Goal: Task Accomplishment & Management: Manage account settings

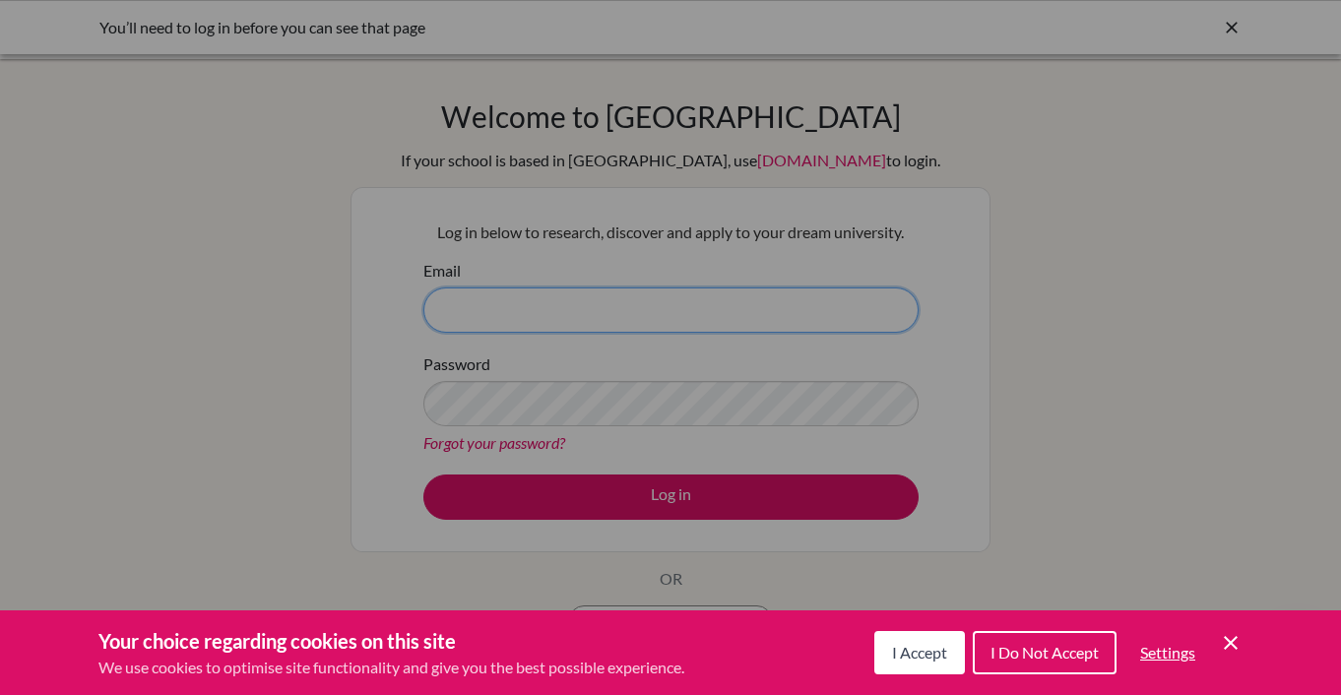
type input "simondelaney@bcisb.ac.th"
click at [241, 488] on div "Cookie Preferences" at bounding box center [670, 347] width 1341 height 695
click at [822, 490] on div "Cookie Preferences" at bounding box center [670, 347] width 1341 height 695
click at [914, 658] on span "I Accept" at bounding box center [919, 652] width 55 height 19
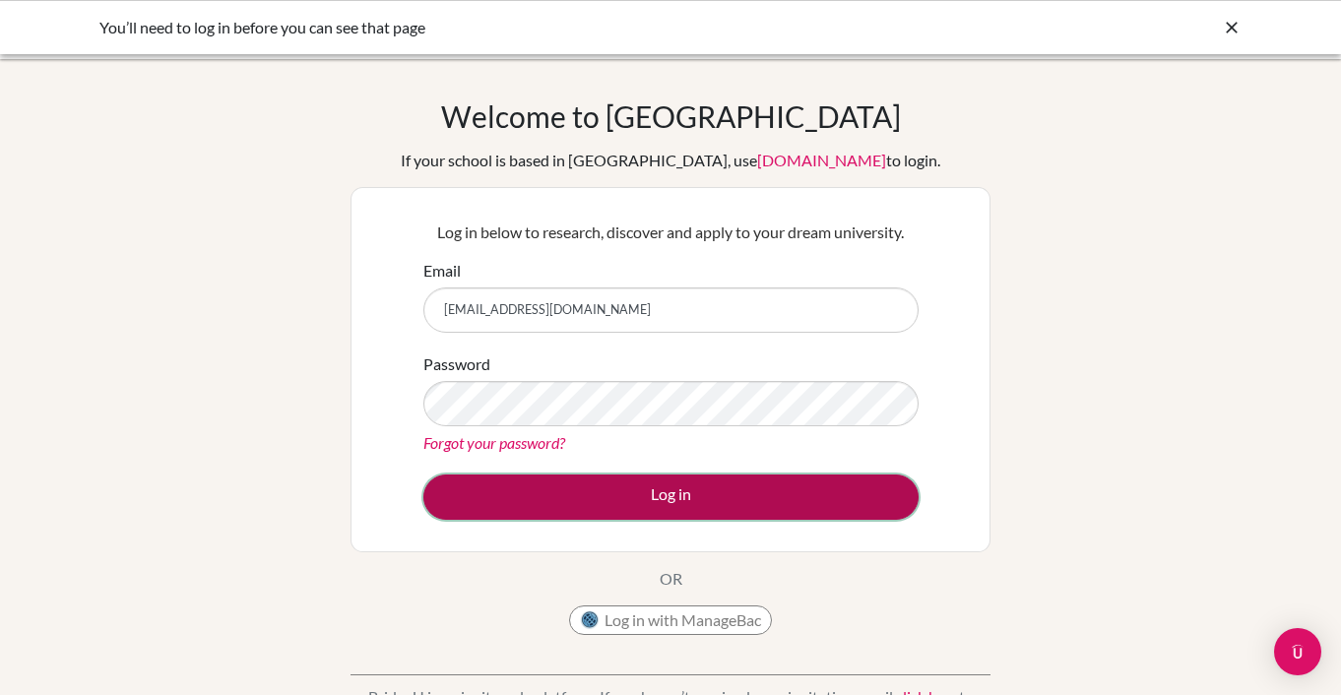
click at [679, 494] on button "Log in" at bounding box center [670, 497] width 495 height 45
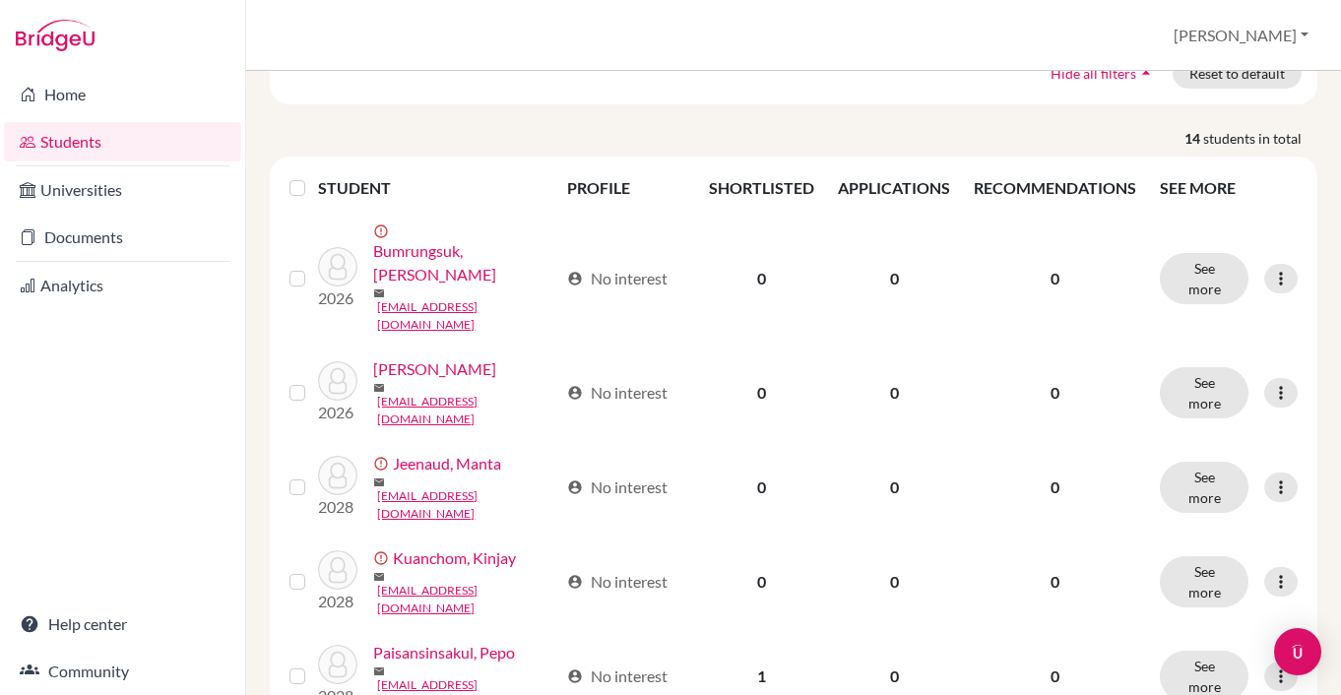
scroll to position [202, 0]
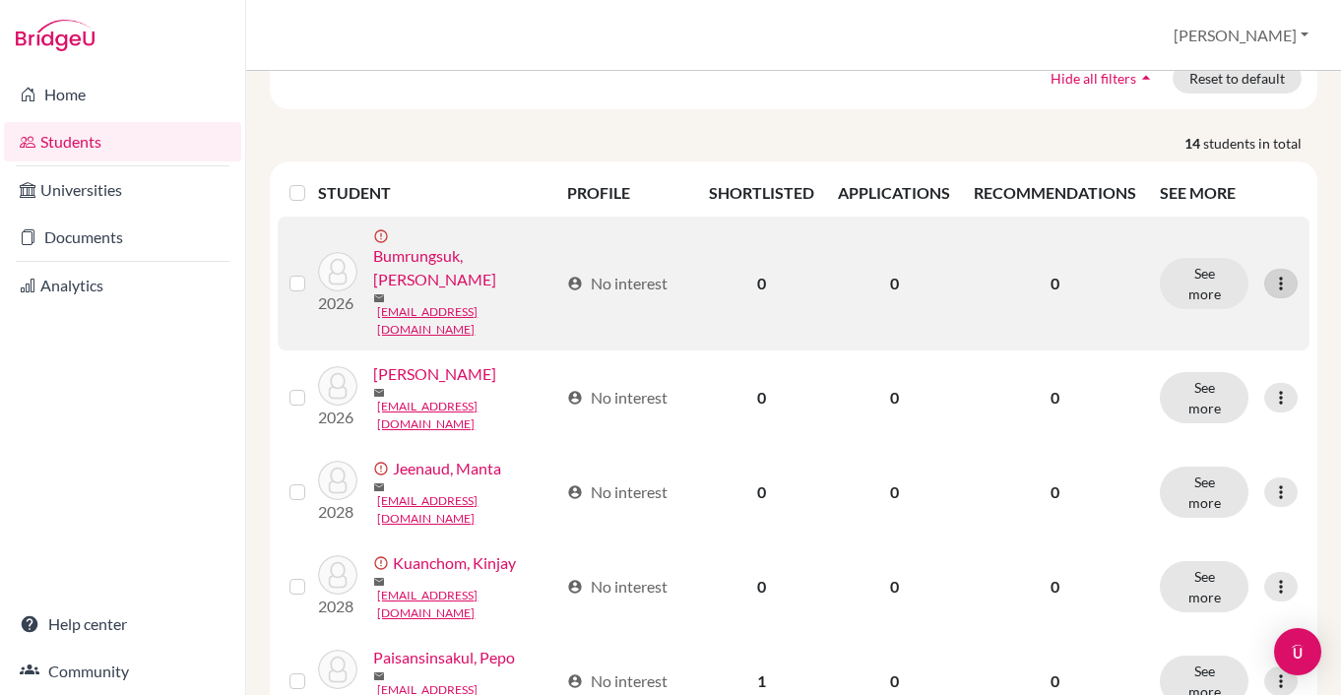
click at [1282, 274] on icon at bounding box center [1281, 284] width 20 height 20
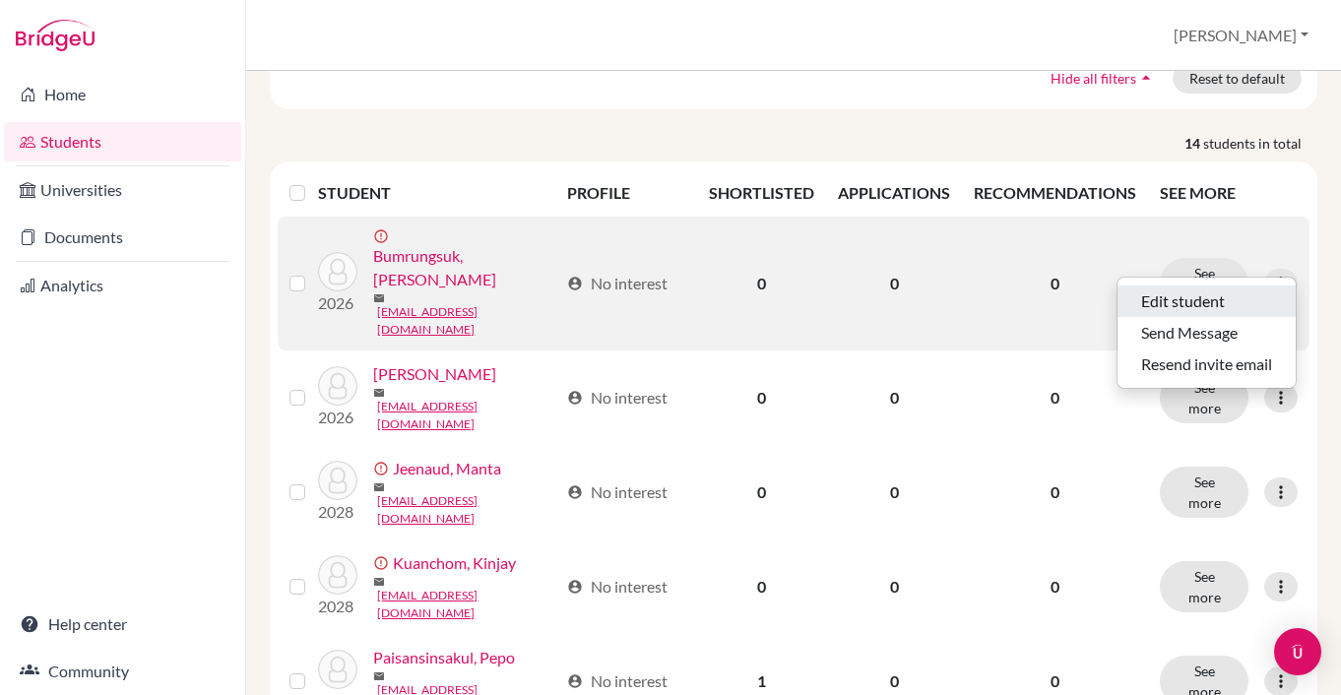
click at [1205, 300] on button "Edit student" at bounding box center [1207, 302] width 178 height 32
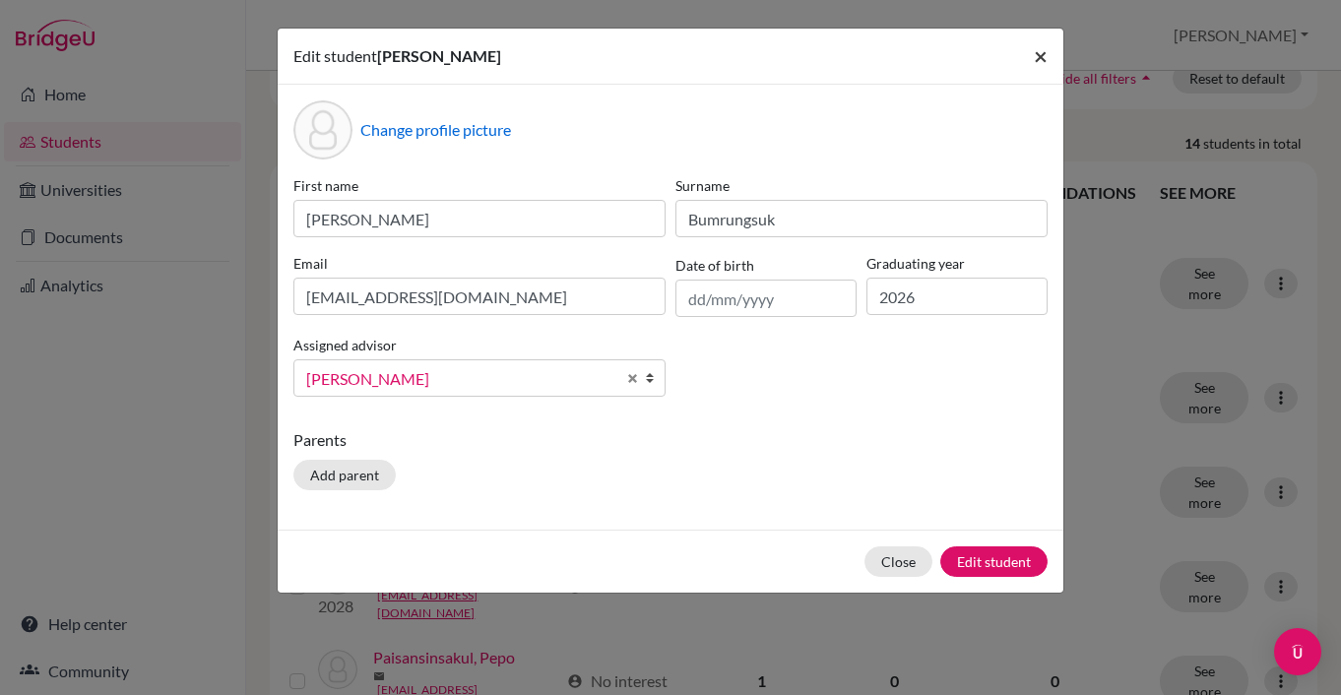
click at [1040, 57] on span "×" at bounding box center [1041, 55] width 14 height 29
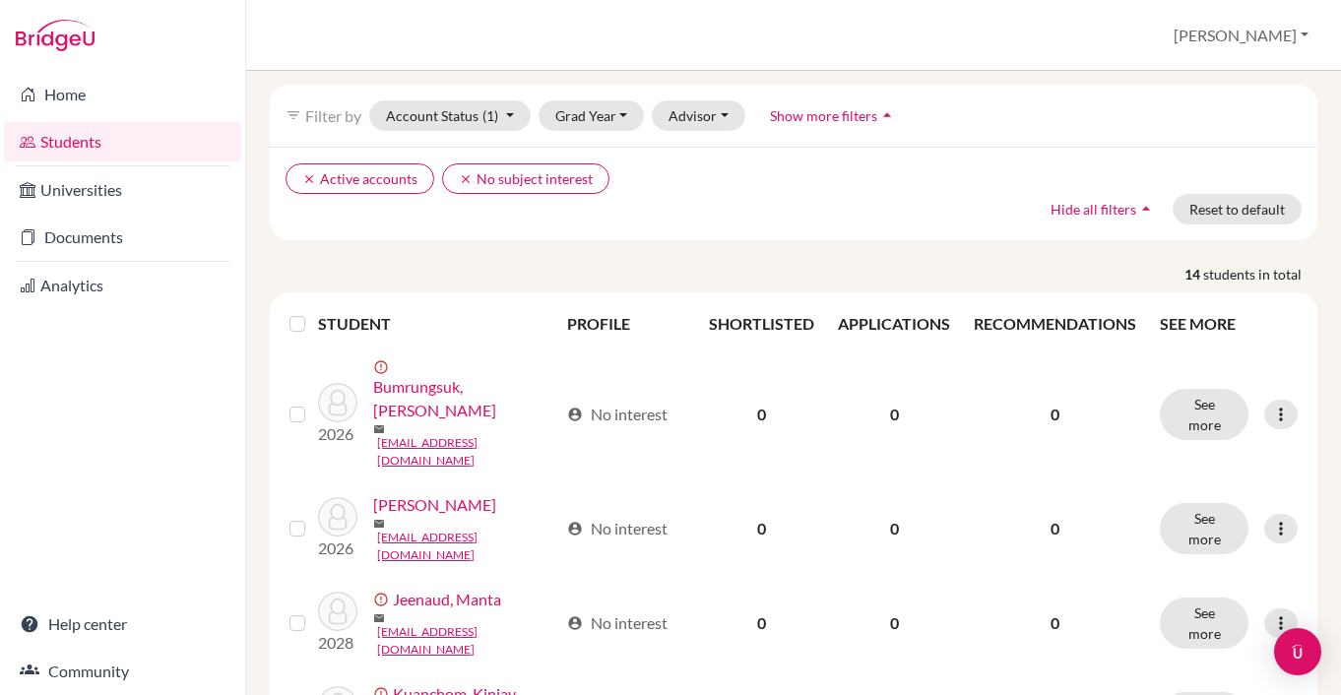
scroll to position [0, 0]
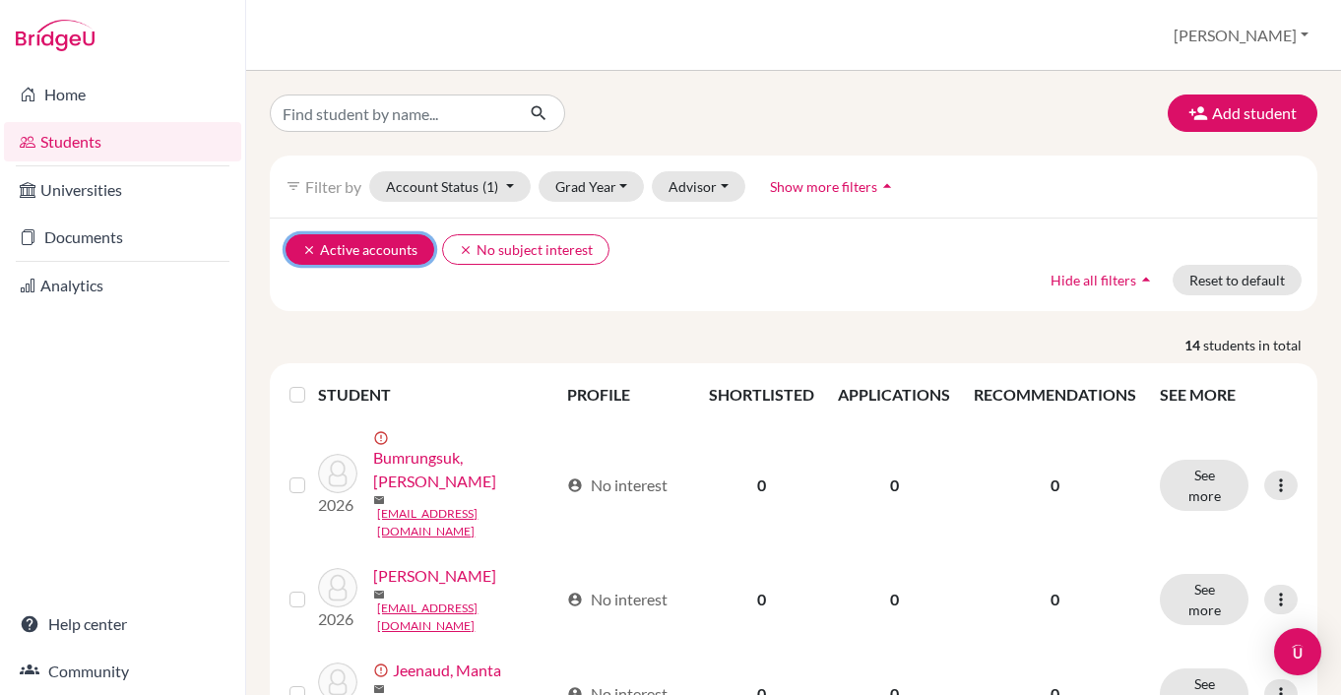
click at [305, 248] on icon "clear" at bounding box center [309, 250] width 14 height 14
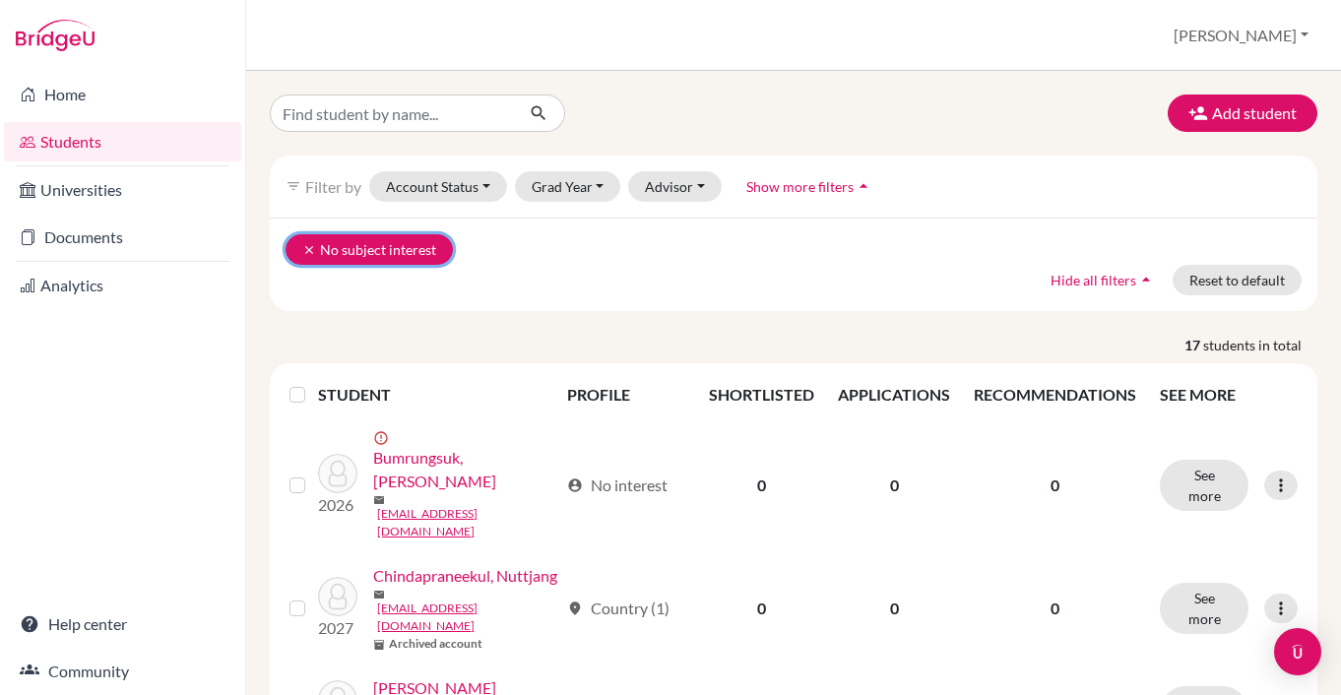
click at [303, 248] on icon "clear" at bounding box center [309, 250] width 14 height 14
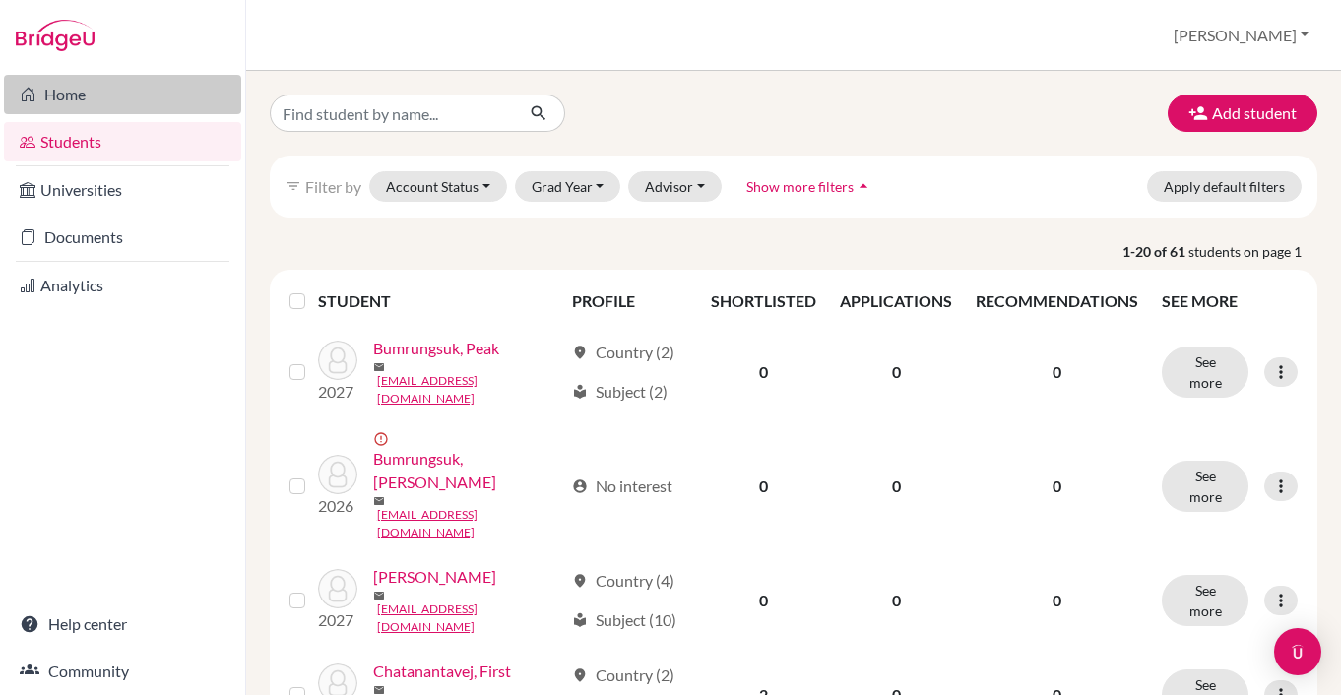
click at [65, 101] on link "Home" at bounding box center [122, 94] width 237 height 39
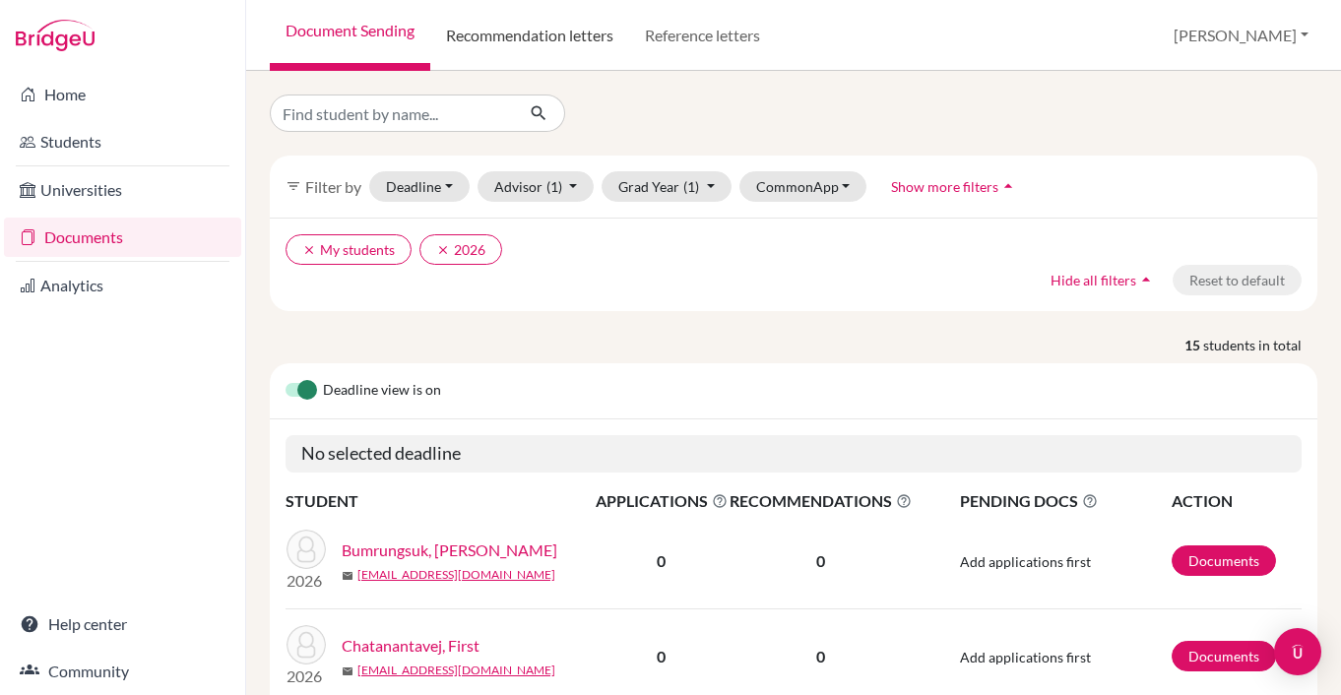
click at [517, 29] on link "Recommendation letters" at bounding box center [529, 35] width 199 height 71
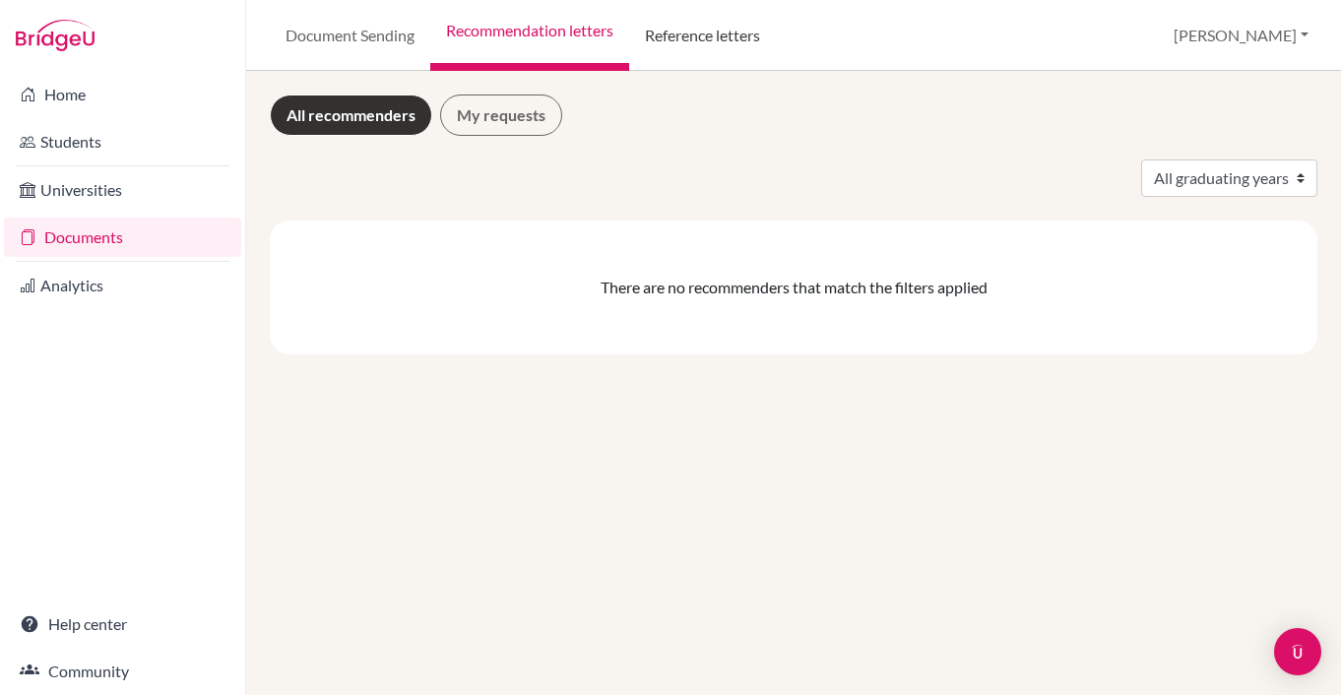
click at [689, 41] on link "Reference letters" at bounding box center [702, 35] width 147 height 71
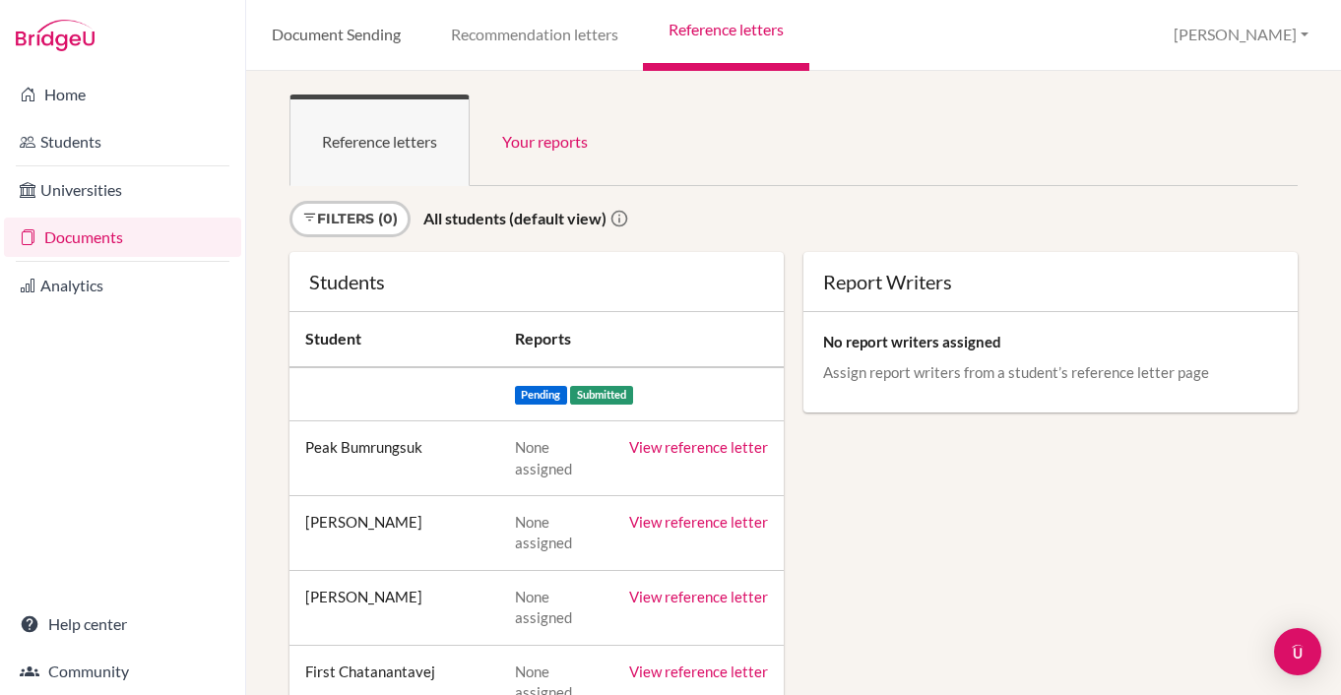
click at [330, 32] on link "Document Sending" at bounding box center [335, 35] width 179 height 71
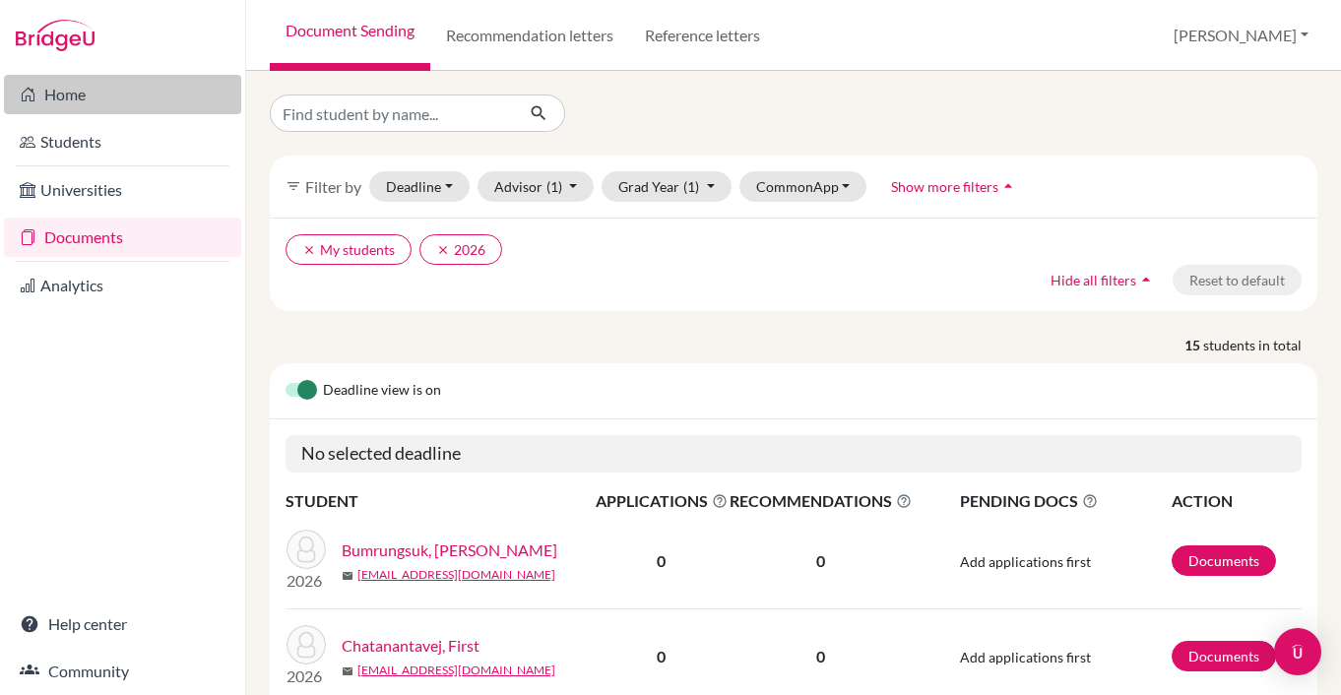
click at [60, 96] on link "Home" at bounding box center [122, 94] width 237 height 39
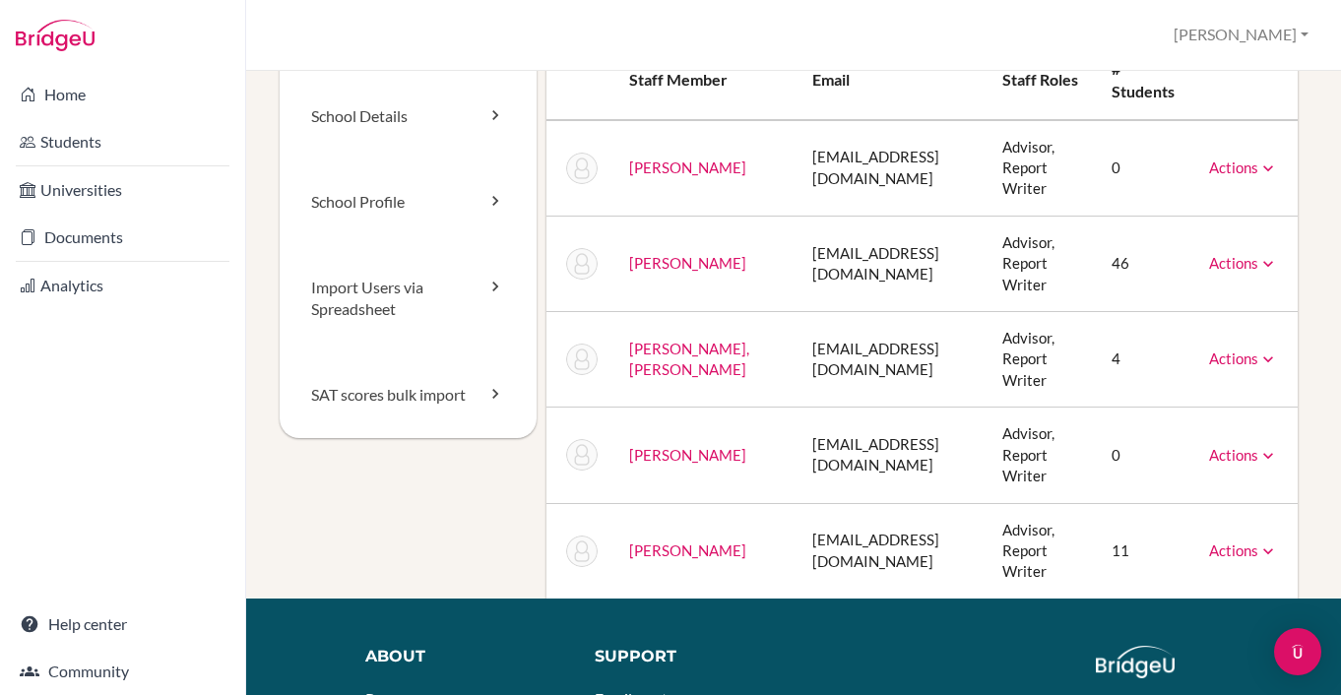
scroll to position [97, 0]
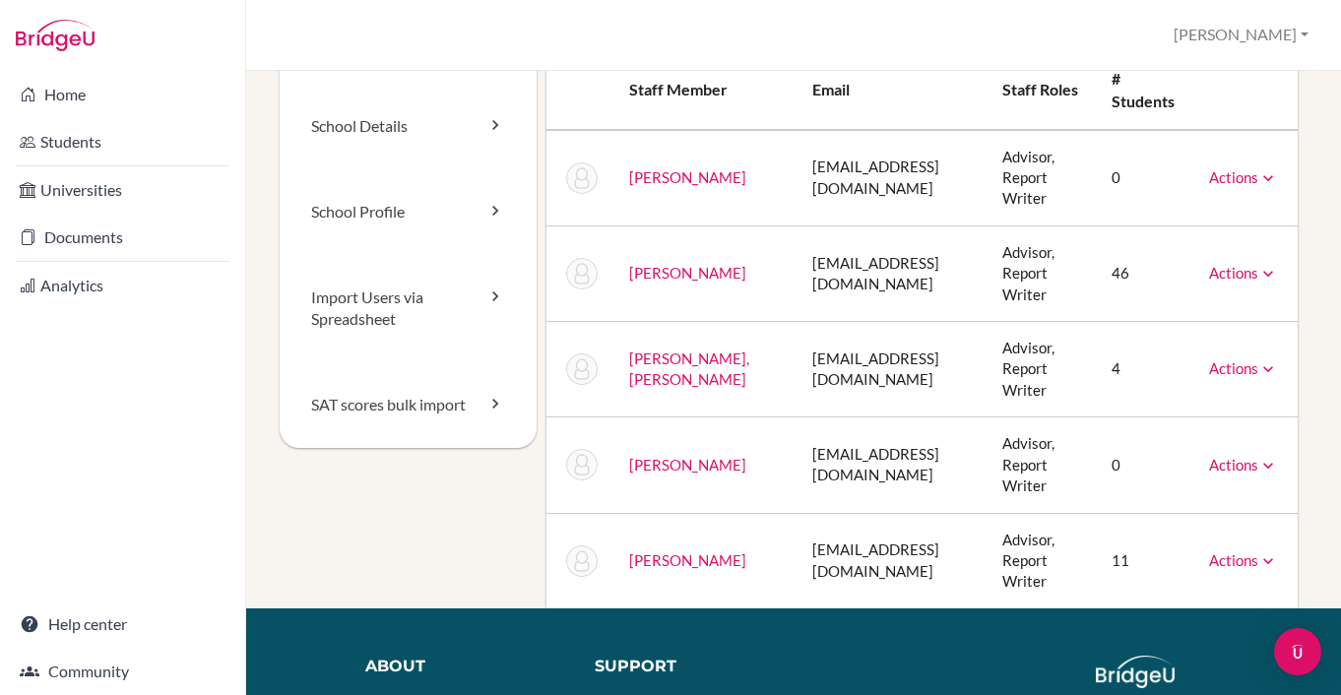
click at [1267, 359] on icon at bounding box center [1269, 369] width 20 height 20
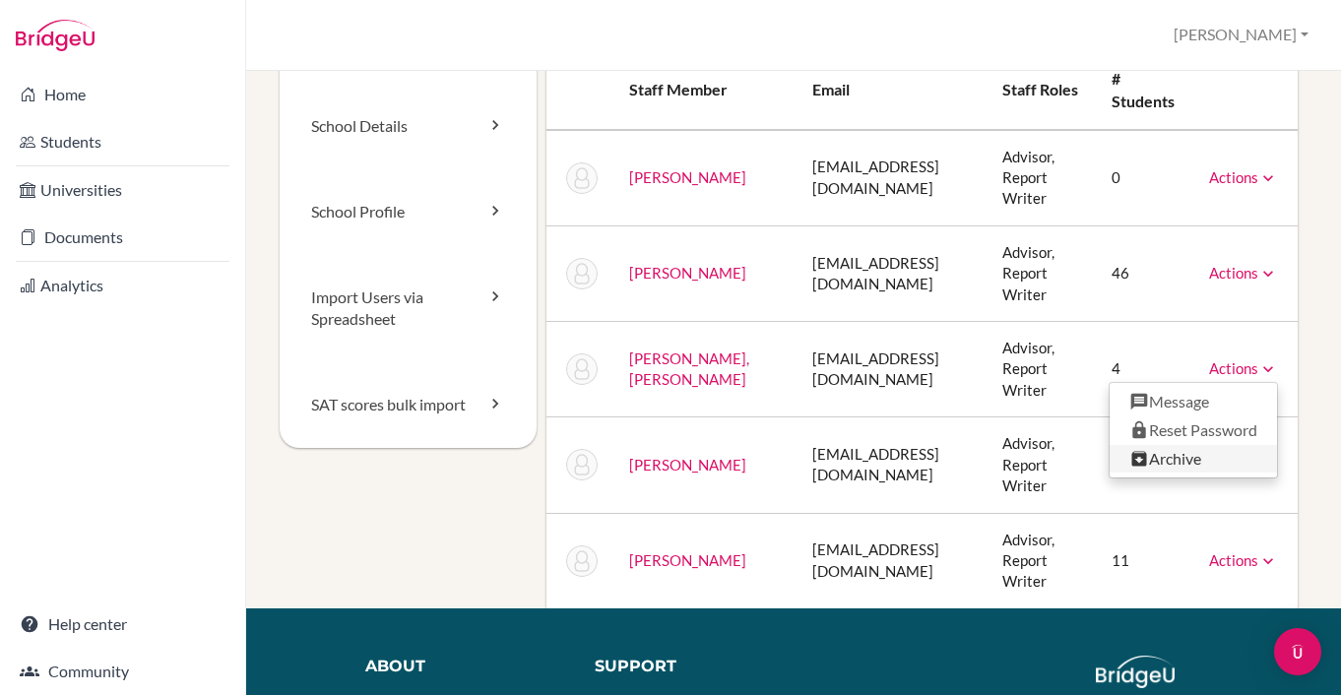
click at [1186, 445] on link "Archive" at bounding box center [1193, 459] width 167 height 29
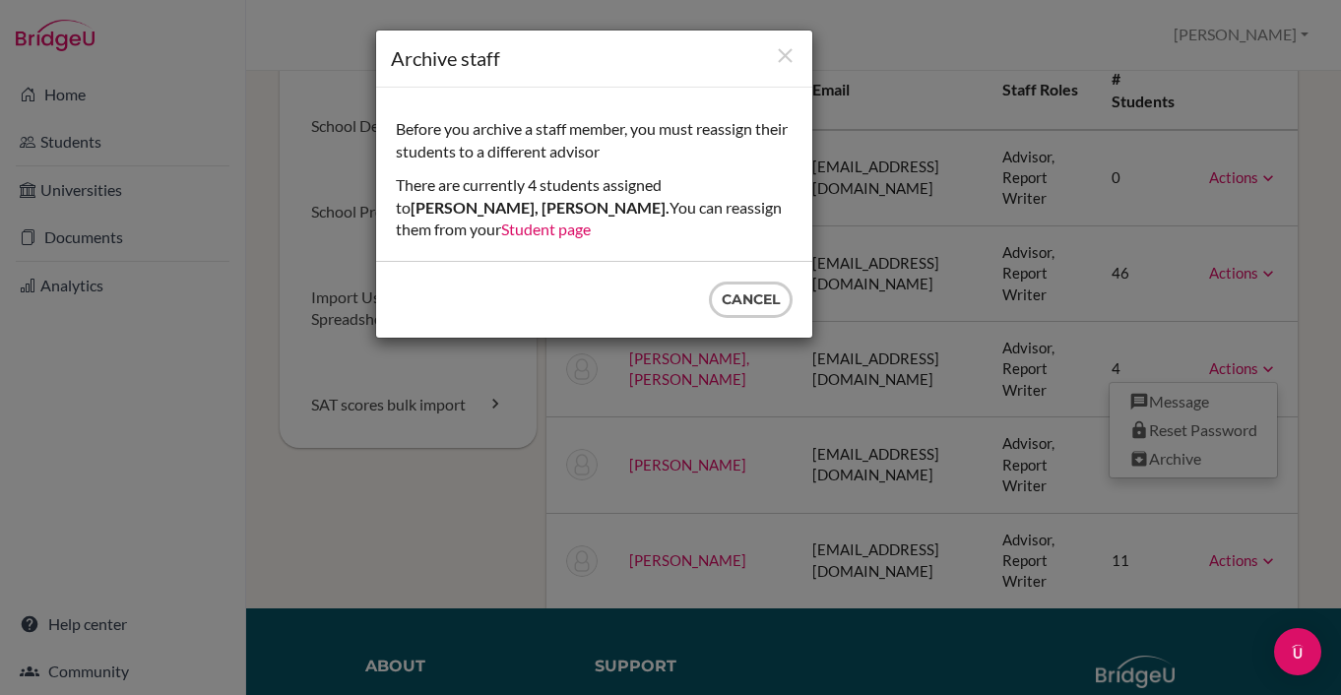
click at [591, 220] on link "Student page" at bounding box center [546, 229] width 90 height 19
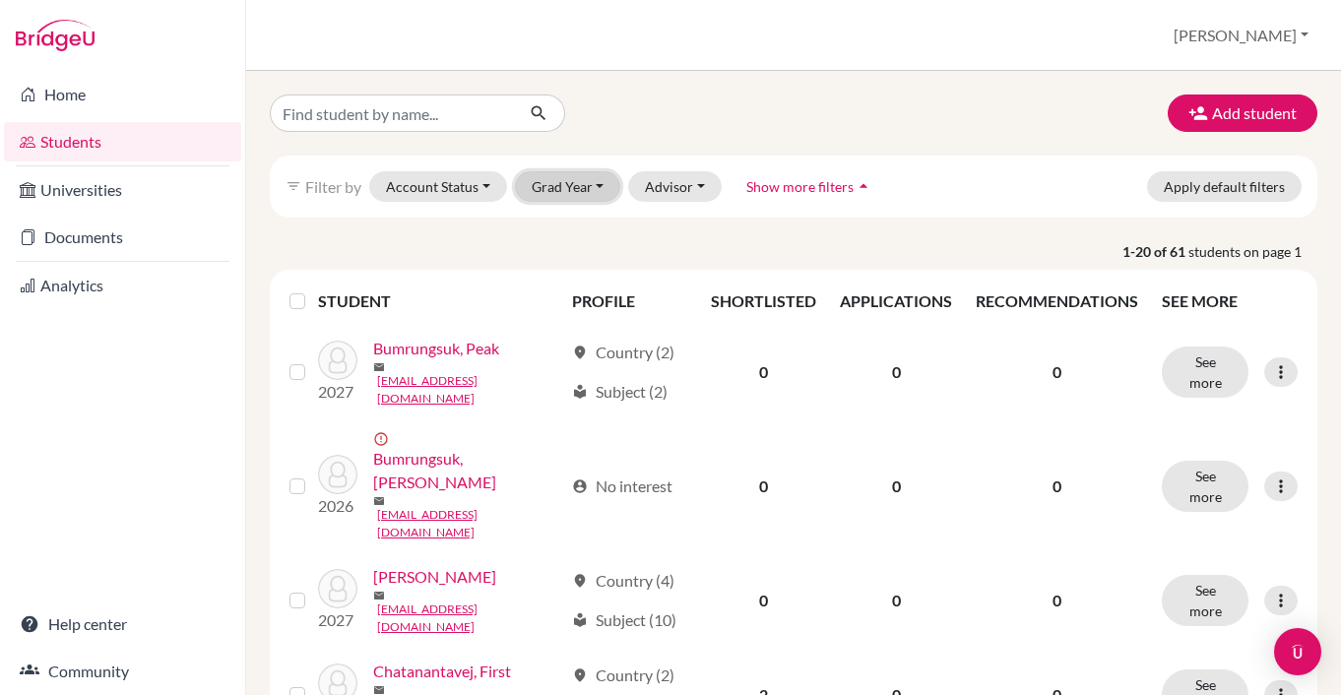
click at [602, 186] on button "Grad Year" at bounding box center [568, 186] width 106 height 31
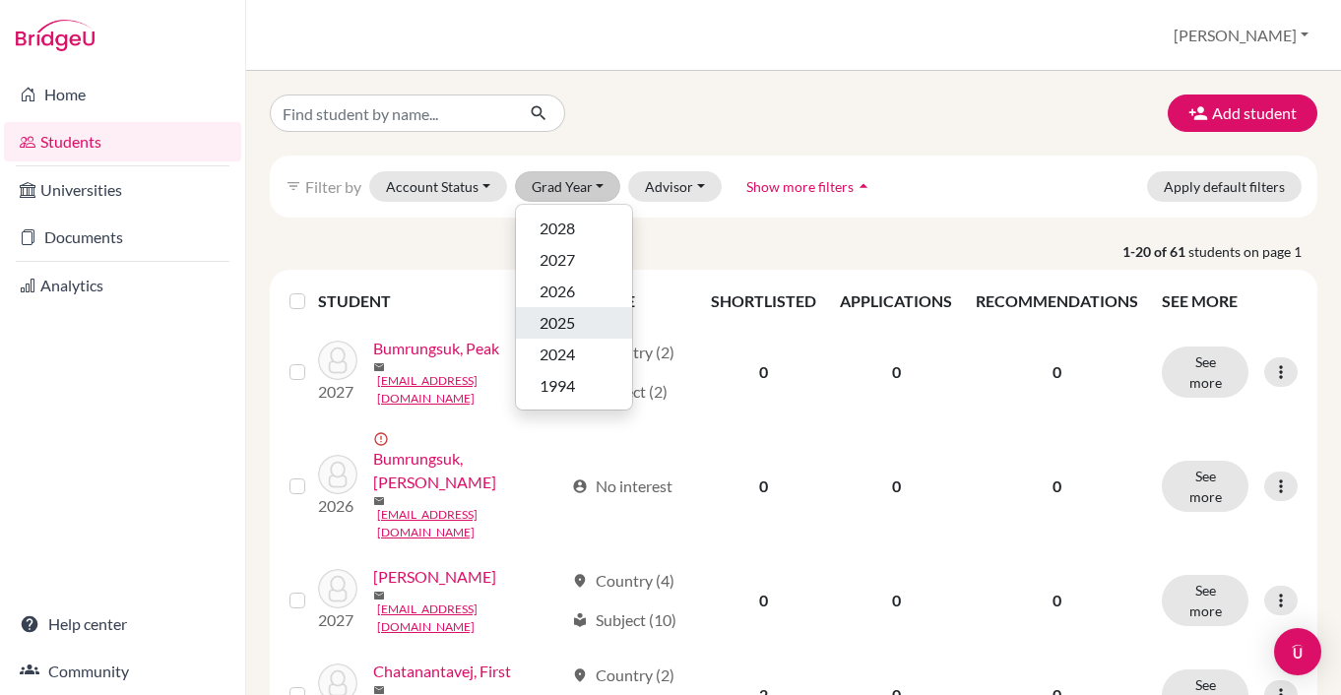
click at [561, 326] on span "2025" at bounding box center [557, 323] width 35 height 24
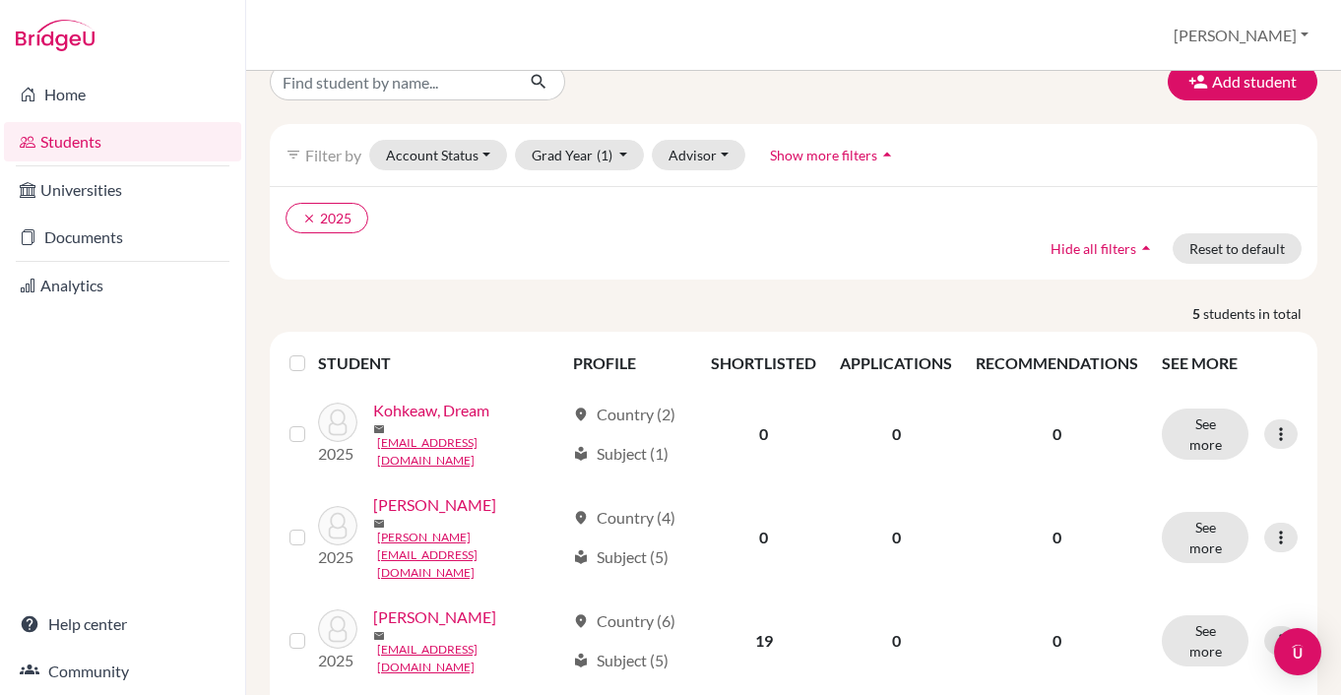
scroll to position [67, 0]
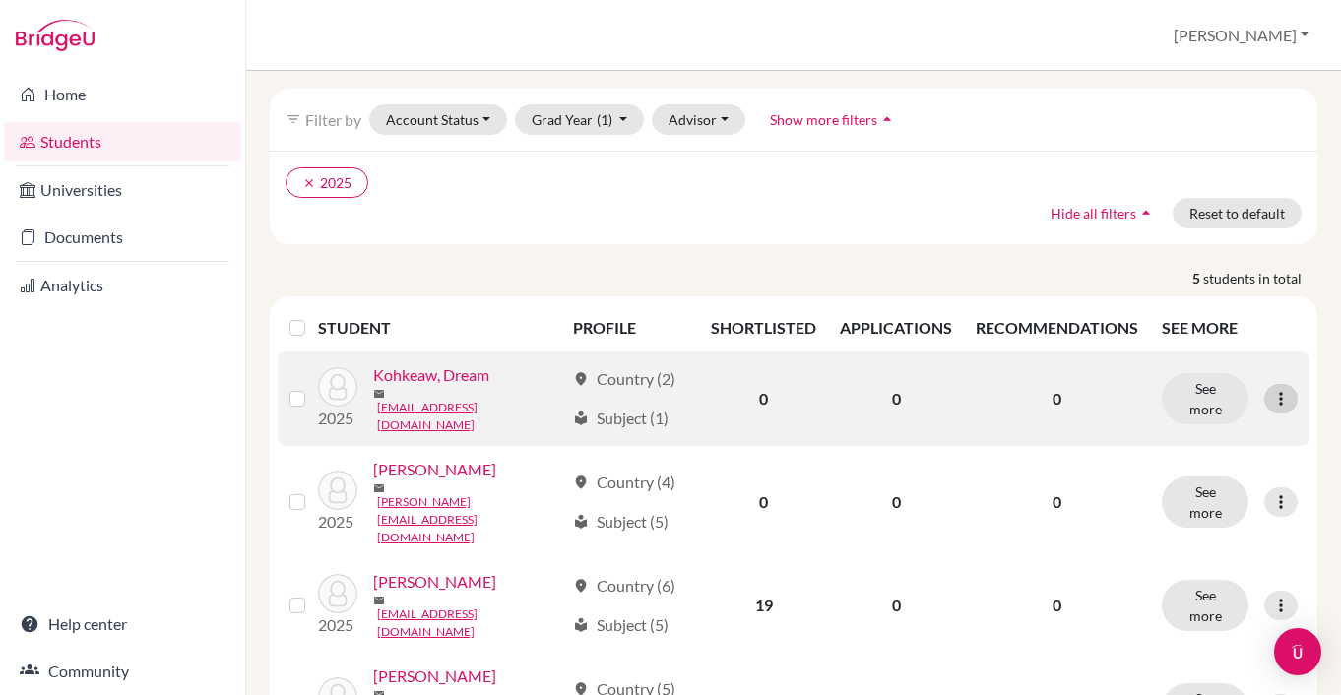
click at [1277, 394] on icon at bounding box center [1281, 399] width 20 height 20
click at [1197, 436] on button "Edit student" at bounding box center [1196, 436] width 156 height 32
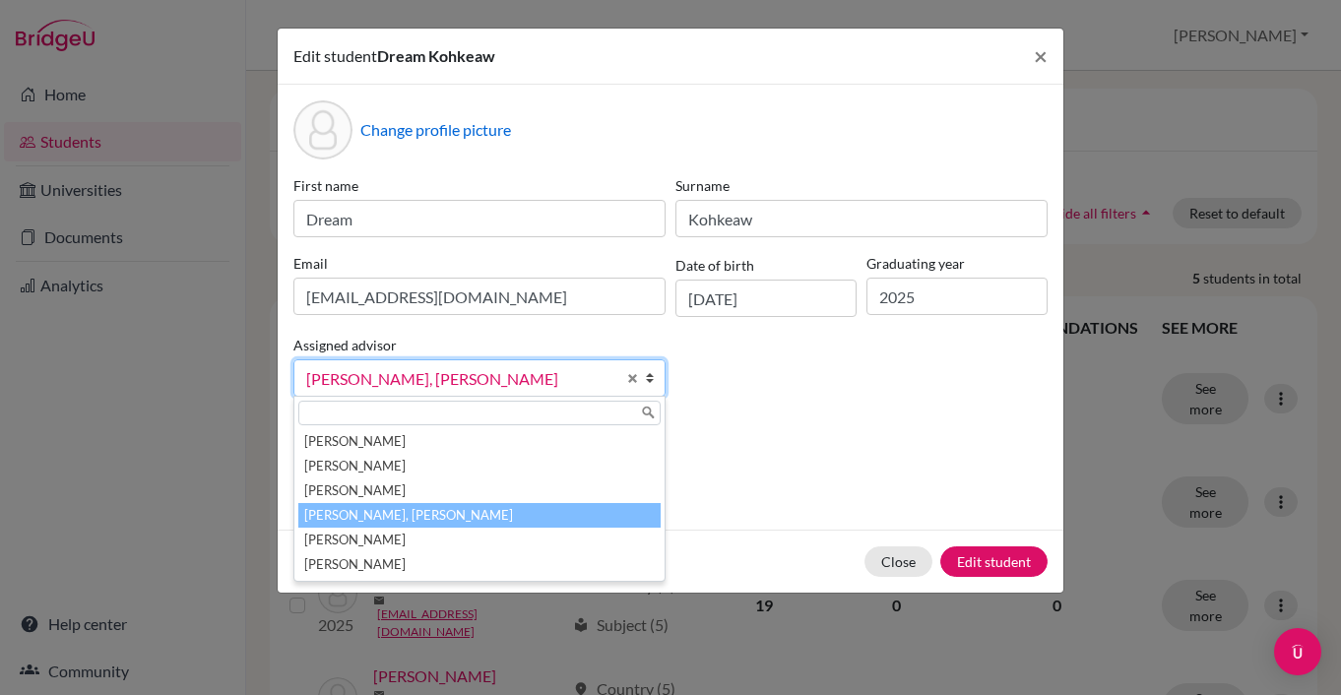
click at [653, 372] on b at bounding box center [655, 377] width 20 height 35
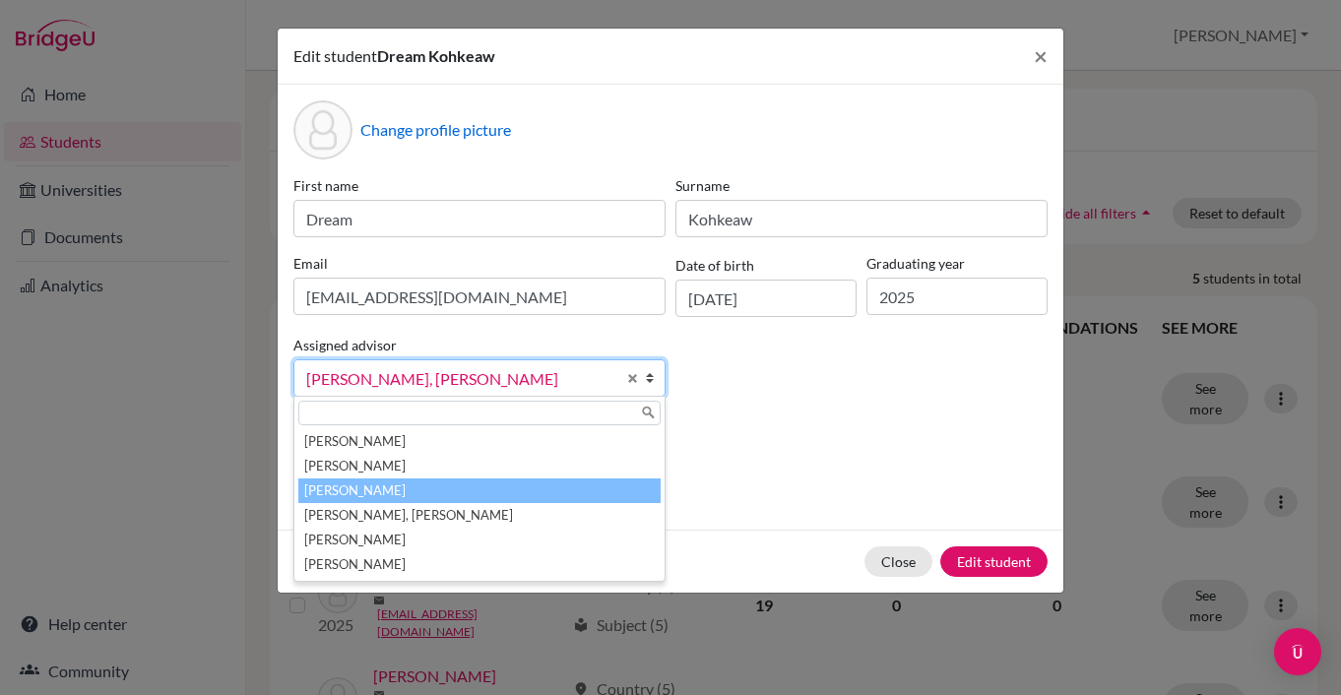
click at [558, 493] on li "[PERSON_NAME]" at bounding box center [479, 491] width 362 height 25
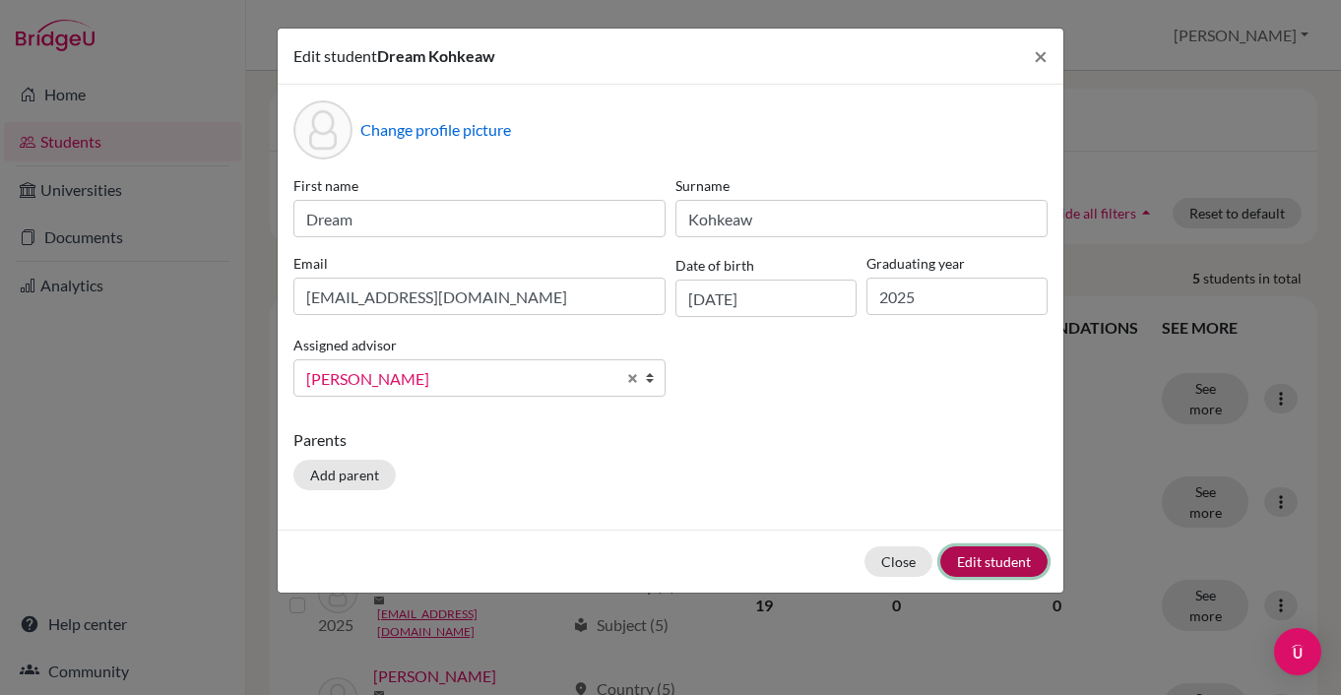
click at [981, 557] on button "Edit student" at bounding box center [993, 562] width 107 height 31
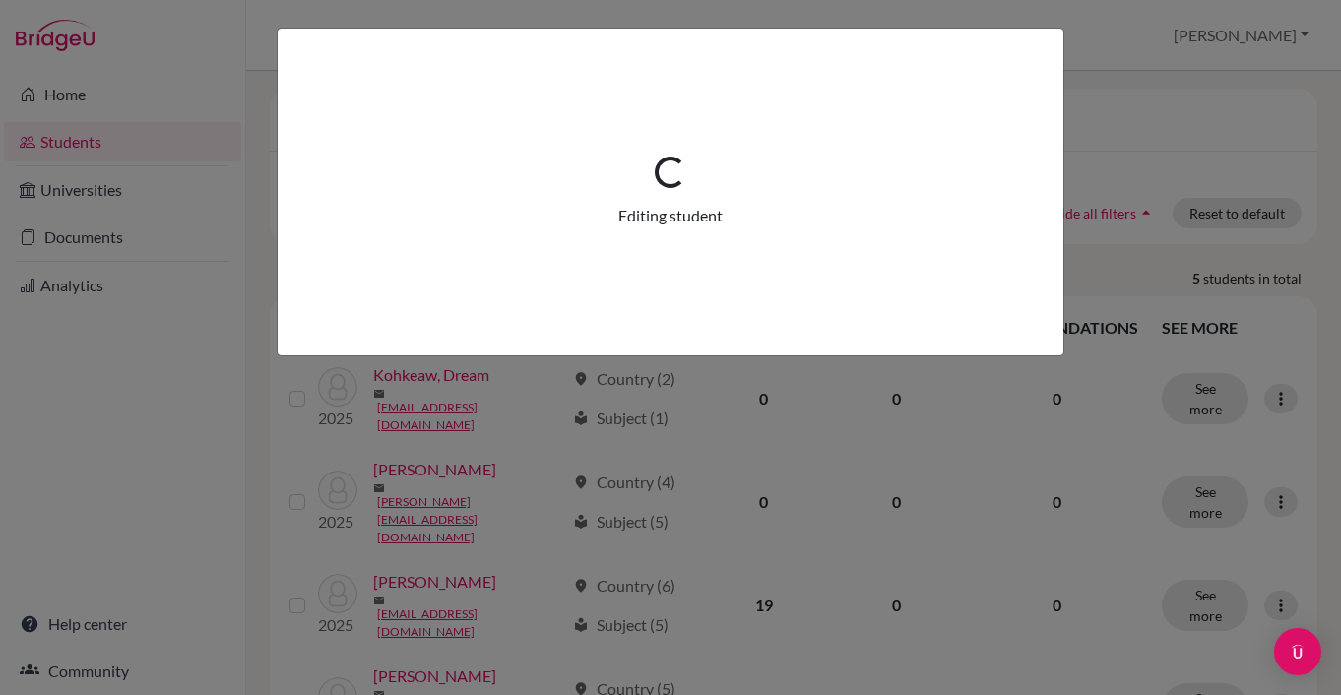
scroll to position [0, 0]
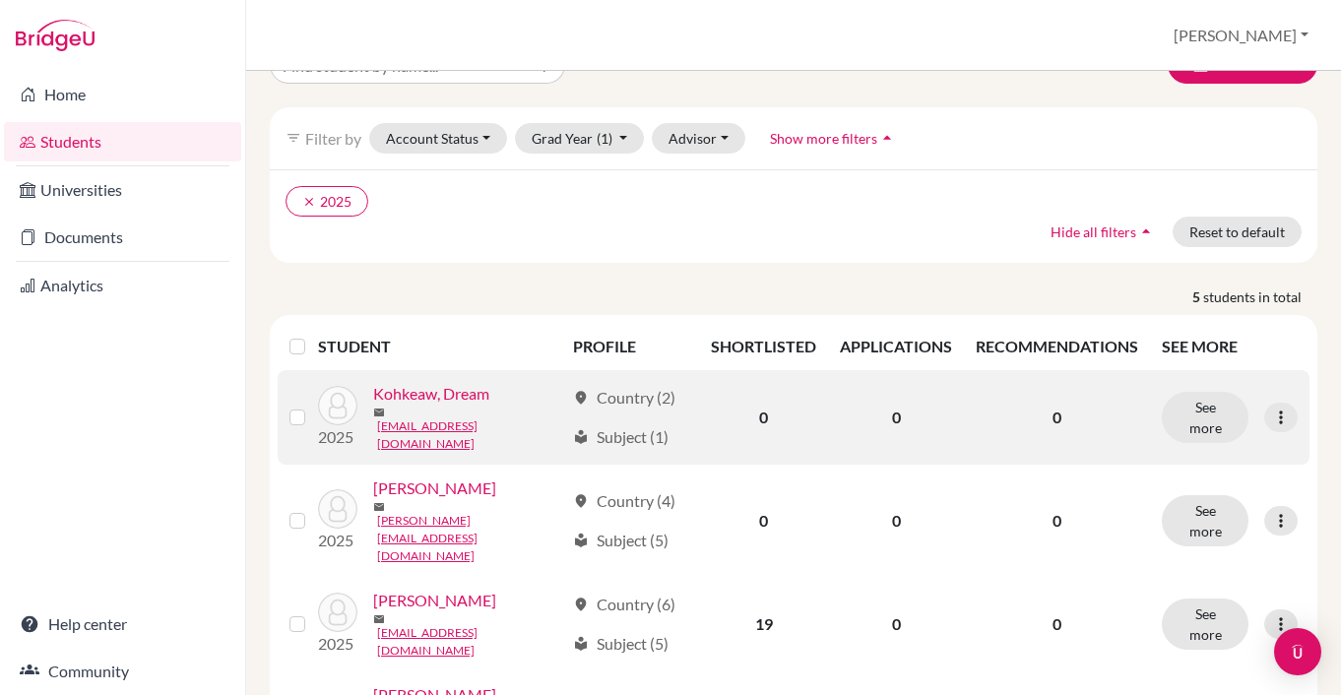
scroll to position [217, 0]
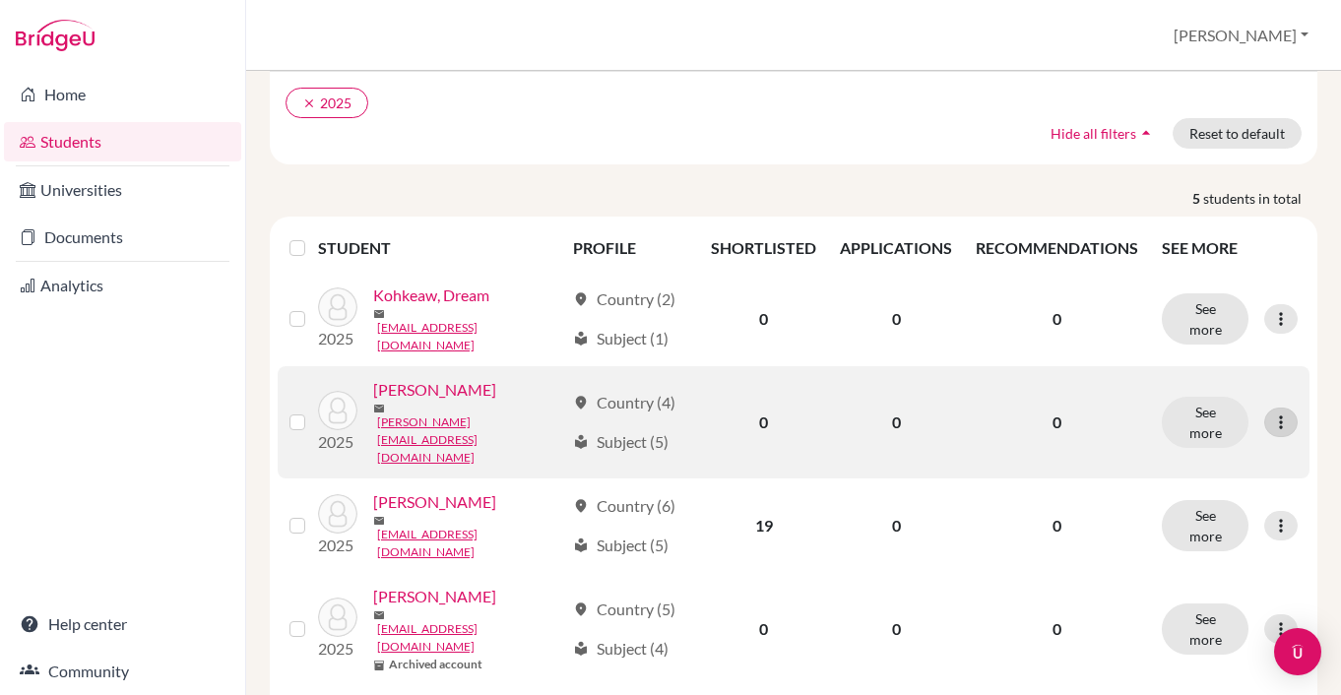
click at [1276, 413] on icon at bounding box center [1281, 423] width 20 height 20
click at [1173, 448] on button "Edit student" at bounding box center [1196, 443] width 156 height 32
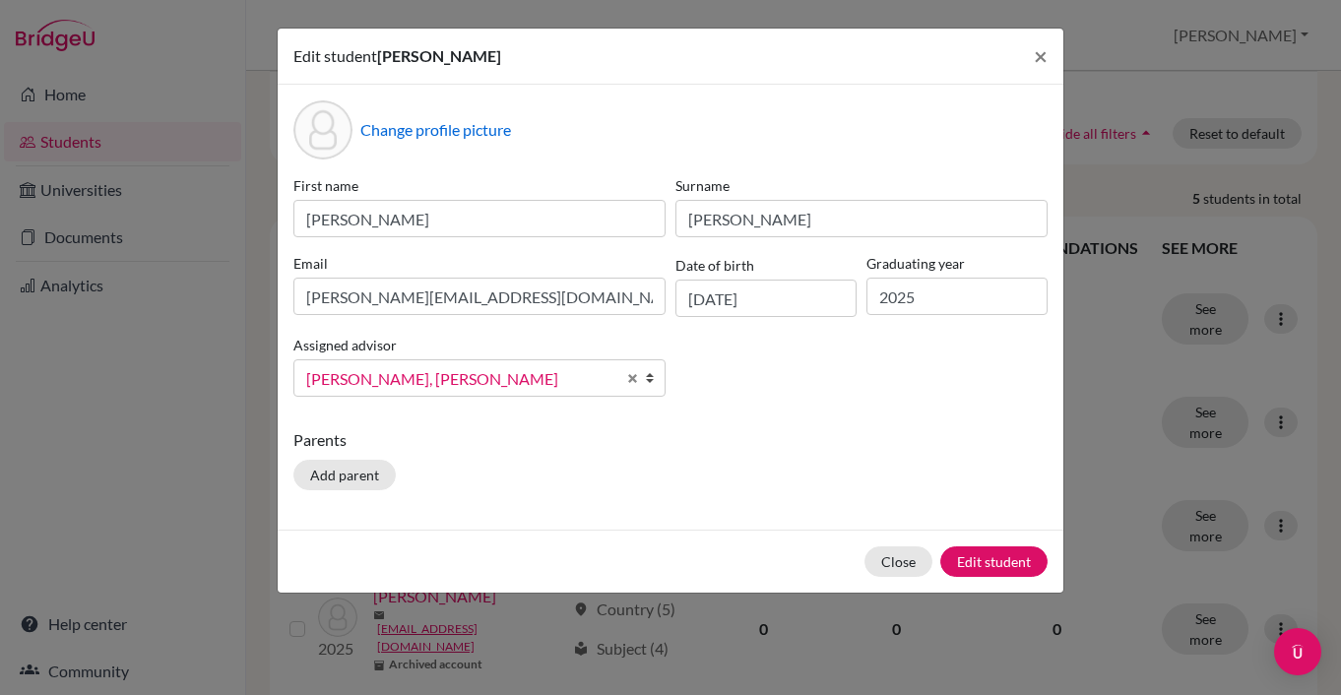
click at [650, 382] on b at bounding box center [655, 377] width 20 height 35
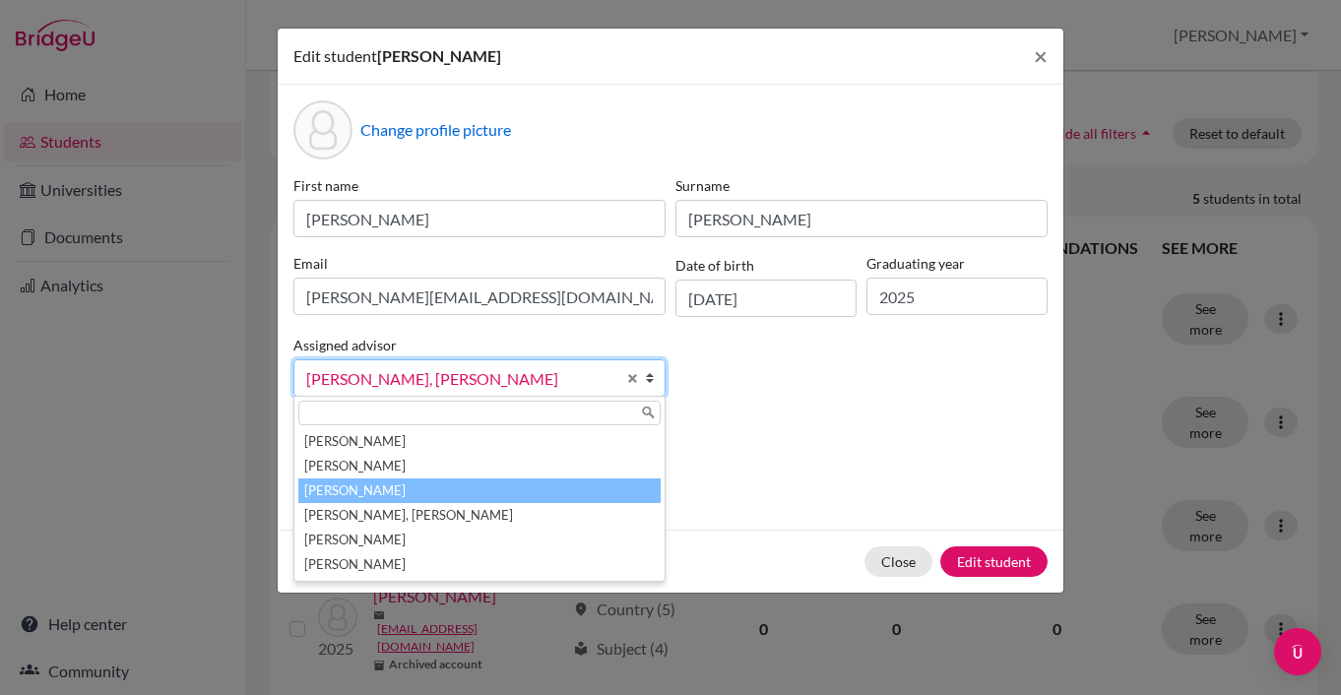
click at [564, 486] on li "[PERSON_NAME]" at bounding box center [479, 491] width 362 height 25
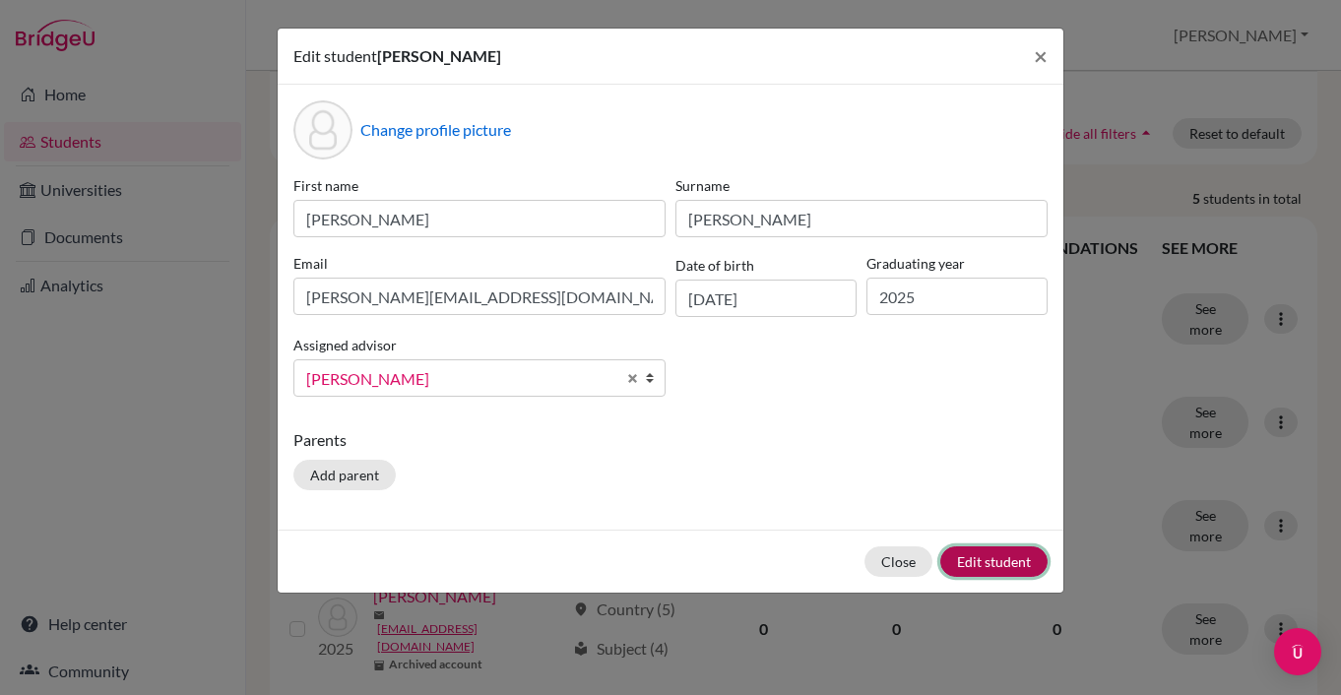
click at [1005, 557] on button "Edit student" at bounding box center [993, 562] width 107 height 31
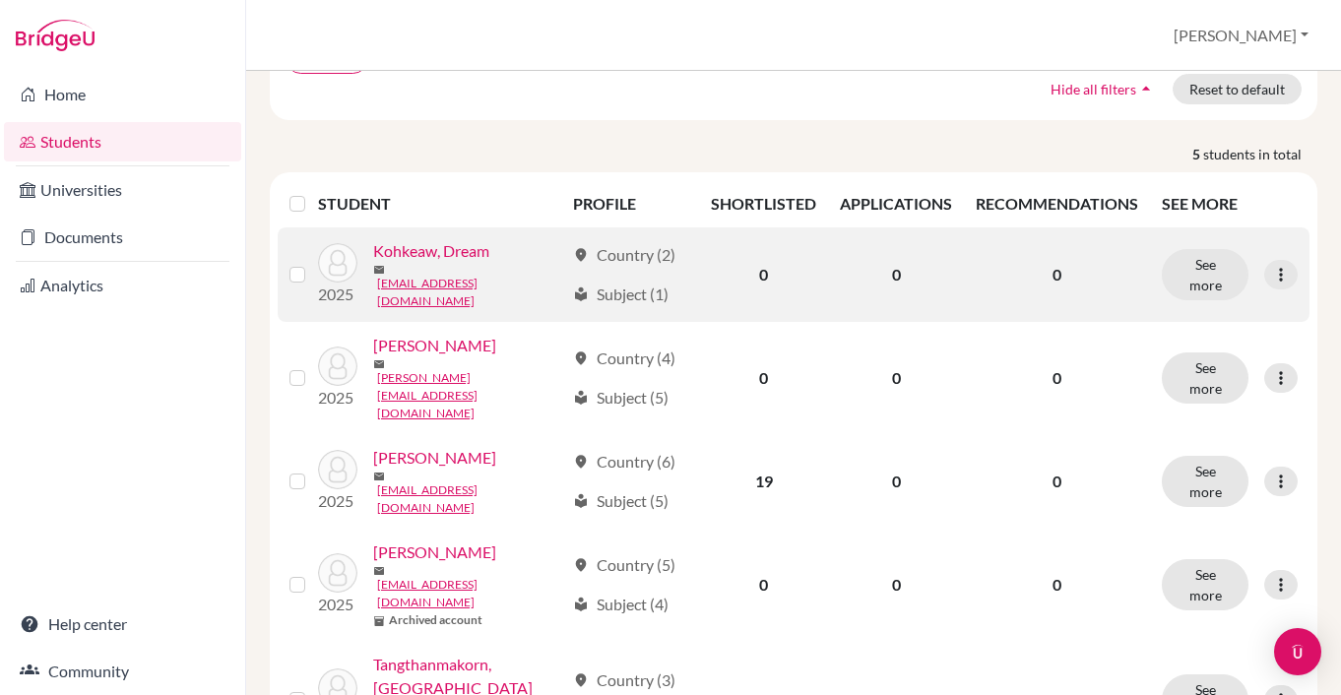
scroll to position [282, 0]
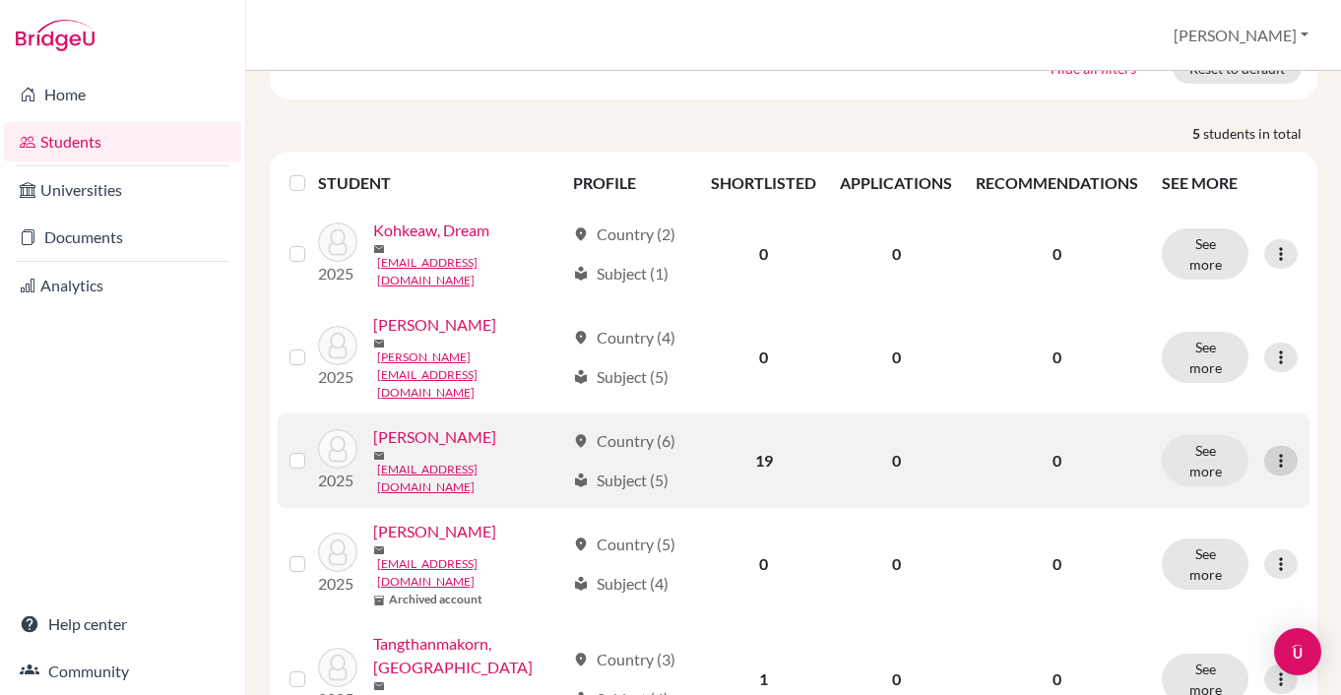
click at [1280, 451] on icon at bounding box center [1281, 461] width 20 height 20
click at [1160, 463] on button "Edit student" at bounding box center [1196, 465] width 156 height 32
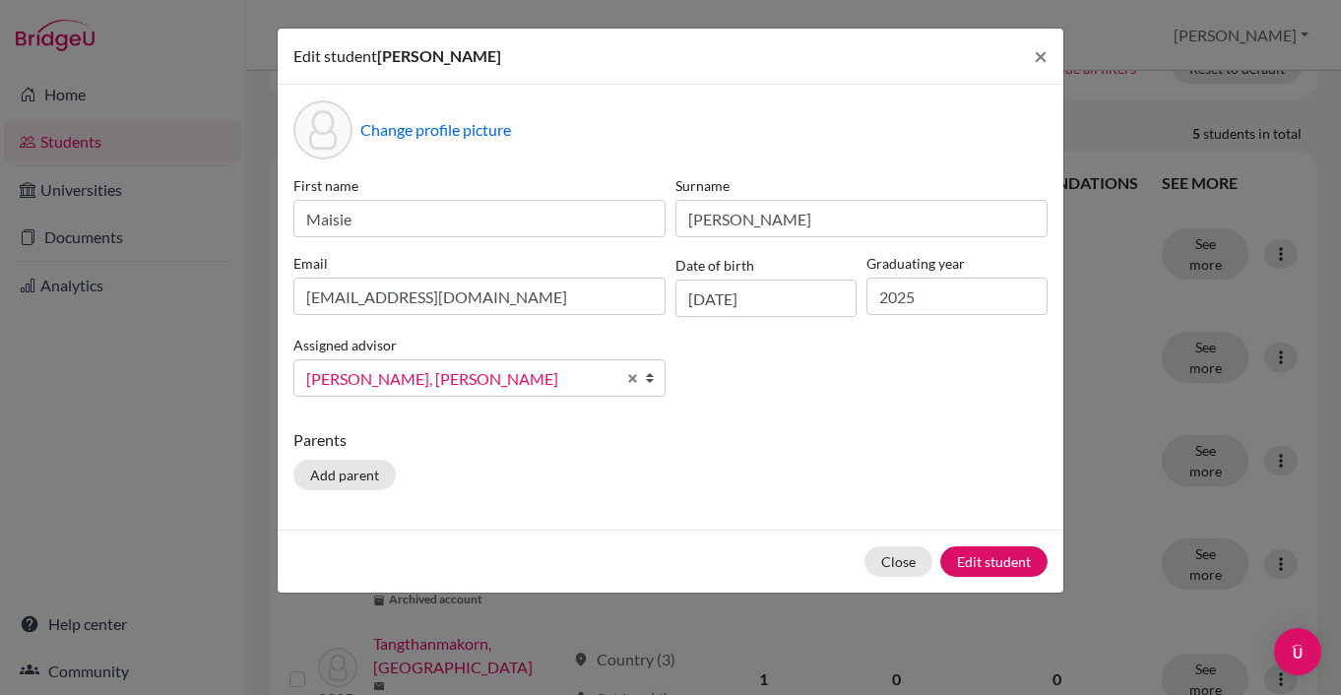
click at [651, 382] on b at bounding box center [655, 377] width 20 height 35
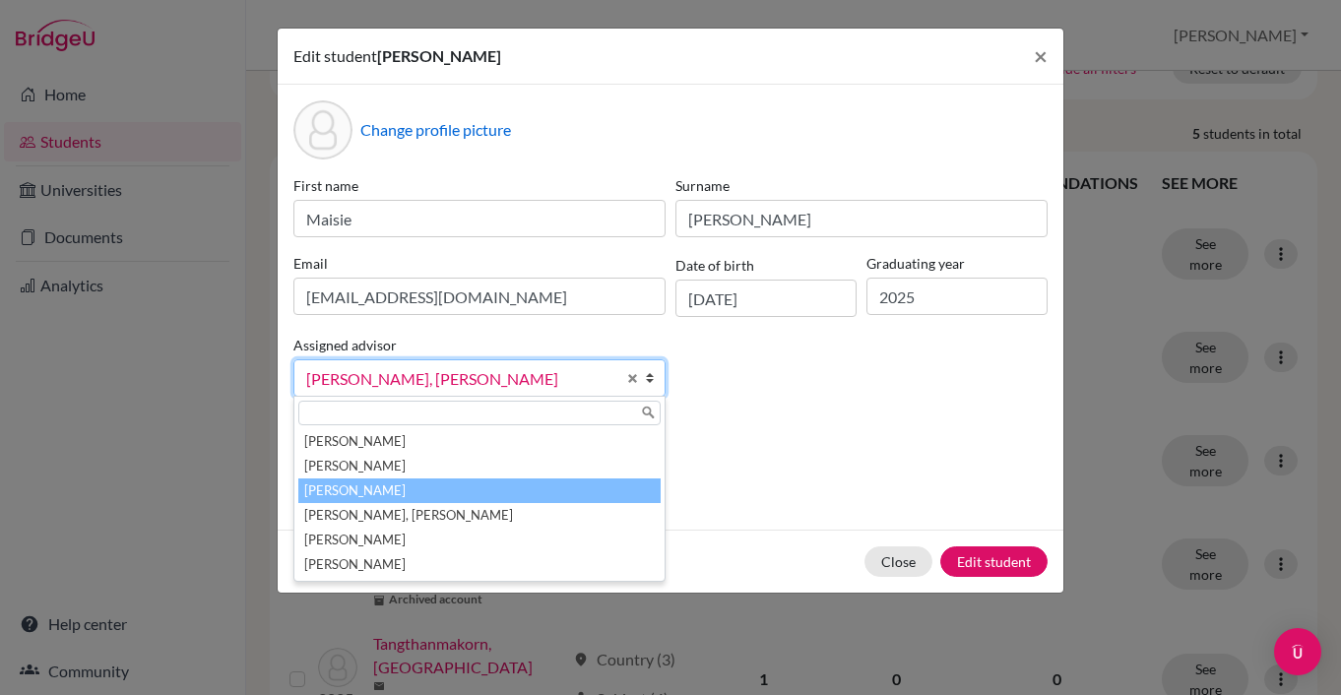
click at [534, 485] on li "[PERSON_NAME]" at bounding box center [479, 491] width 362 height 25
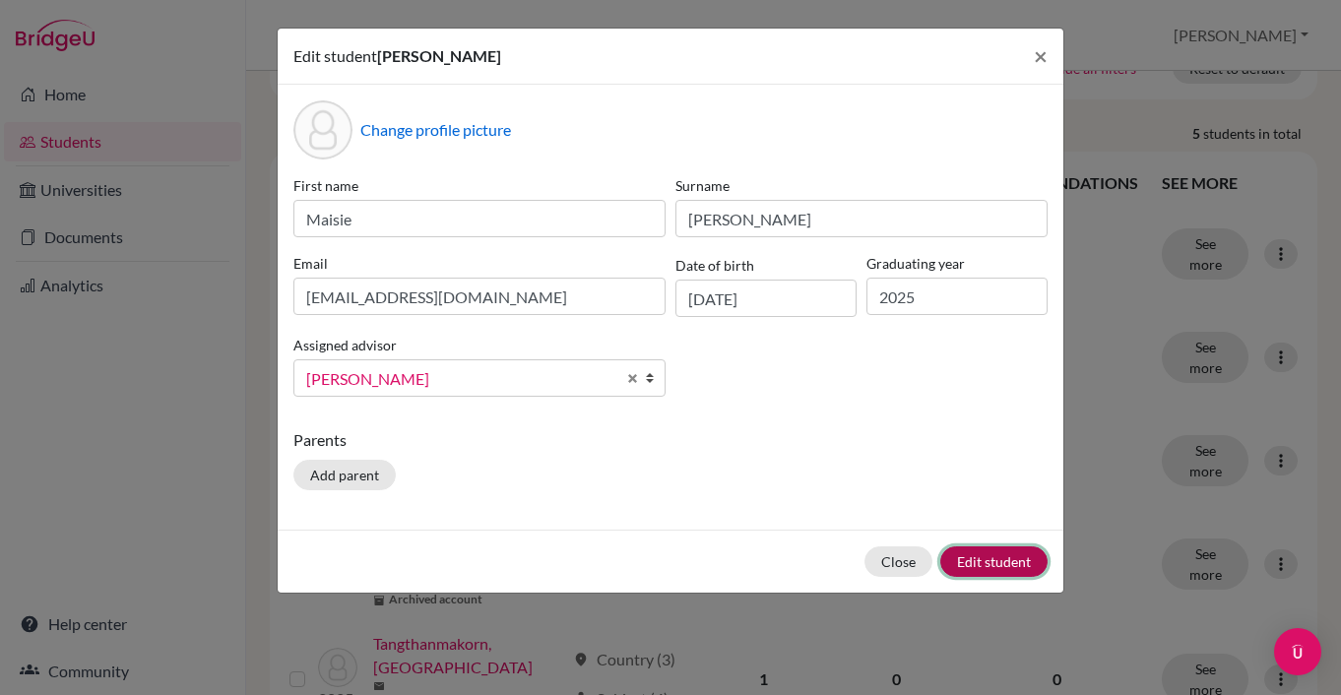
click at [969, 563] on button "Edit student" at bounding box center [993, 562] width 107 height 31
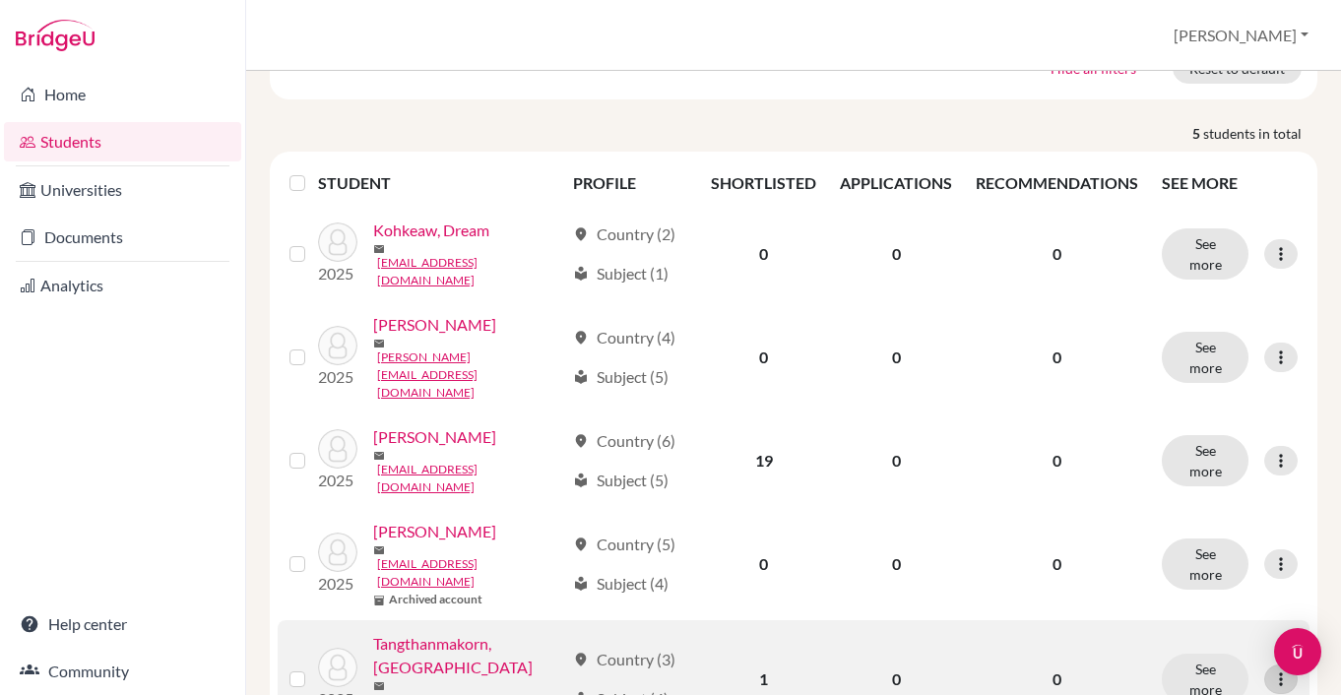
click at [1279, 670] on icon at bounding box center [1281, 680] width 20 height 20
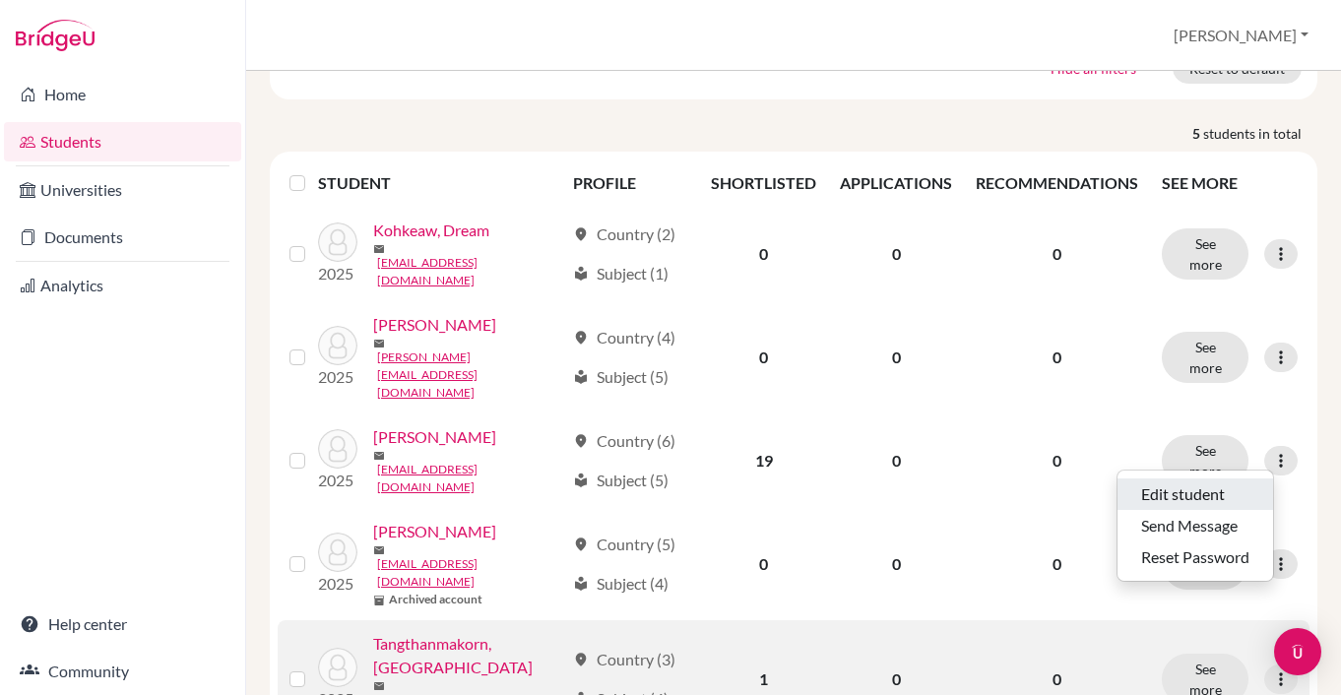
click at [1203, 498] on button "Edit student" at bounding box center [1196, 495] width 156 height 32
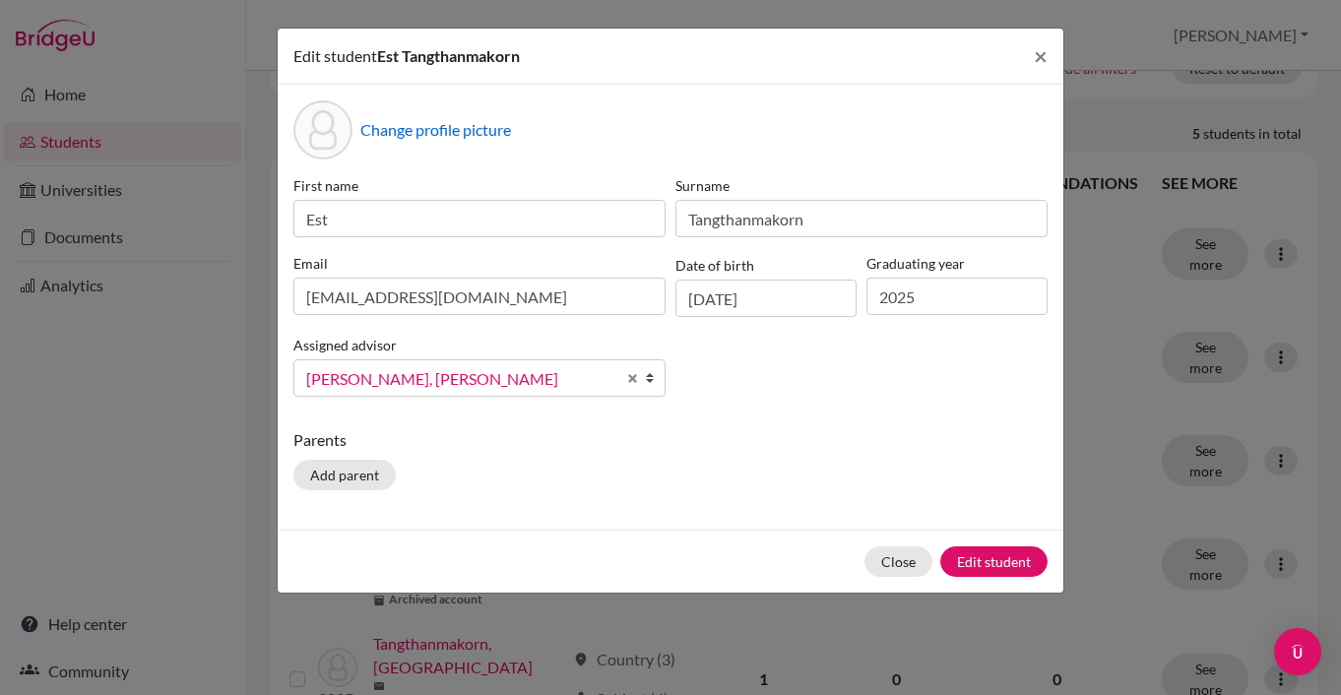
click at [652, 384] on b at bounding box center [655, 377] width 20 height 35
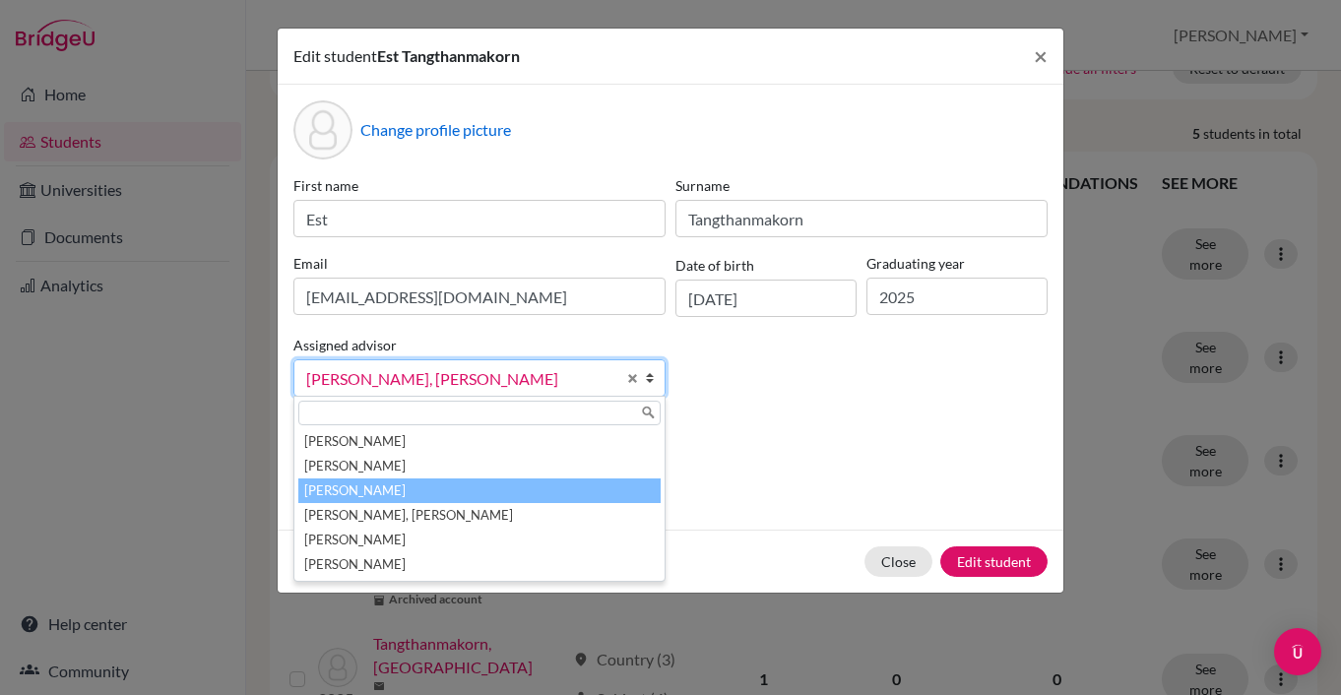
click at [571, 484] on li "[PERSON_NAME]" at bounding box center [479, 491] width 362 height 25
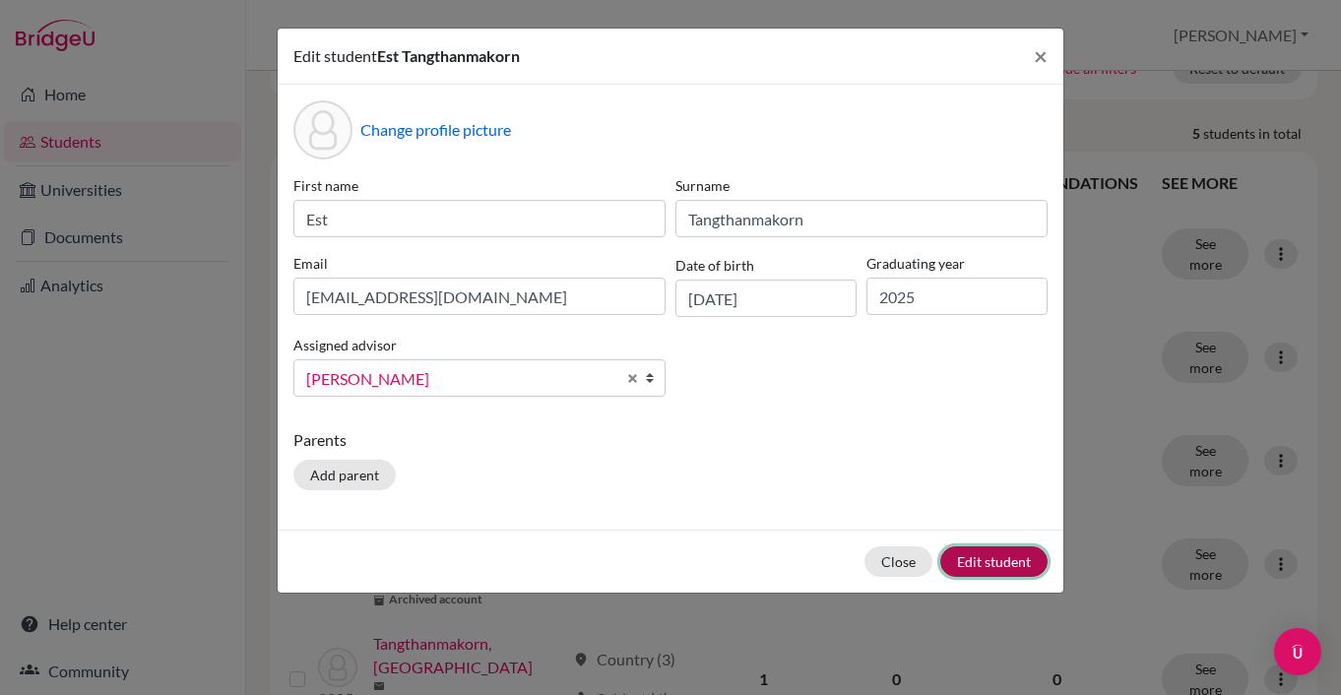
click at [997, 560] on button "Edit student" at bounding box center [993, 562] width 107 height 31
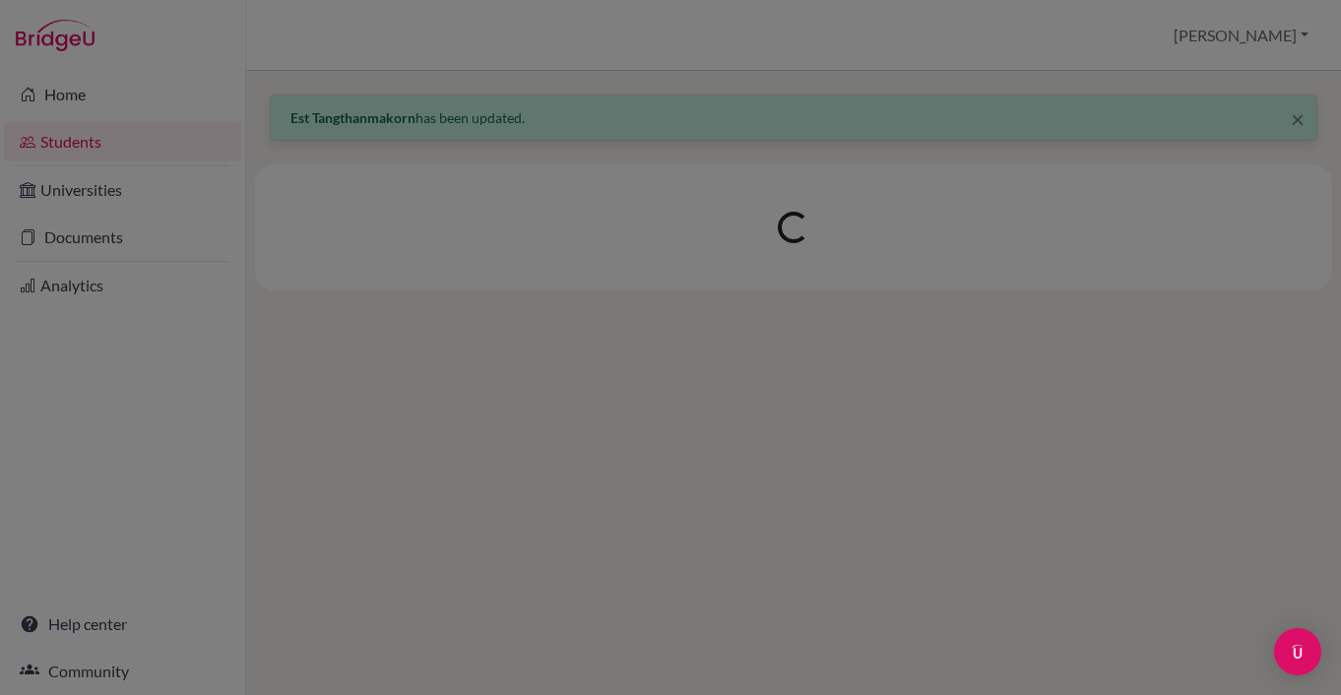
scroll to position [0, 0]
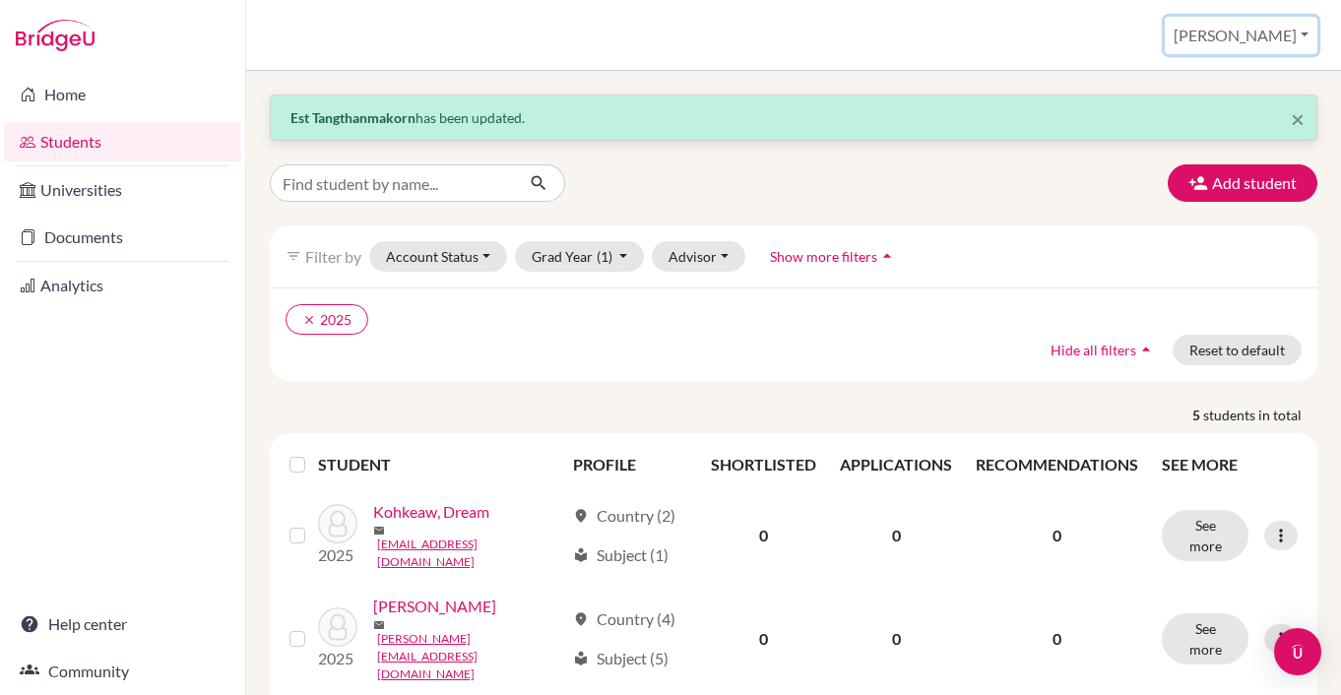
click at [1299, 34] on button "[PERSON_NAME]" at bounding box center [1241, 35] width 153 height 37
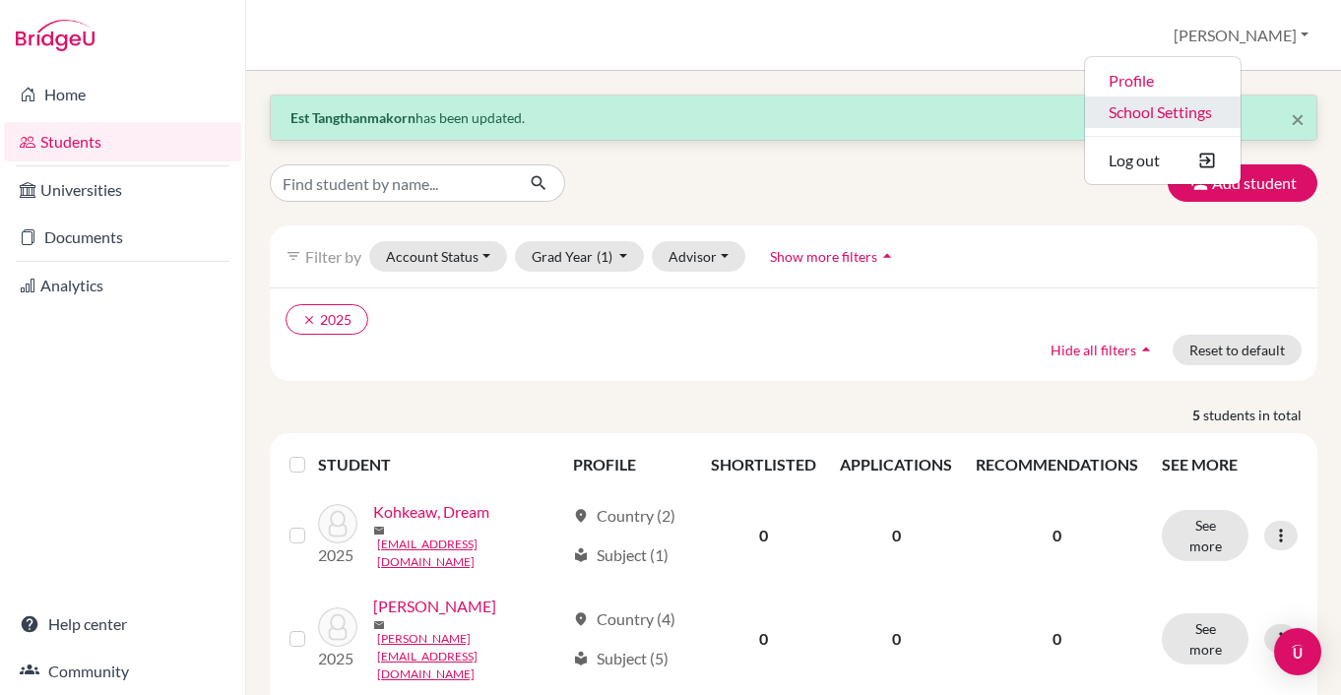
click at [1241, 111] on link "School Settings" at bounding box center [1163, 113] width 156 height 32
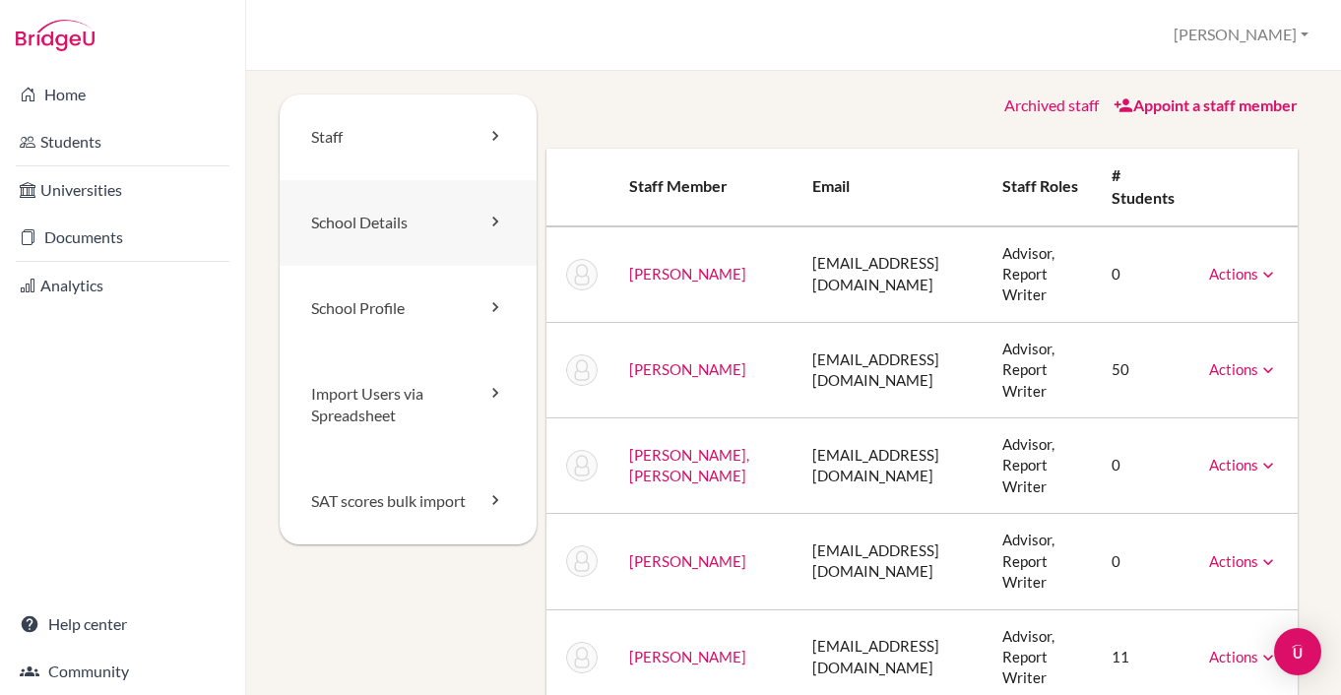
click at [489, 218] on icon at bounding box center [495, 222] width 20 height 20
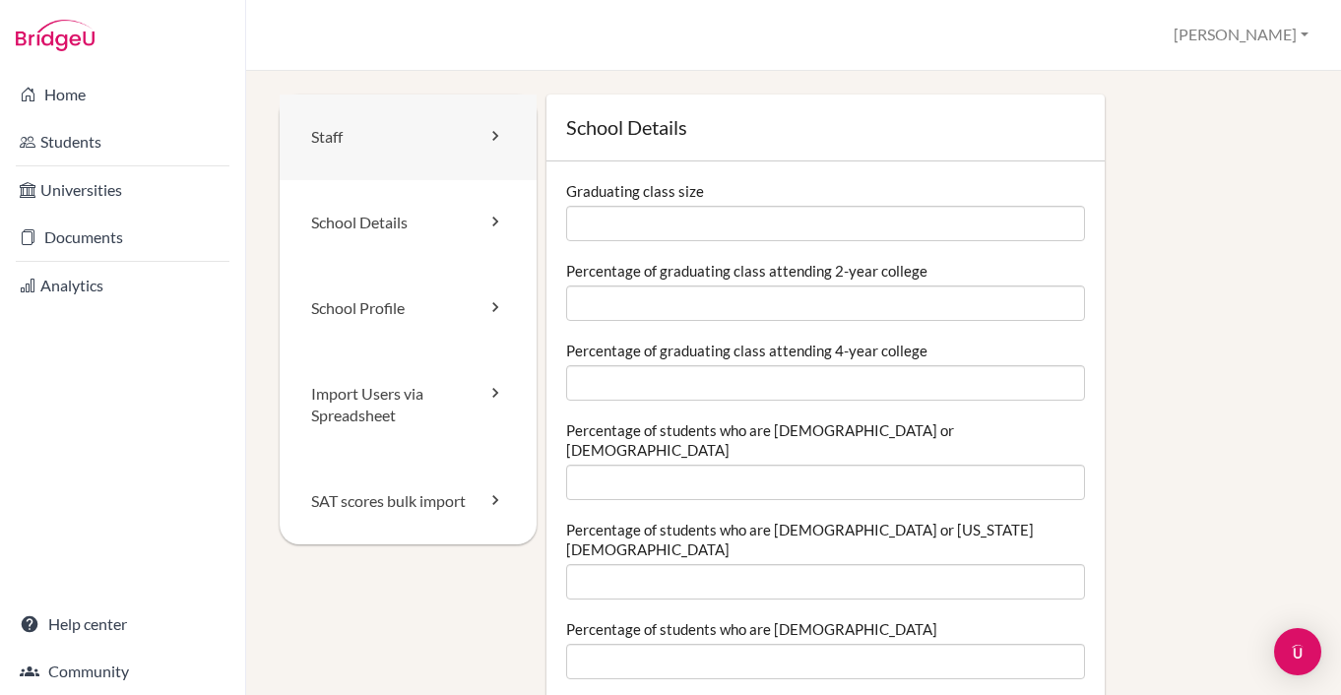
click at [494, 132] on icon at bounding box center [495, 136] width 20 height 20
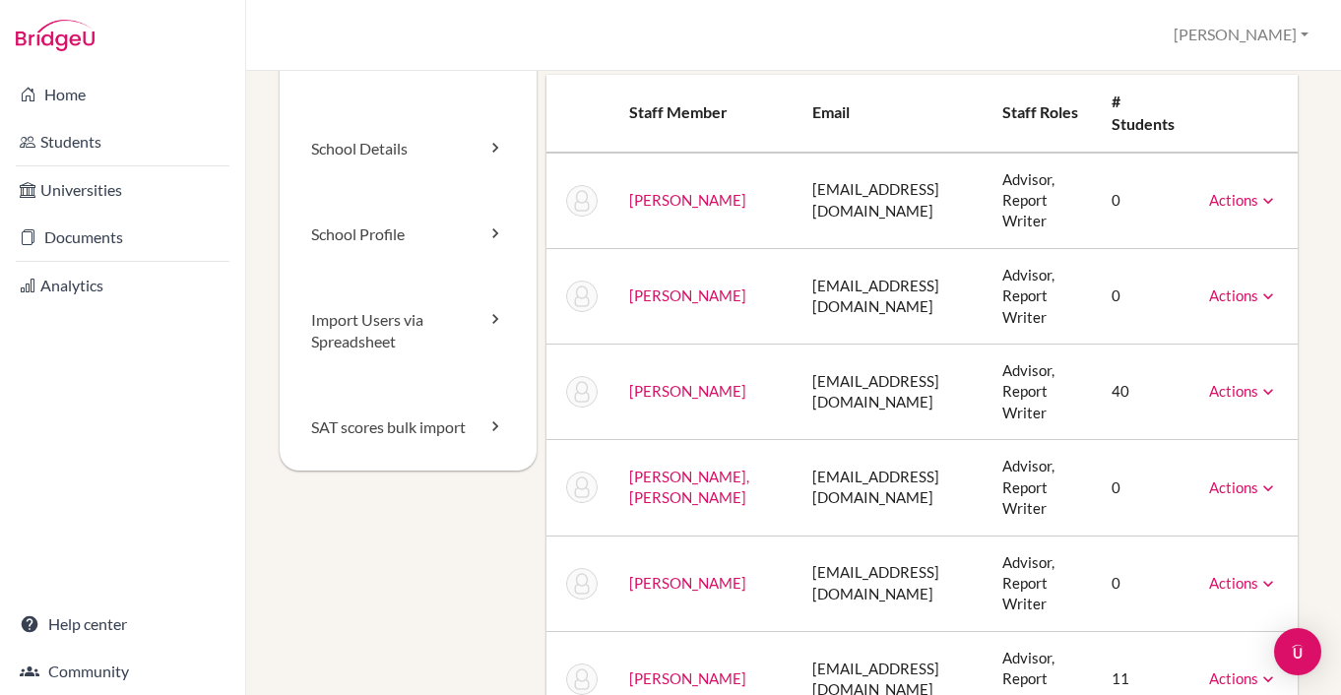
scroll to position [94, 0]
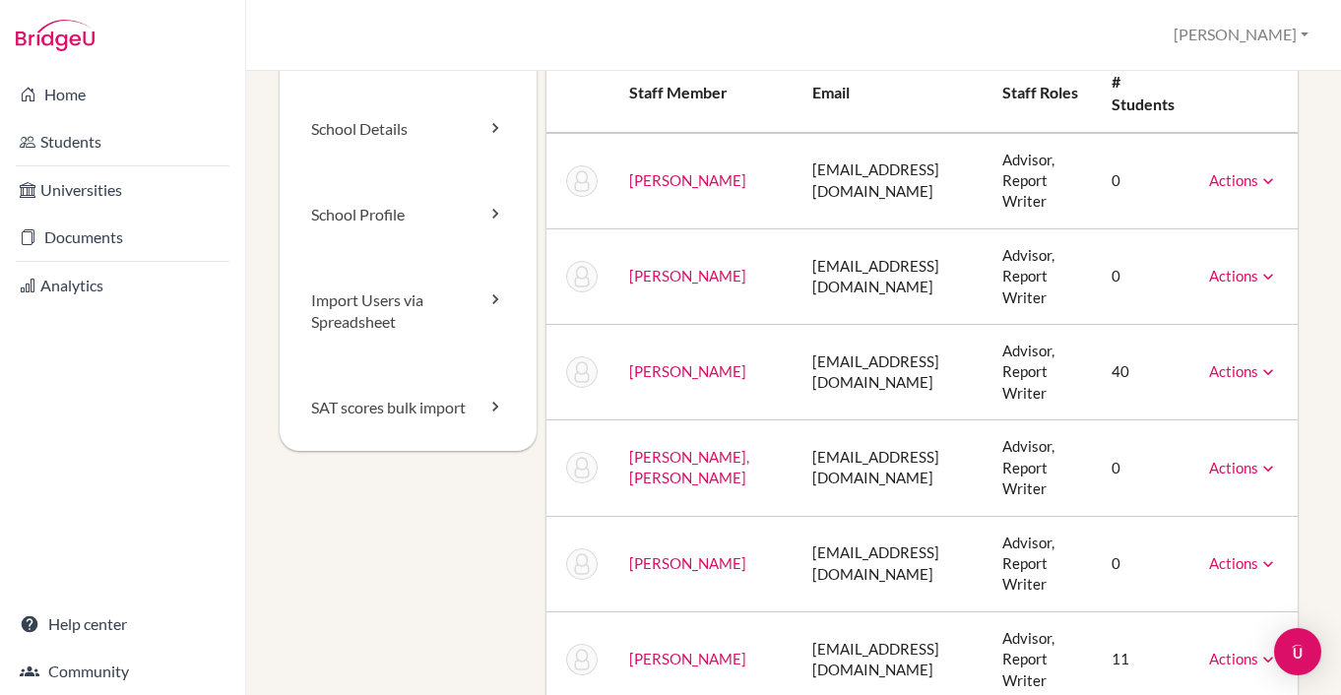
click at [1264, 267] on icon at bounding box center [1269, 277] width 20 height 20
click at [1266, 459] on icon at bounding box center [1269, 469] width 20 height 20
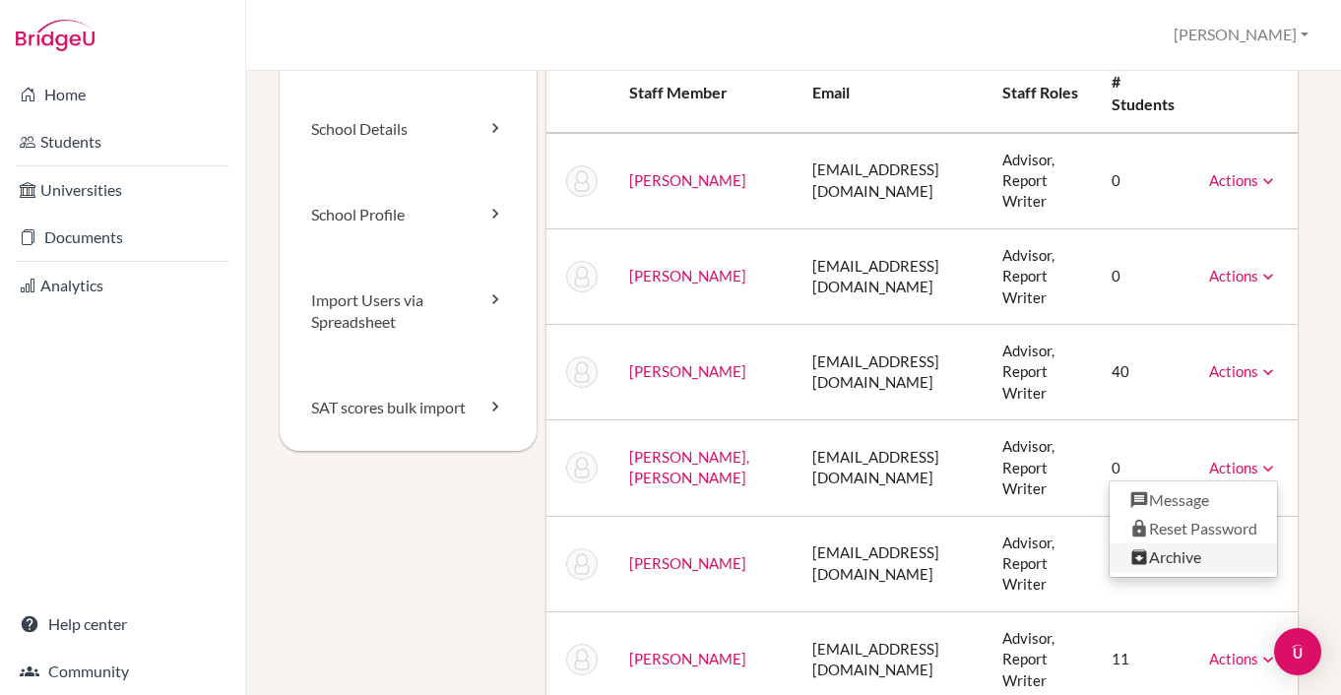
click at [1194, 544] on link "Archive" at bounding box center [1193, 558] width 167 height 29
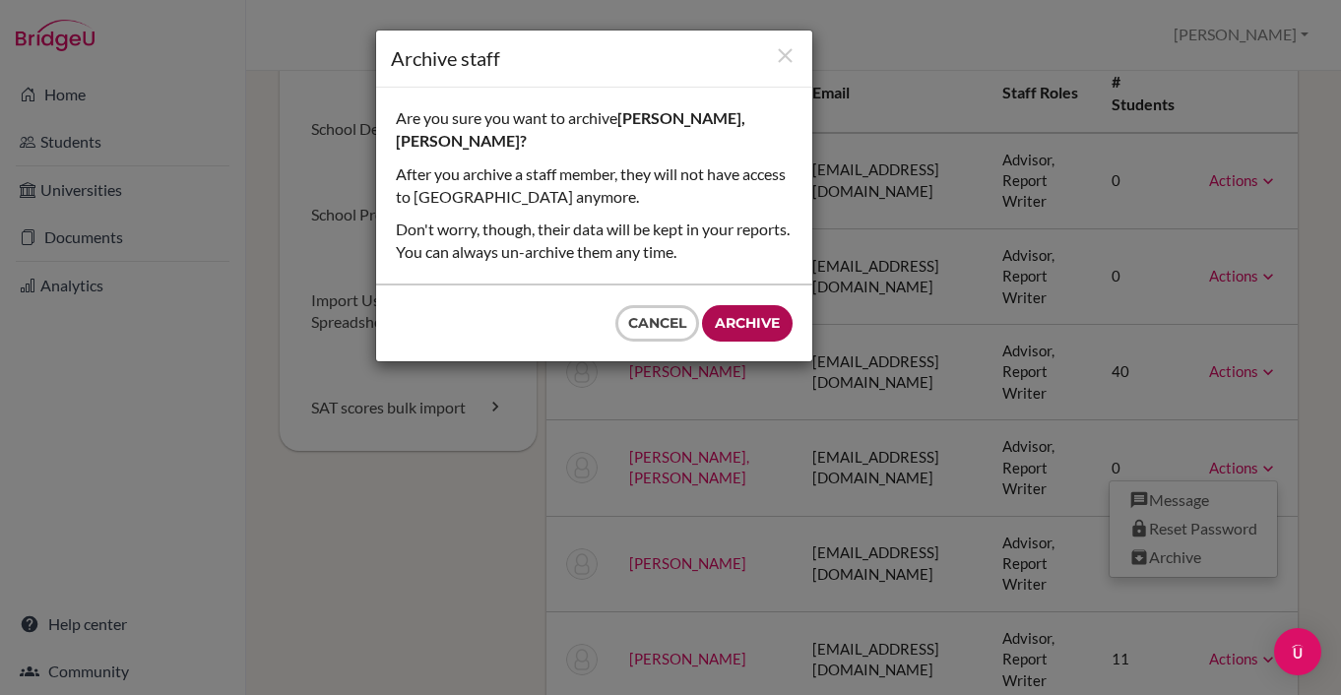
click at [758, 305] on input "Archive" at bounding box center [747, 323] width 91 height 36
type input "Archive"
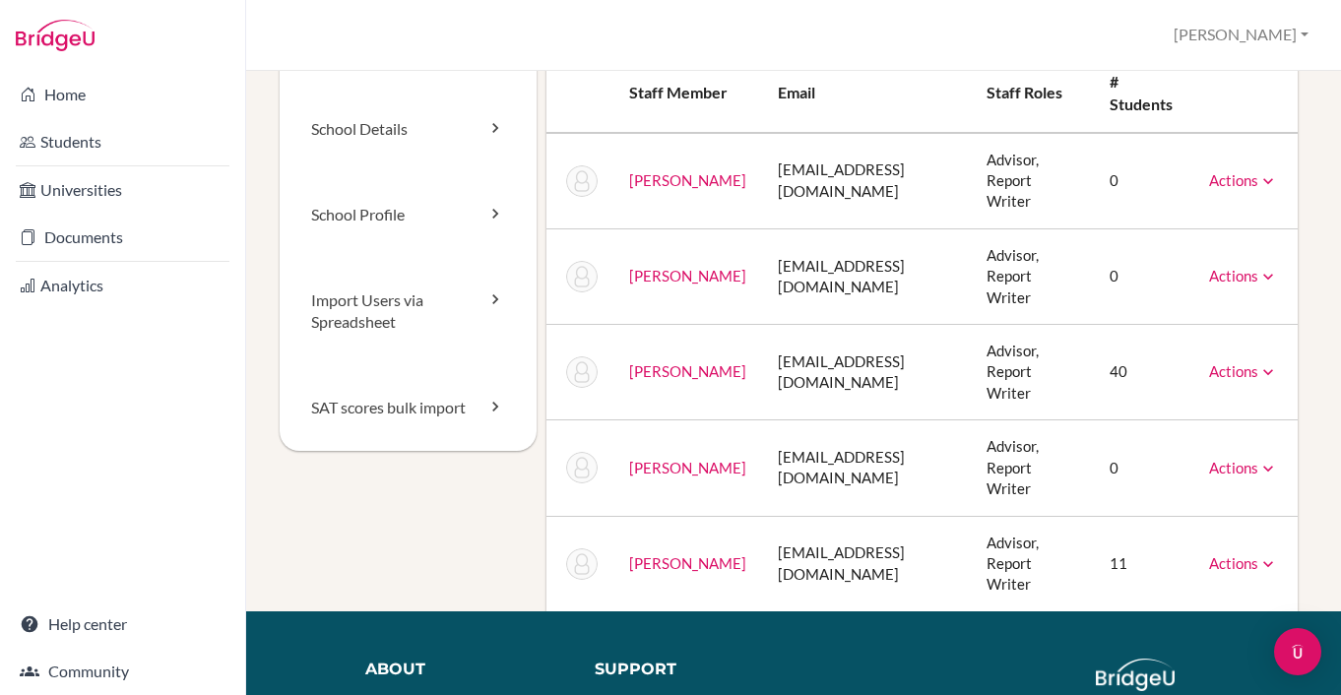
click at [1271, 554] on icon at bounding box center [1269, 564] width 20 height 20
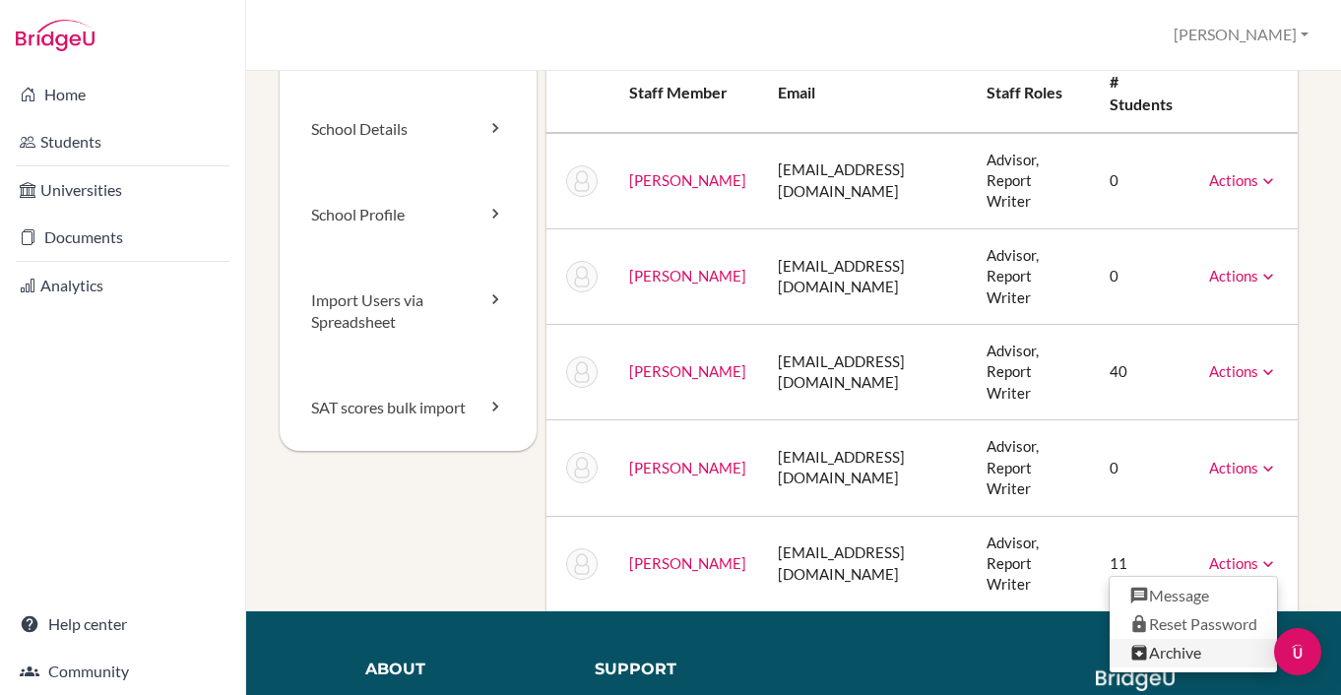
click at [1169, 639] on link "Archive" at bounding box center [1193, 653] width 167 height 29
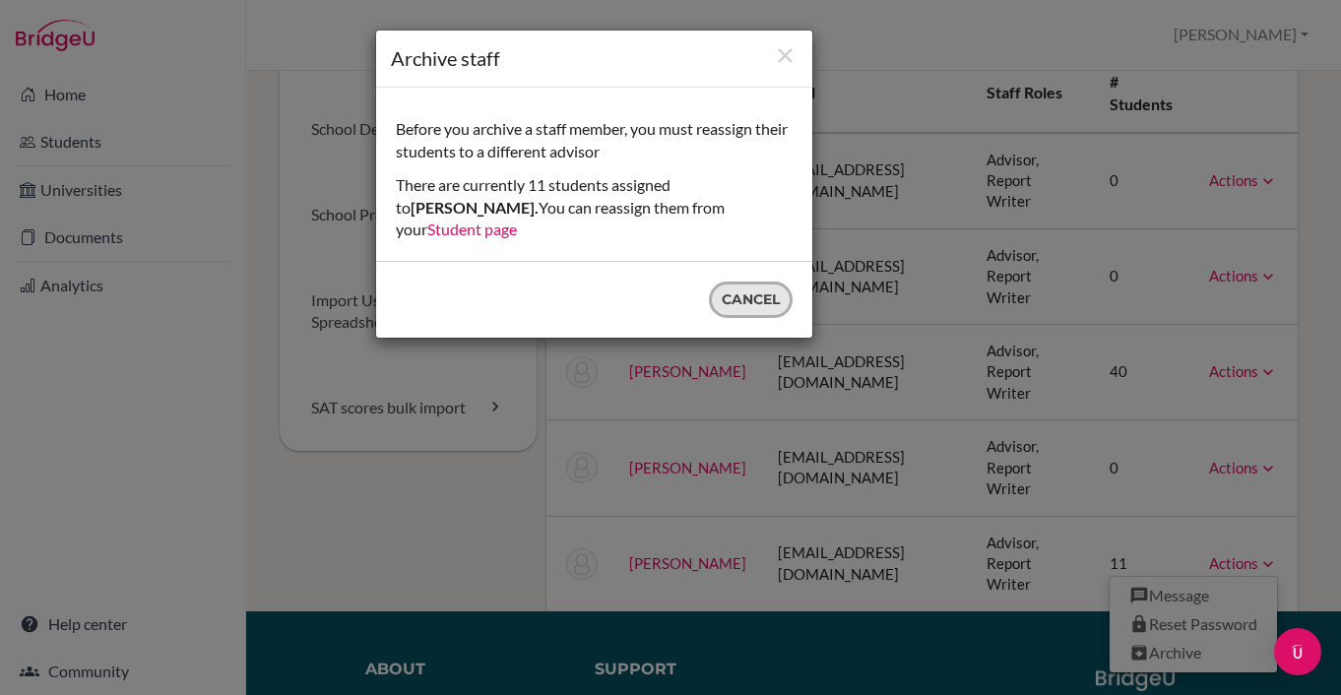
click at [750, 282] on button "Cancel" at bounding box center [751, 300] width 84 height 36
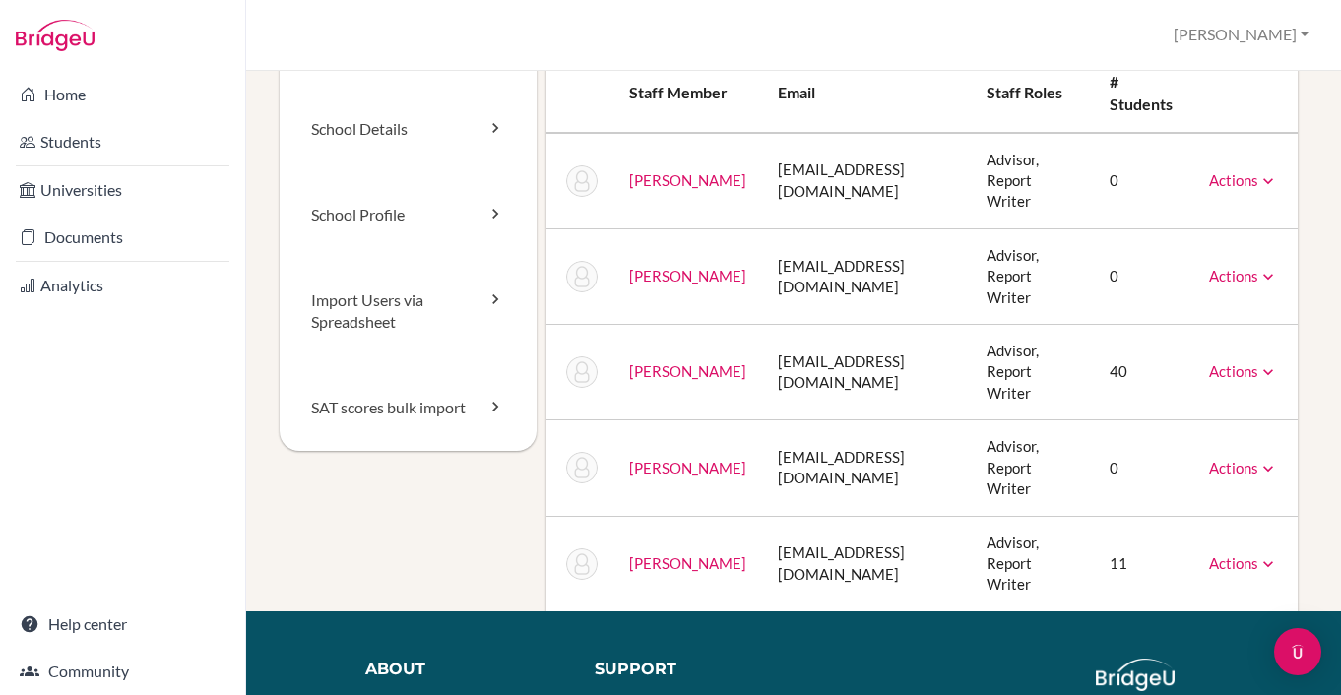
click at [1268, 554] on icon at bounding box center [1269, 564] width 20 height 20
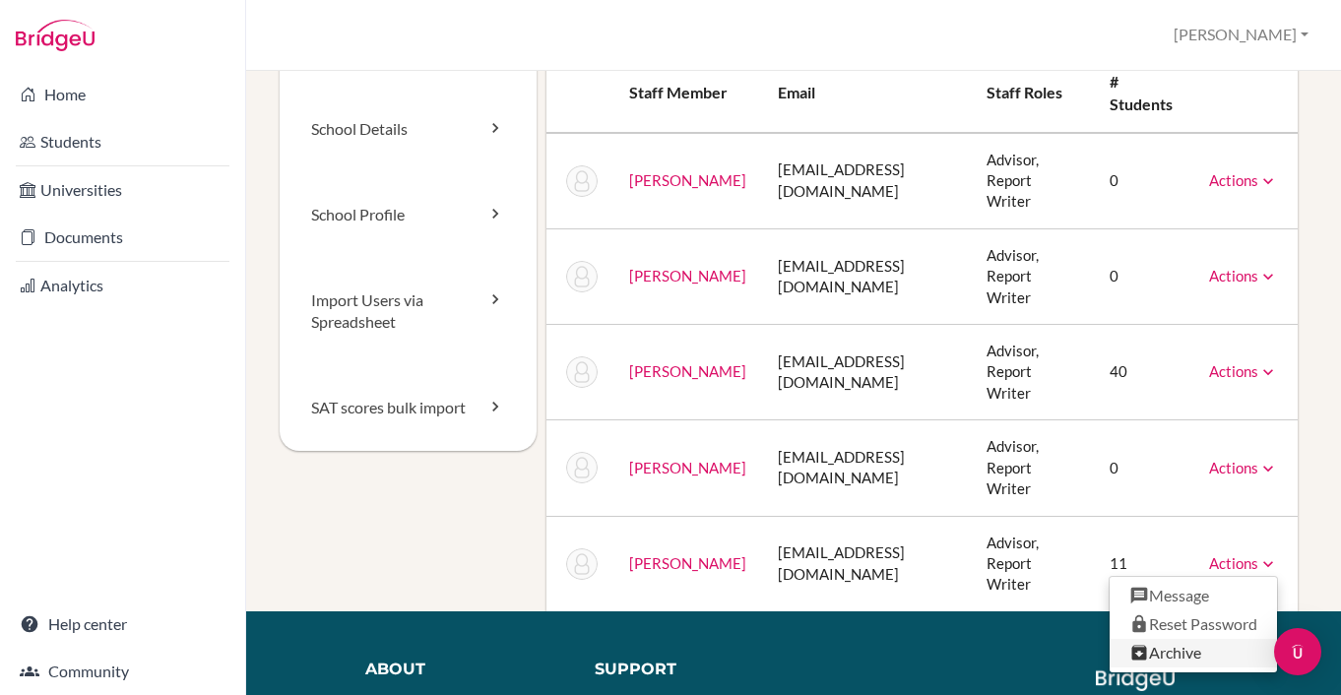
click at [1182, 639] on link "Archive" at bounding box center [1193, 653] width 167 height 29
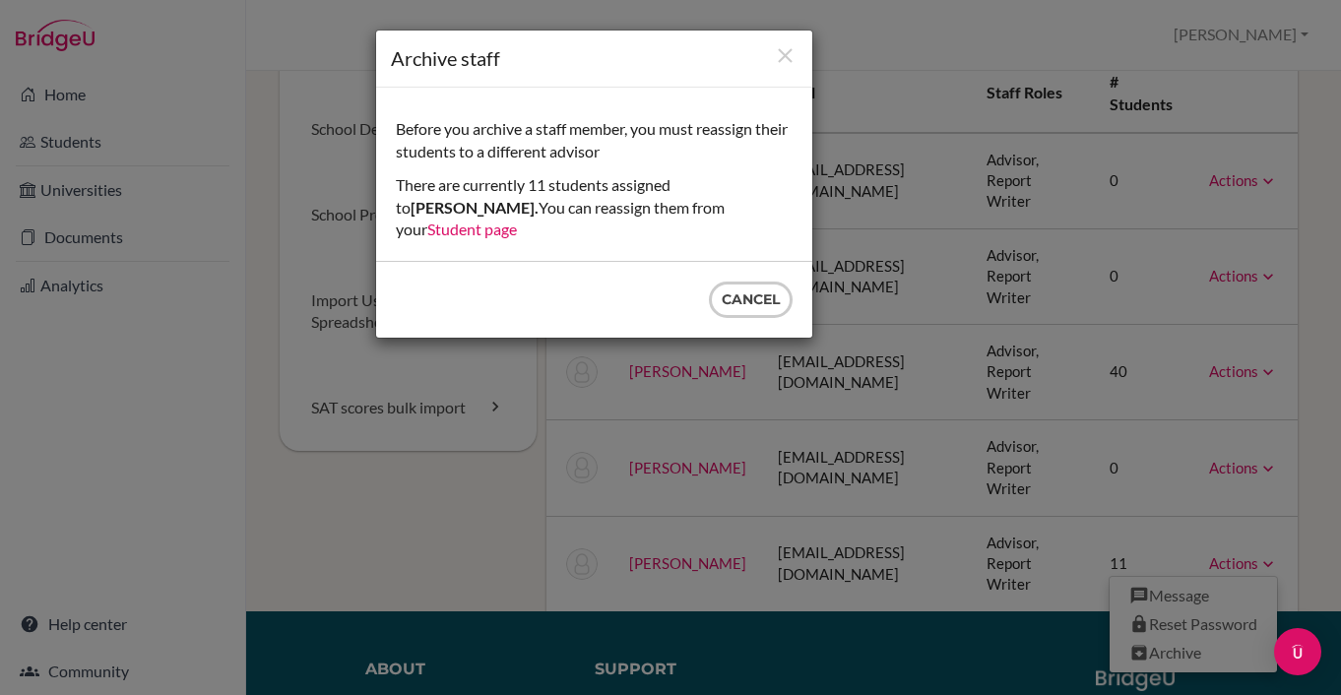
click at [517, 220] on link "Student page" at bounding box center [472, 229] width 90 height 19
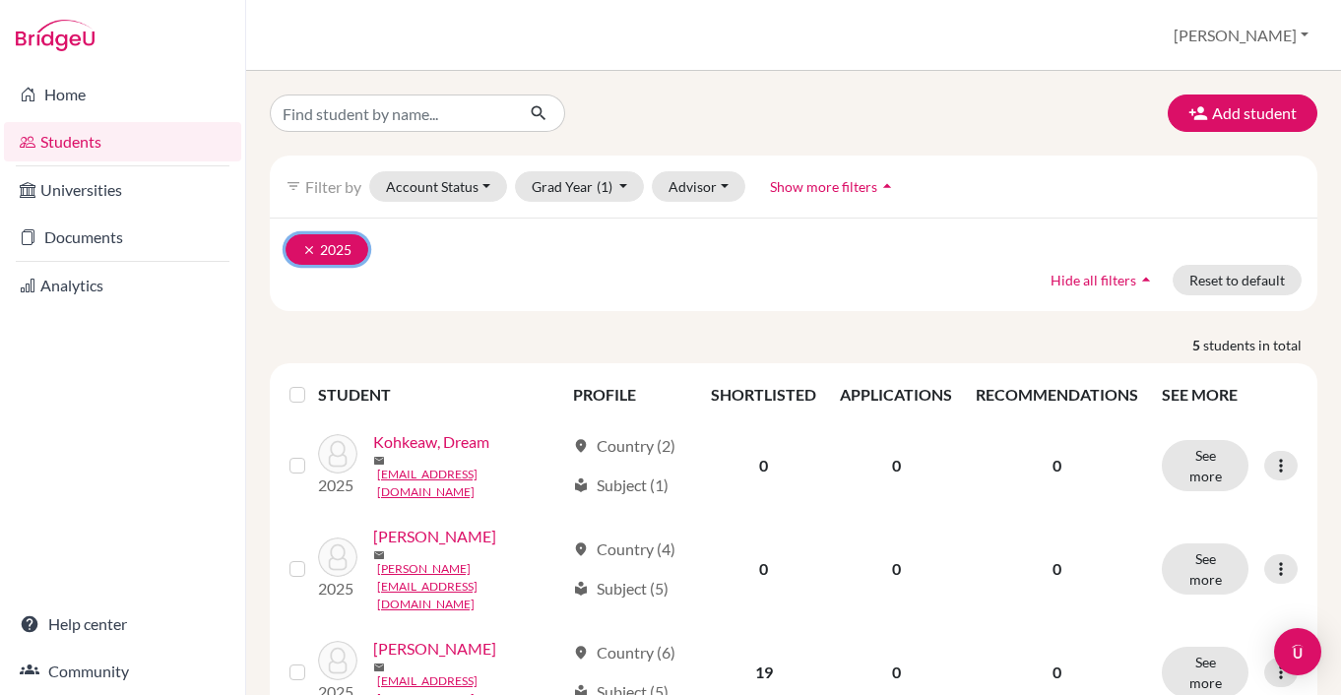
click at [309, 248] on icon "clear" at bounding box center [309, 250] width 14 height 14
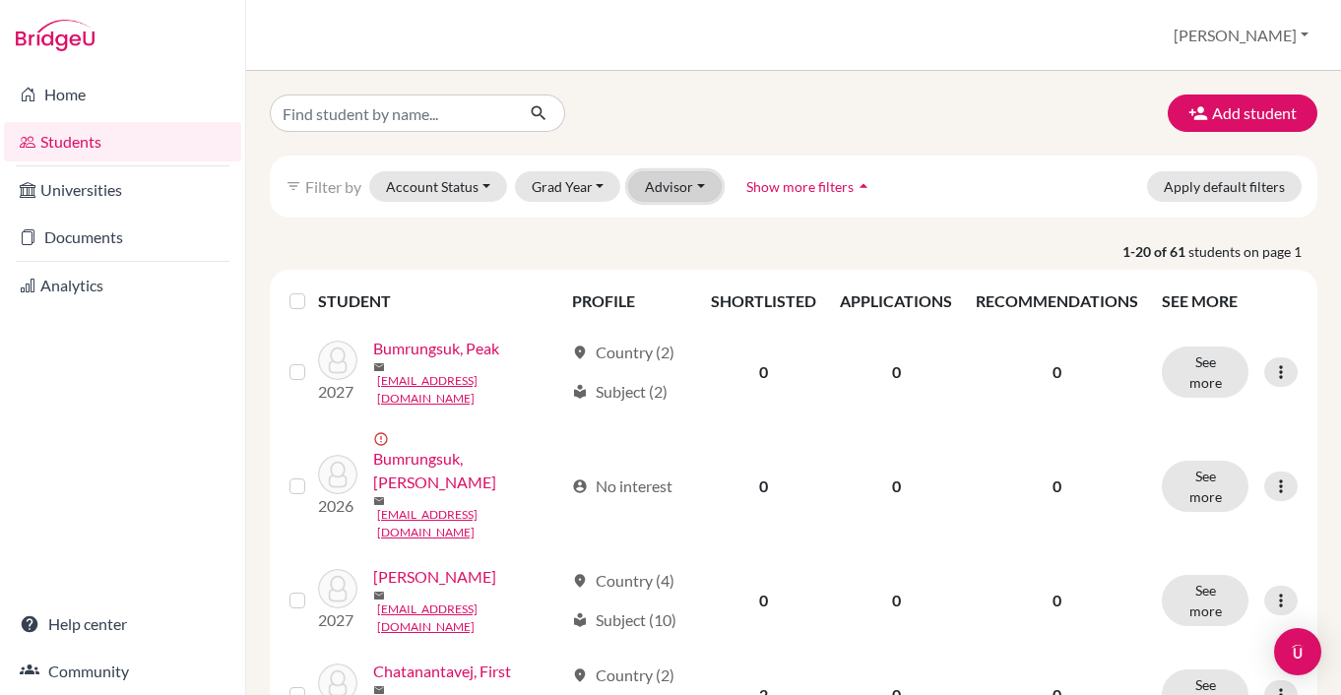
click at [690, 189] on button "Advisor" at bounding box center [675, 186] width 94 height 31
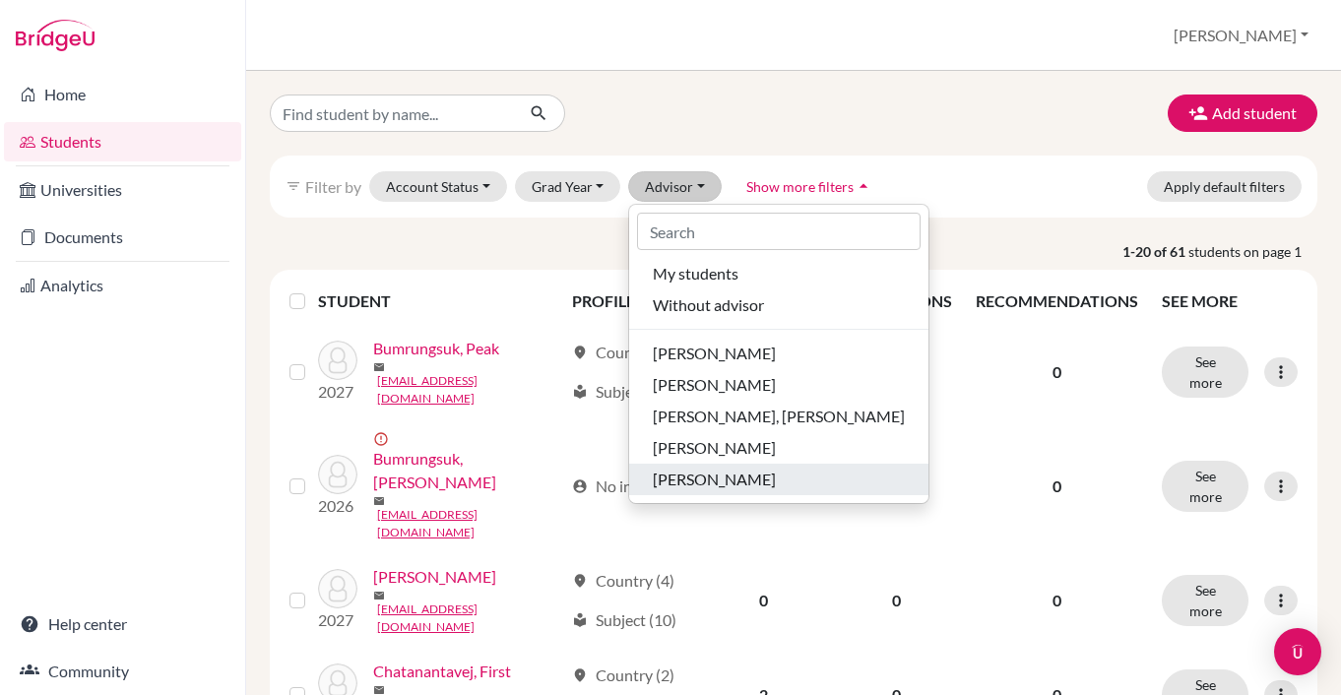
click at [712, 479] on span "[PERSON_NAME]" at bounding box center [714, 480] width 123 height 24
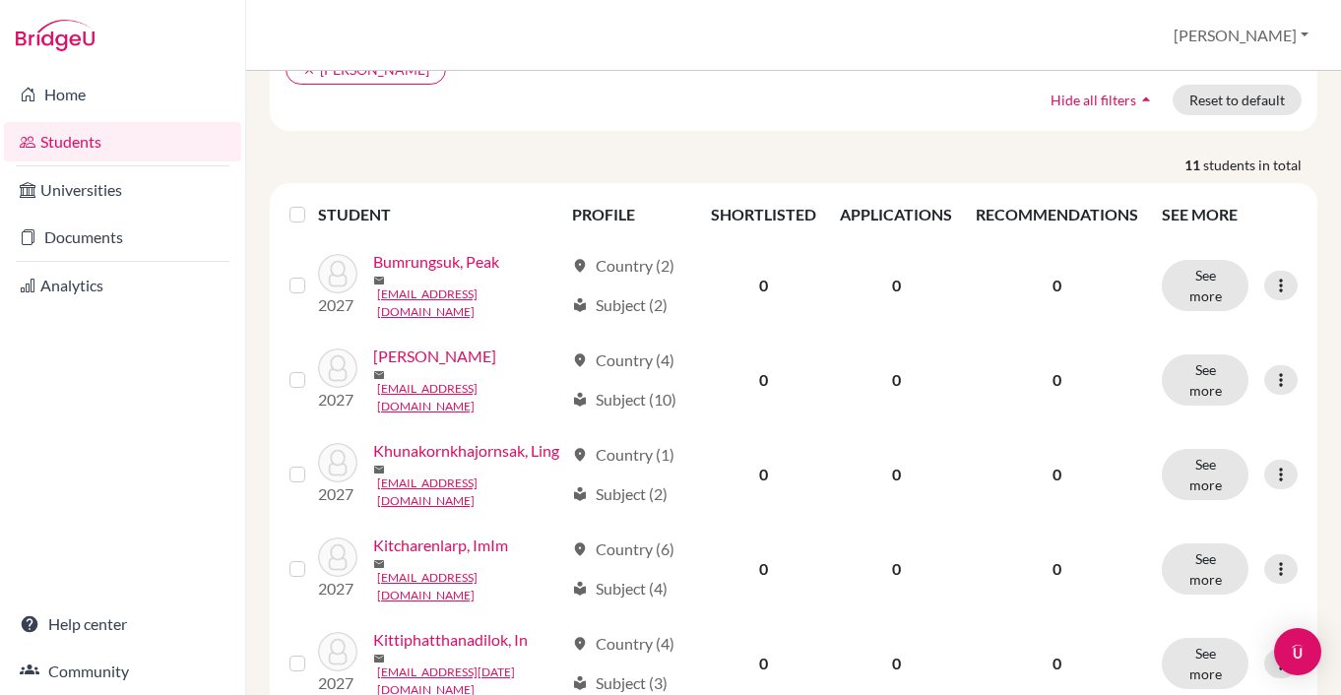
scroll to position [271, 0]
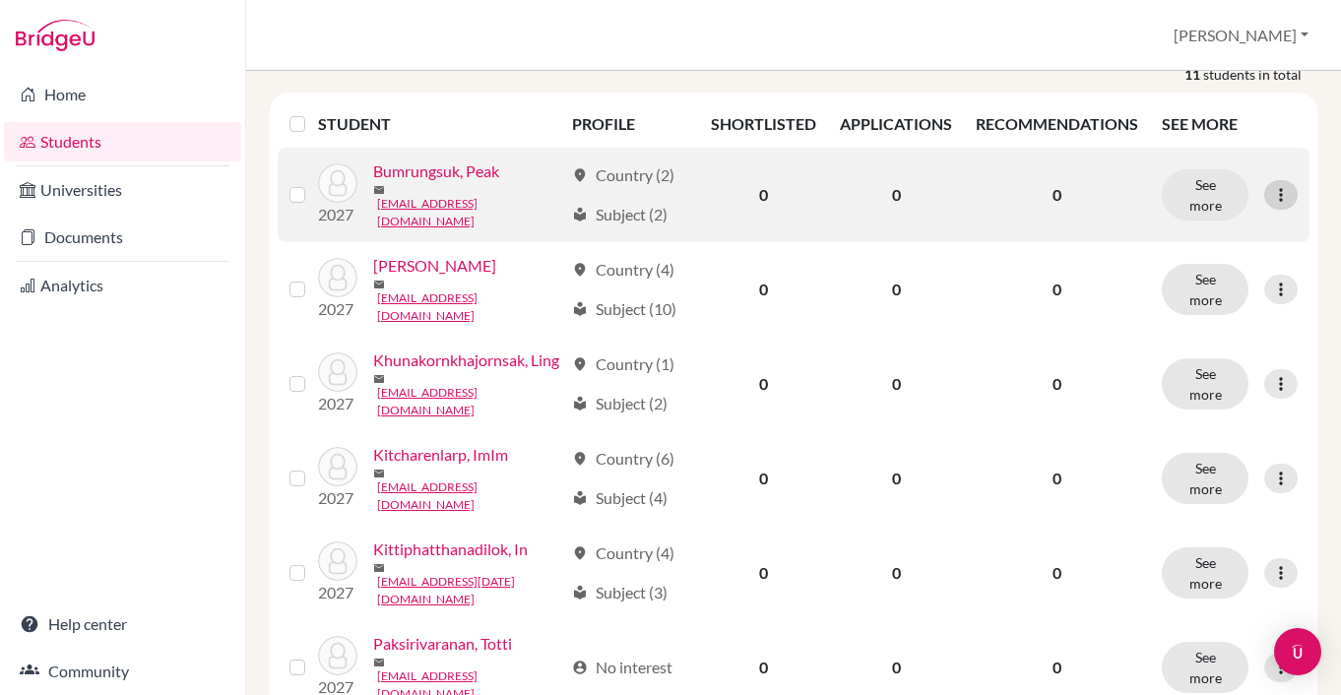
click at [1287, 185] on icon at bounding box center [1281, 195] width 20 height 20
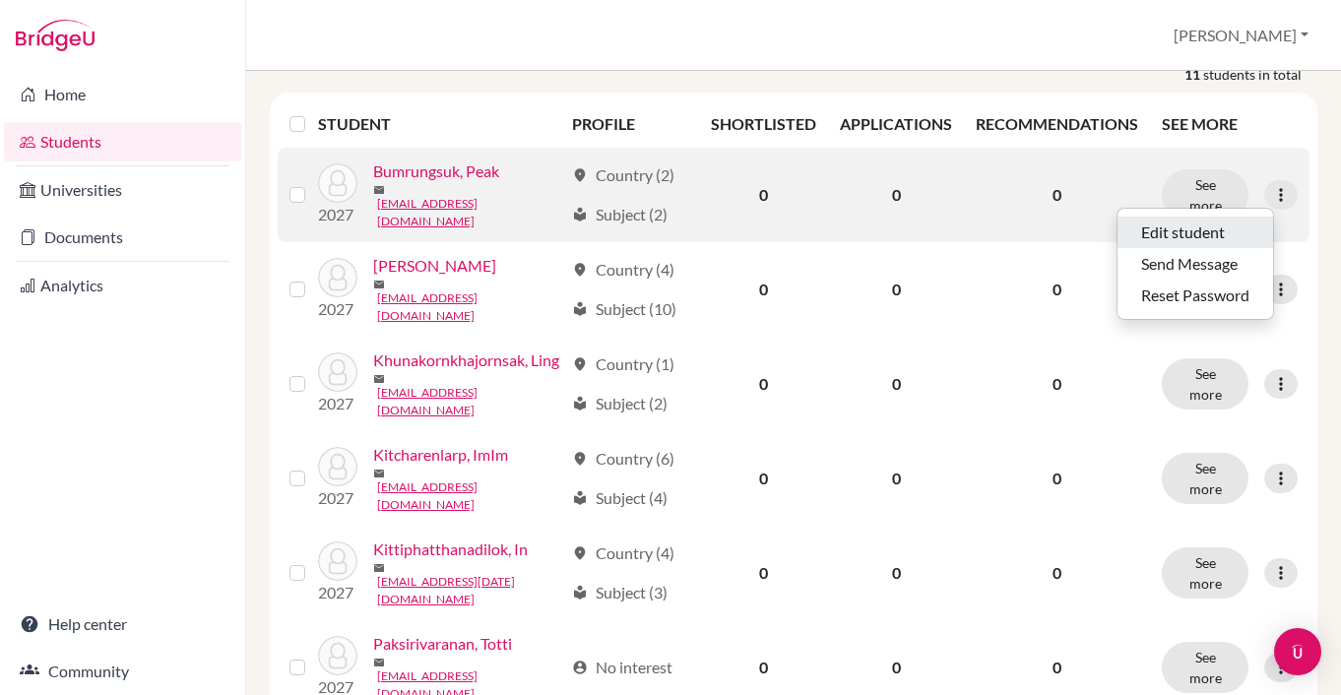
click at [1206, 235] on button "Edit student" at bounding box center [1196, 233] width 156 height 32
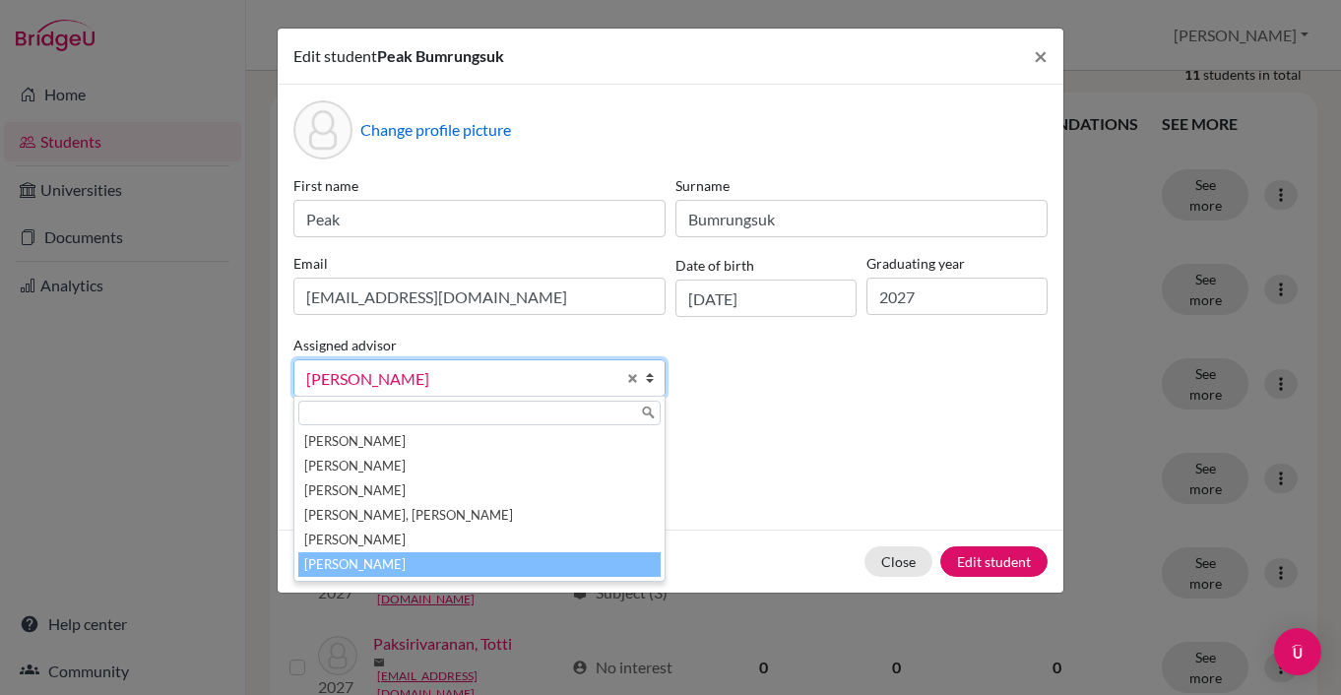
click at [652, 382] on b at bounding box center [655, 377] width 20 height 35
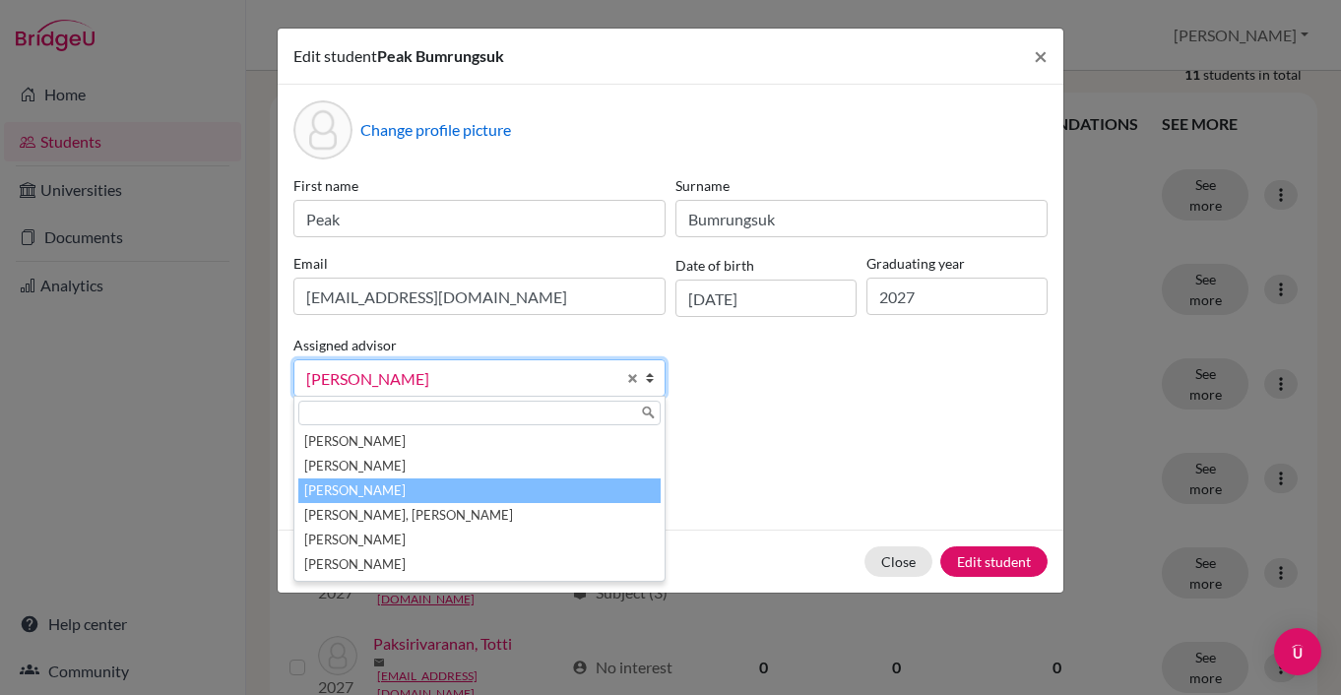
click at [578, 483] on li "[PERSON_NAME]" at bounding box center [479, 491] width 362 height 25
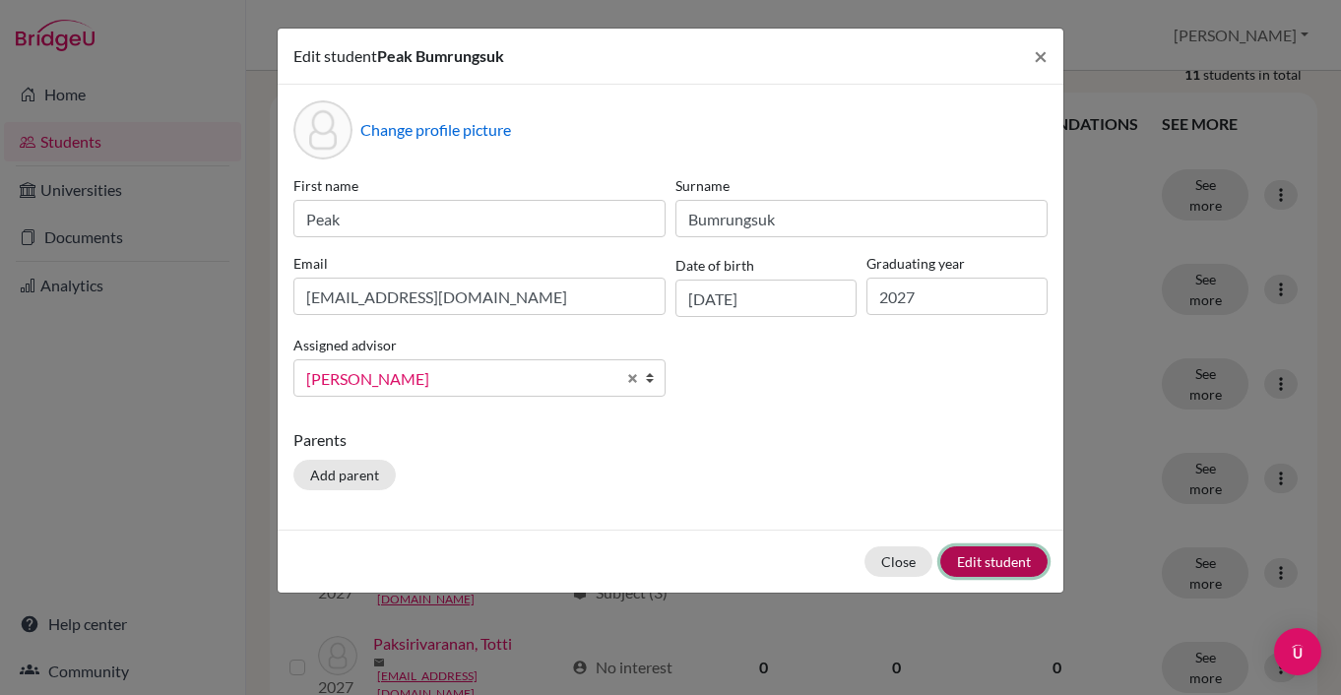
click at [979, 569] on button "Edit student" at bounding box center [993, 562] width 107 height 31
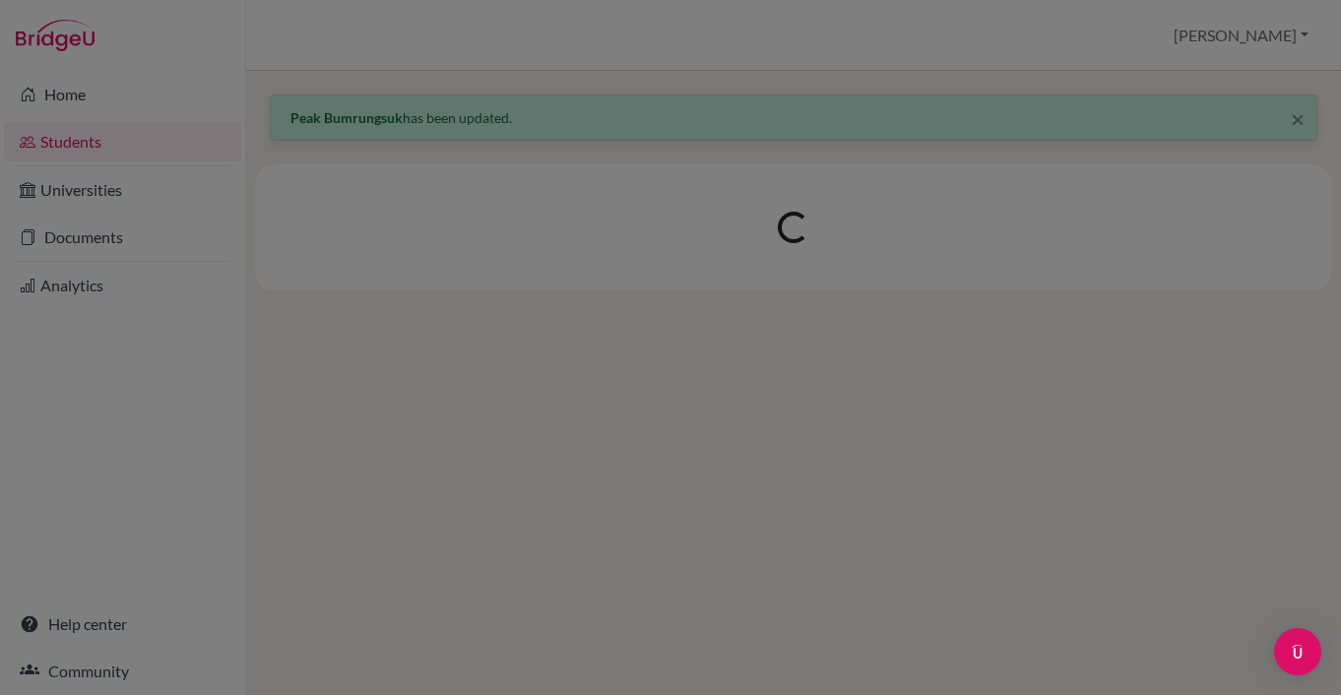
scroll to position [0, 0]
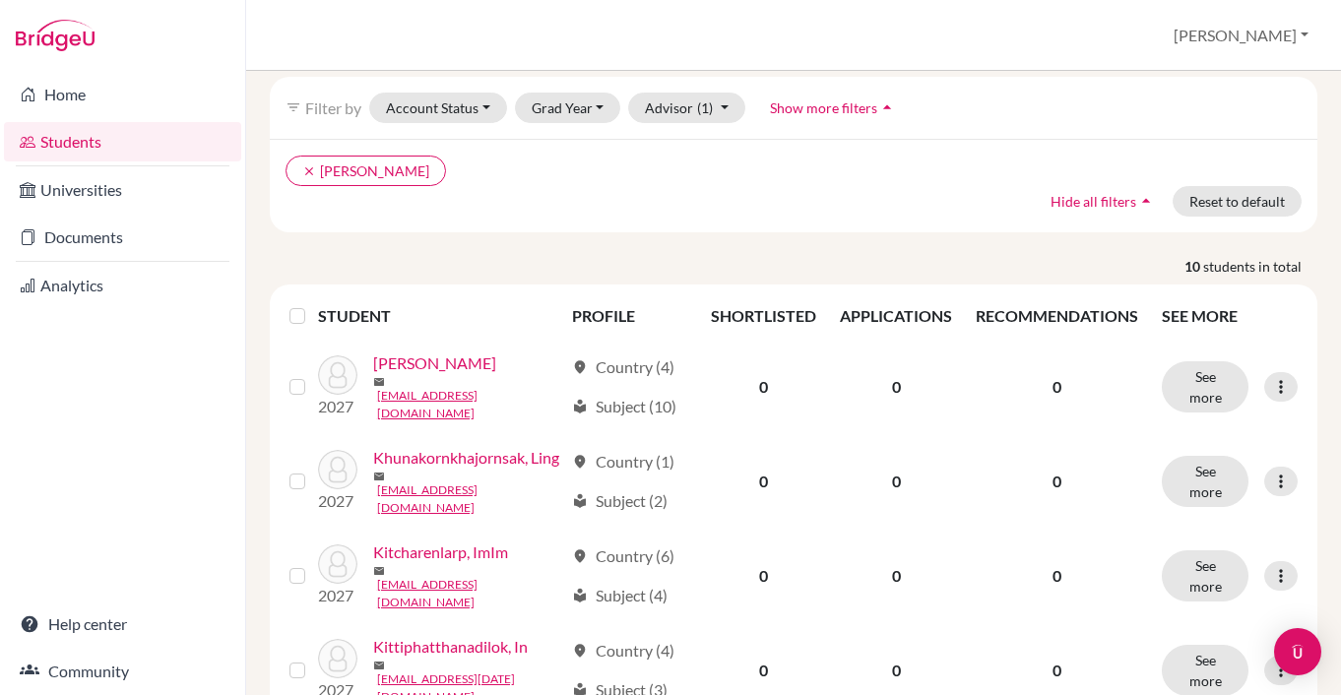
scroll to position [241, 0]
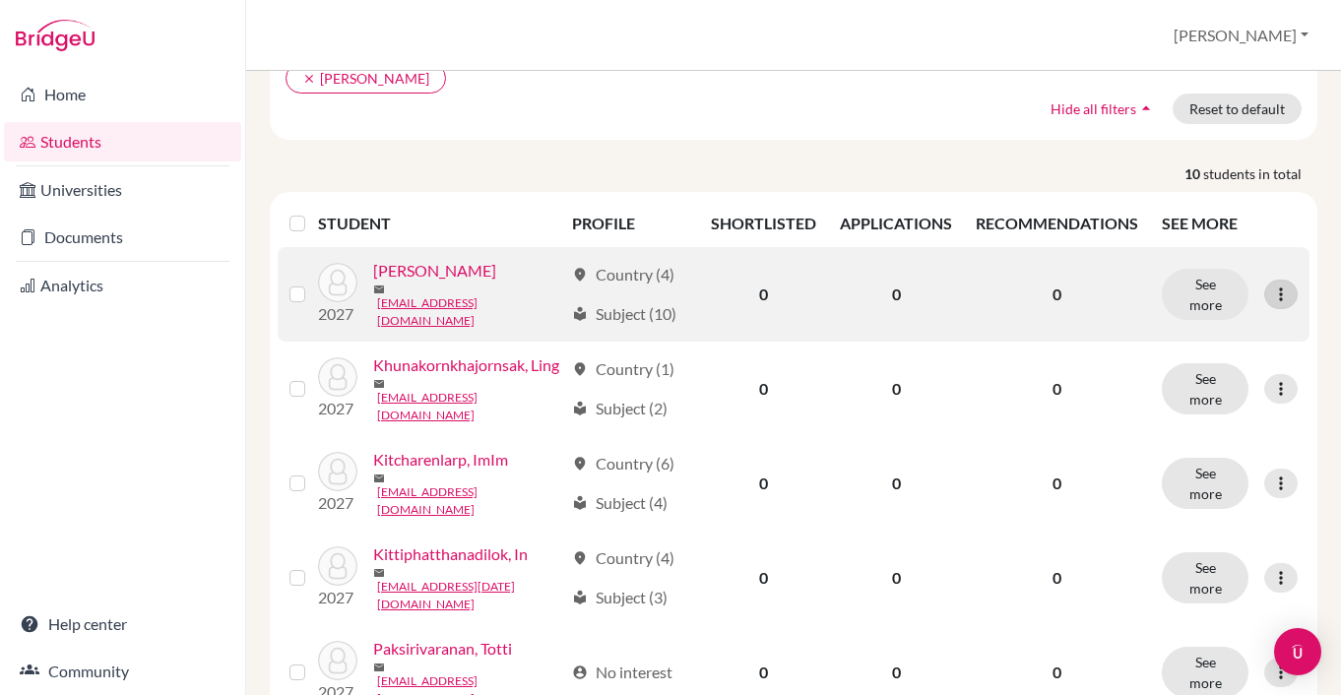
click at [1282, 292] on icon at bounding box center [1281, 295] width 20 height 20
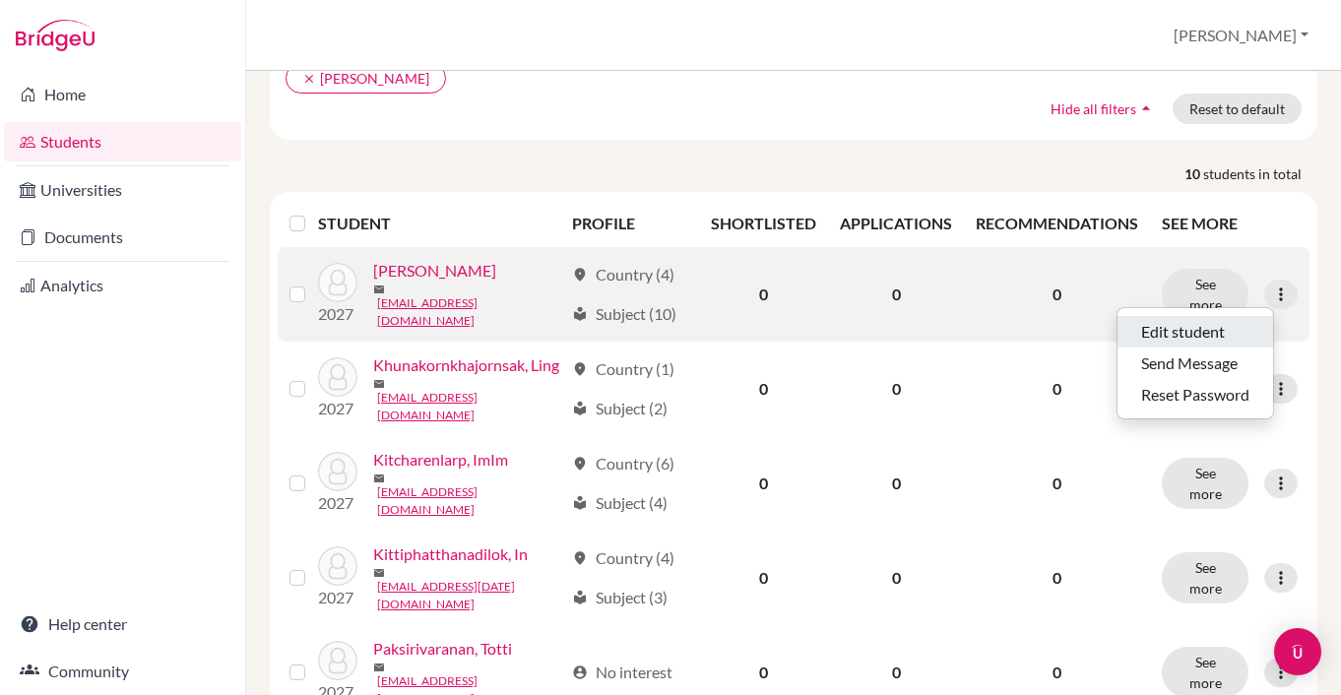
click at [1198, 337] on button "Edit student" at bounding box center [1196, 332] width 156 height 32
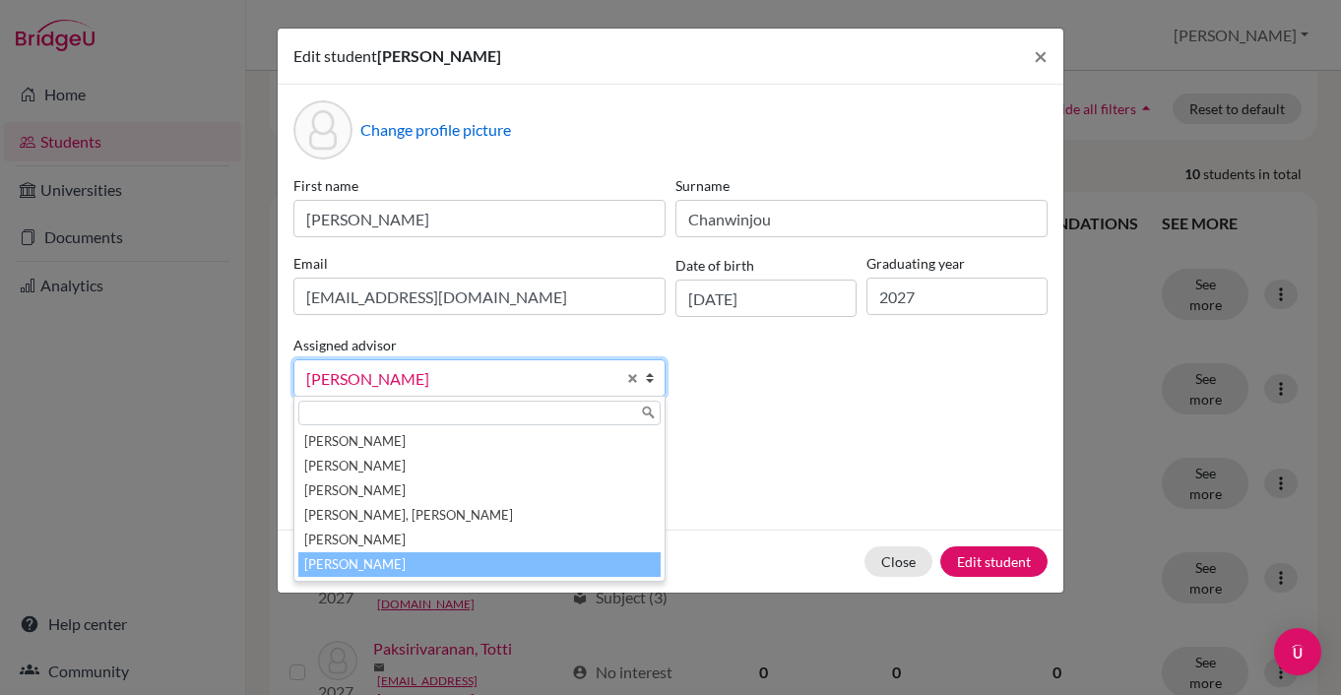
click at [661, 386] on b at bounding box center [655, 377] width 20 height 35
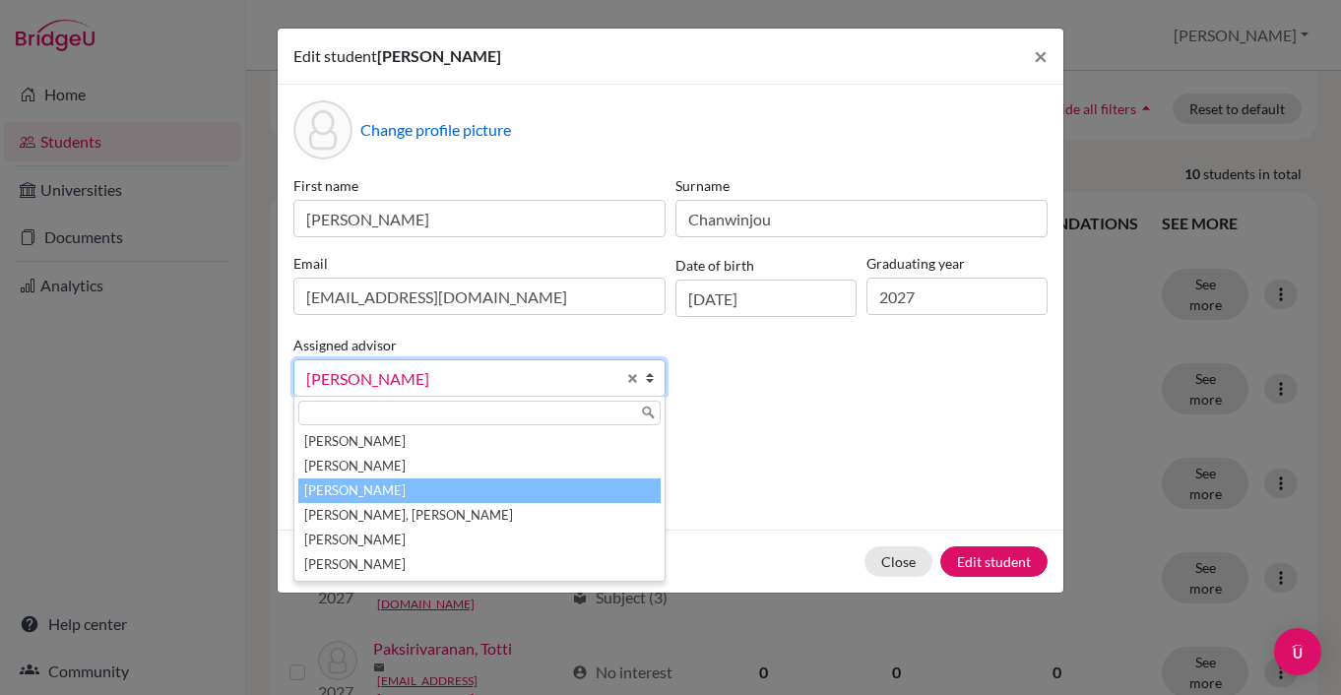
click at [571, 484] on li "[PERSON_NAME]" at bounding box center [479, 491] width 362 height 25
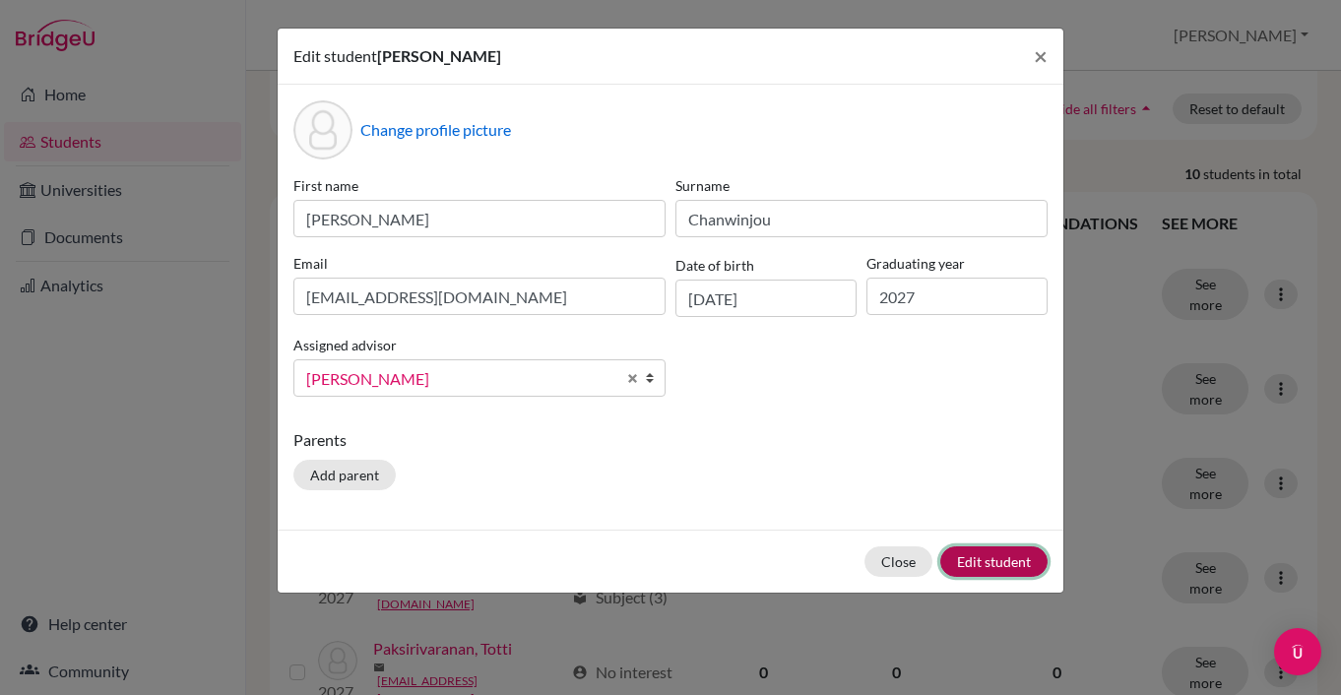
click at [982, 560] on button "Edit student" at bounding box center [993, 562] width 107 height 31
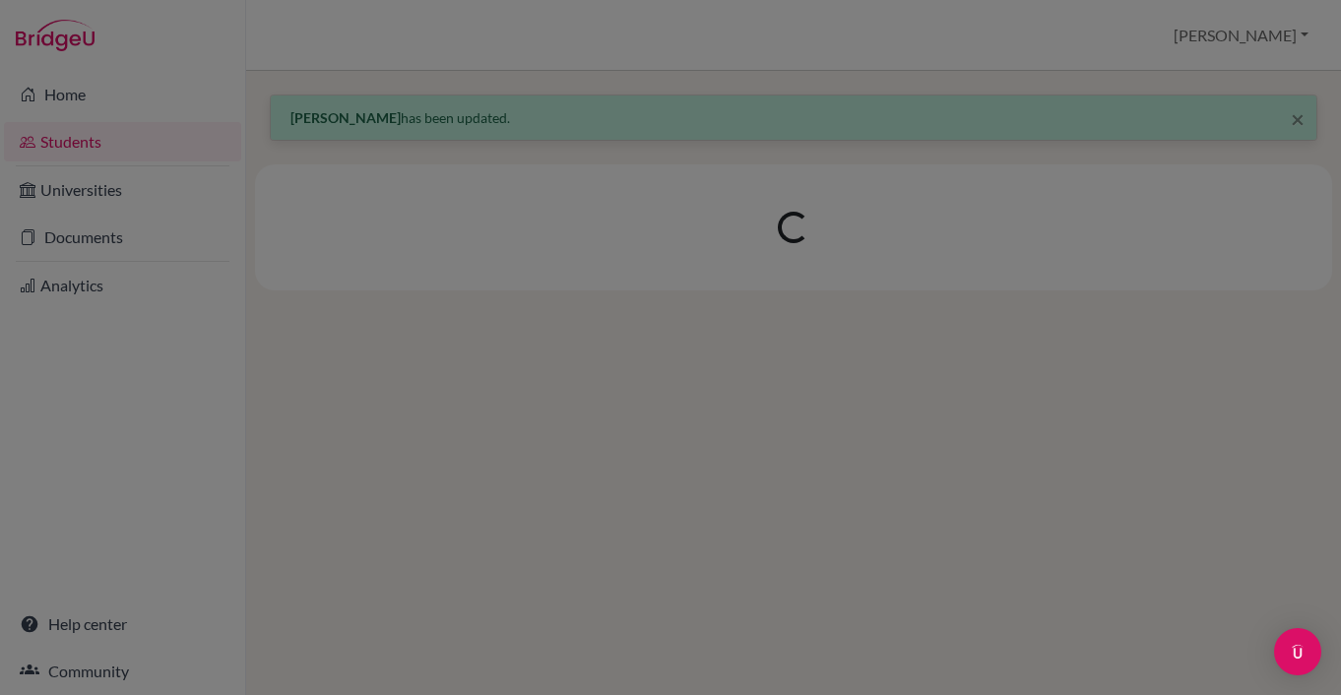
scroll to position [0, 0]
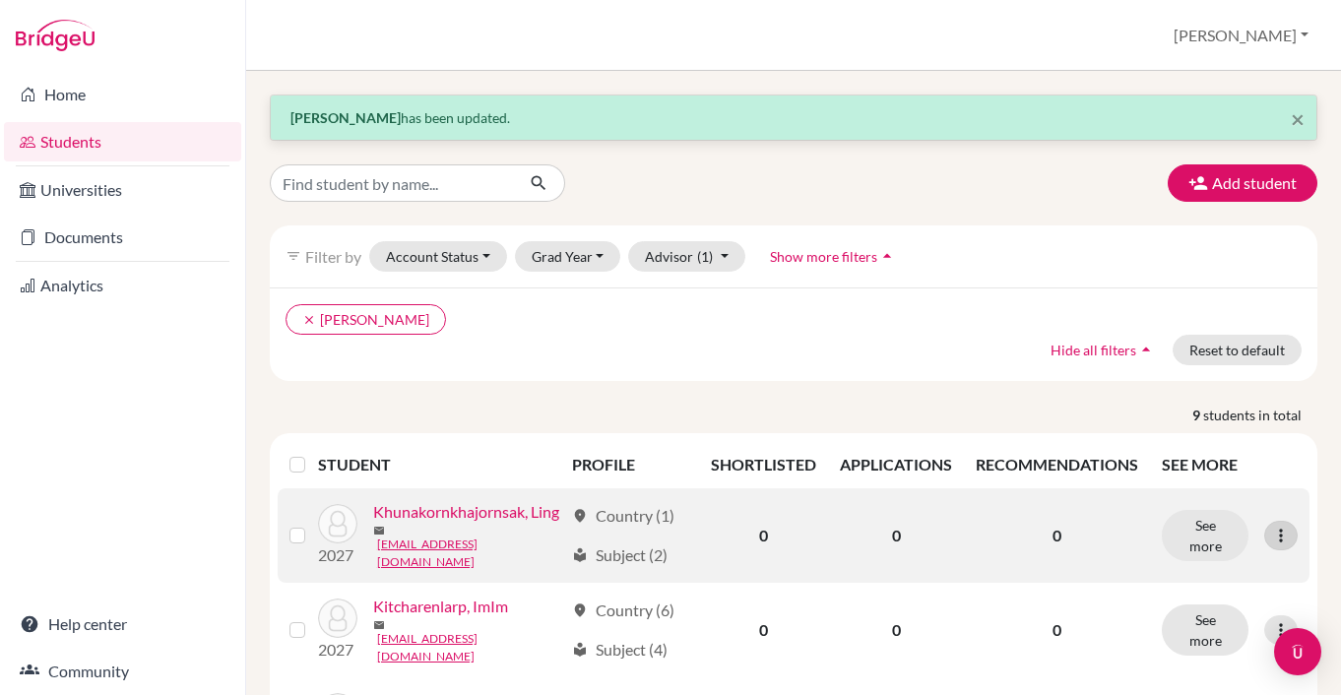
click at [1282, 532] on icon at bounding box center [1281, 536] width 20 height 20
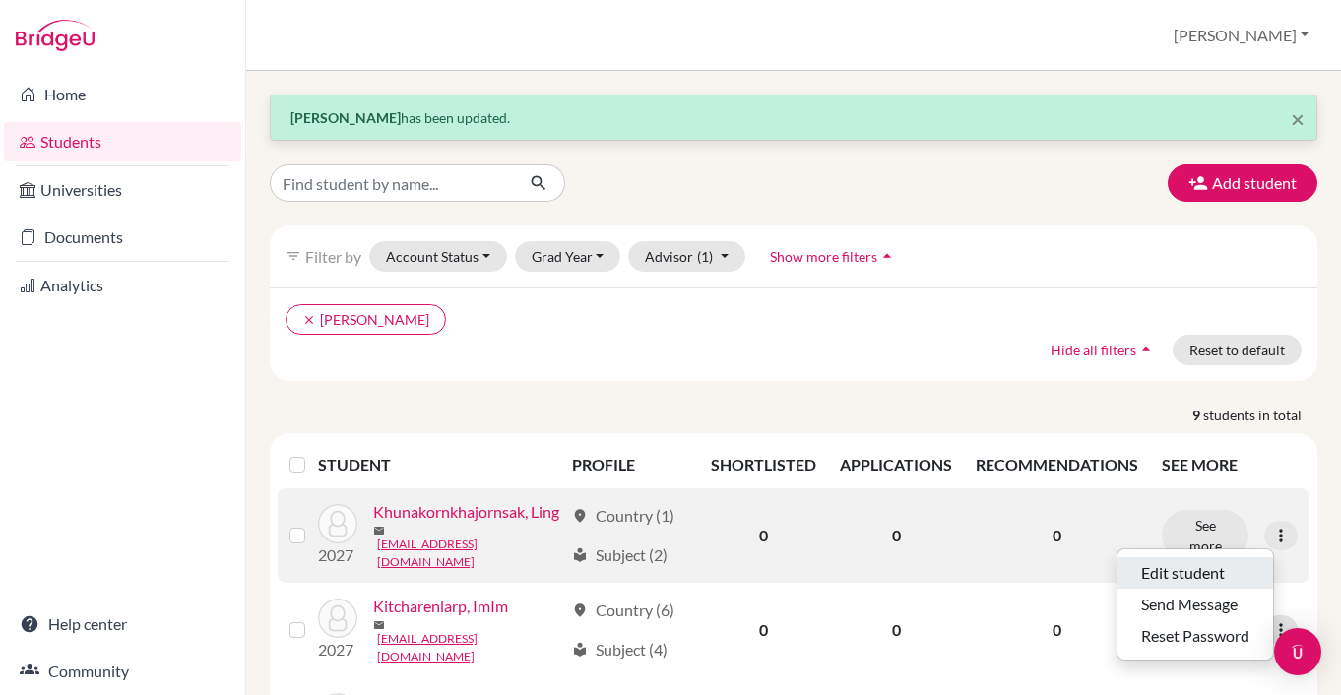
click at [1213, 569] on button "Edit student" at bounding box center [1196, 573] width 156 height 32
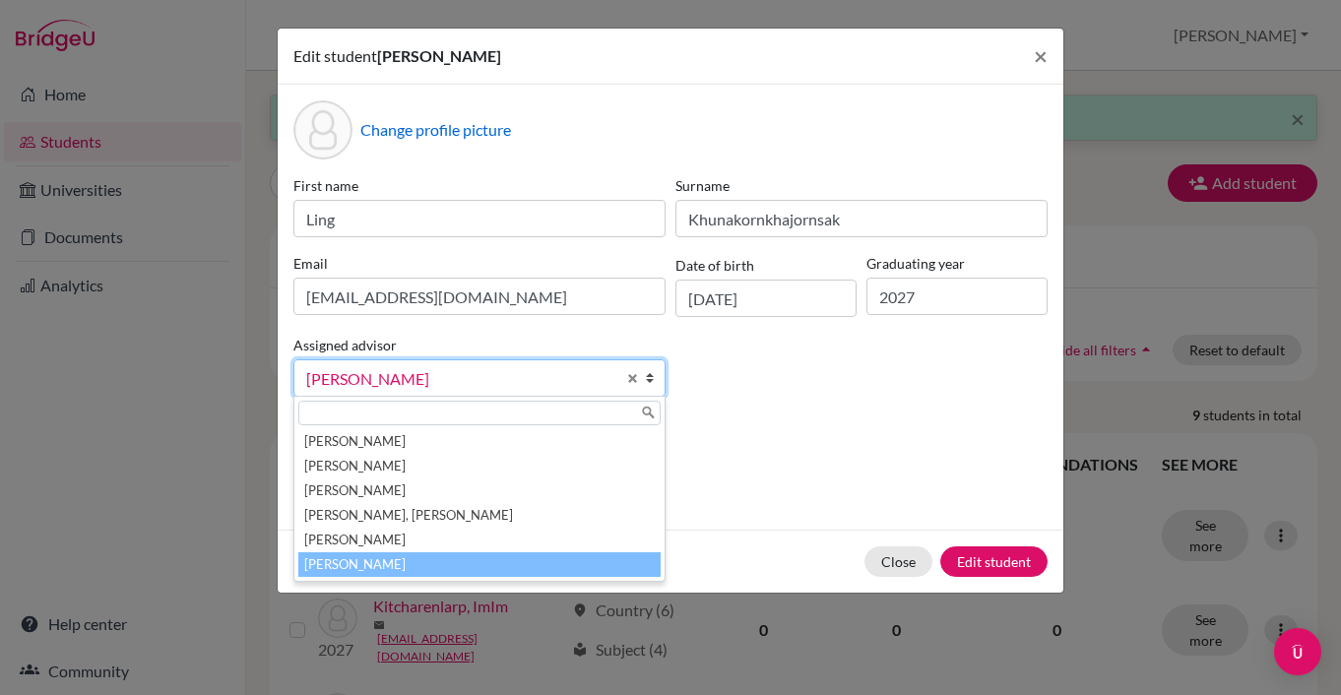
click at [652, 382] on b at bounding box center [655, 377] width 20 height 35
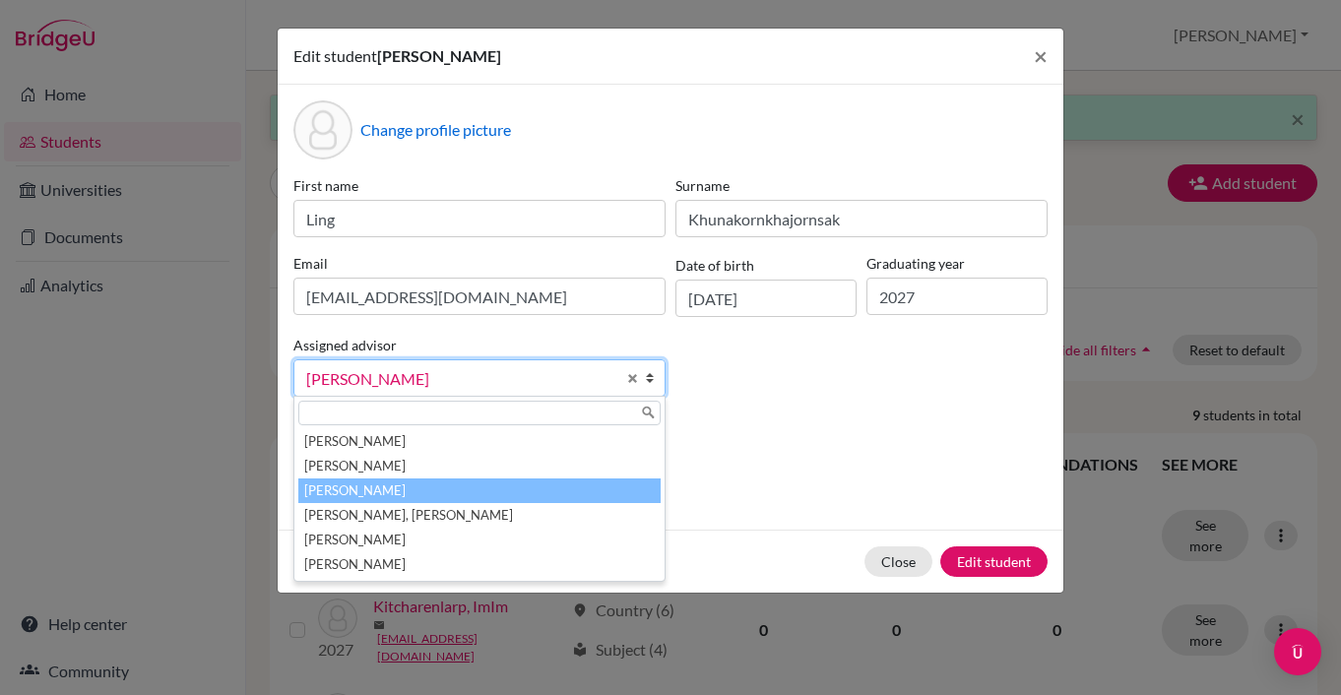
click at [569, 484] on li "[PERSON_NAME]" at bounding box center [479, 491] width 362 height 25
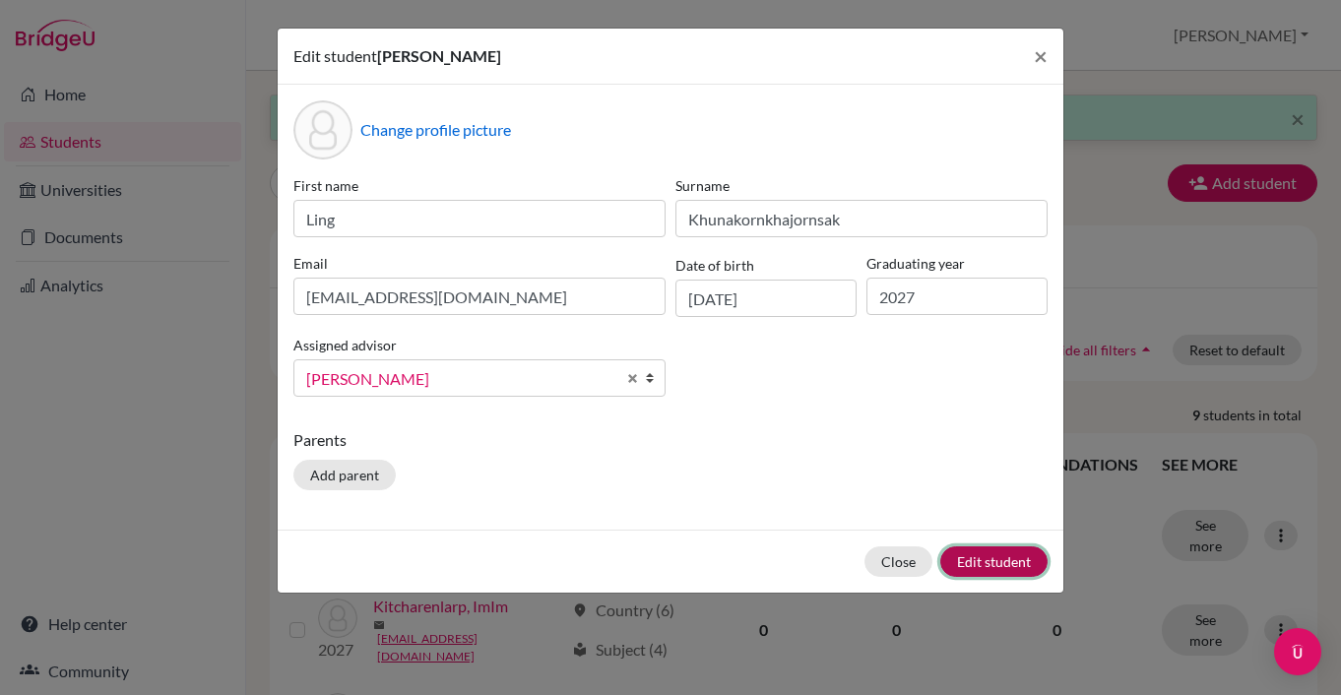
click at [989, 561] on button "Edit student" at bounding box center [993, 562] width 107 height 31
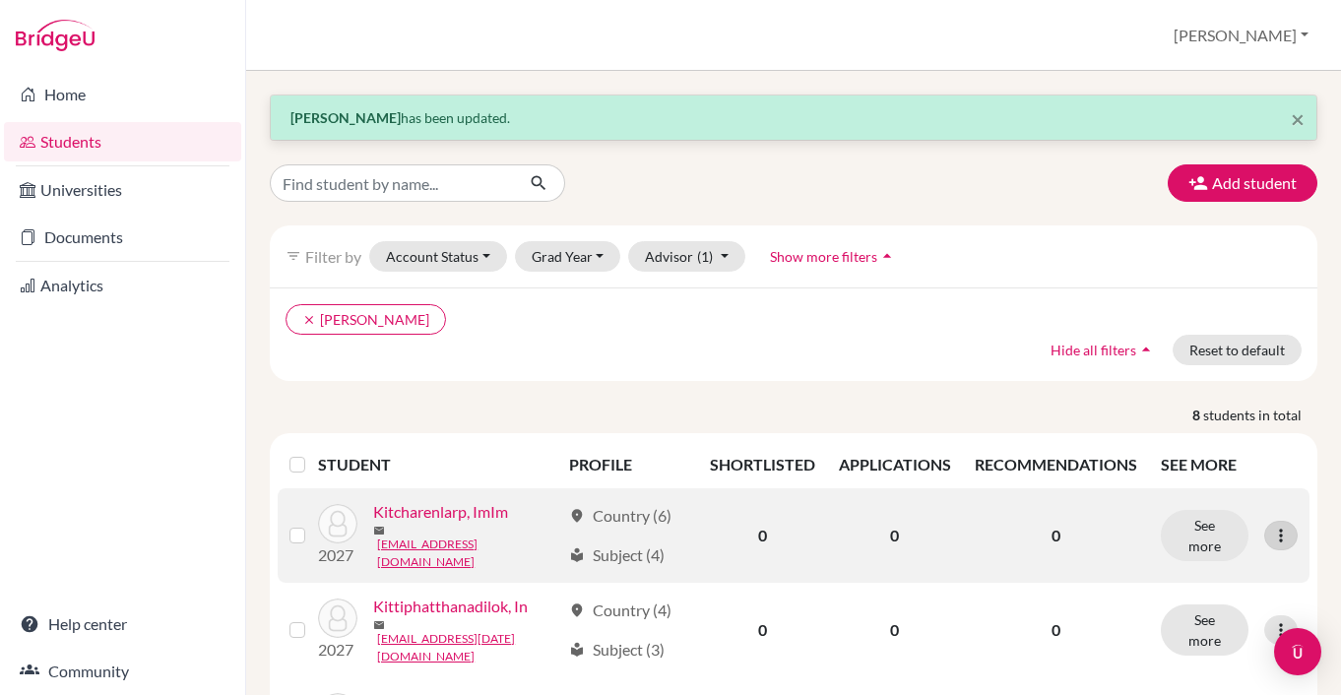
click at [1275, 531] on icon at bounding box center [1281, 536] width 20 height 20
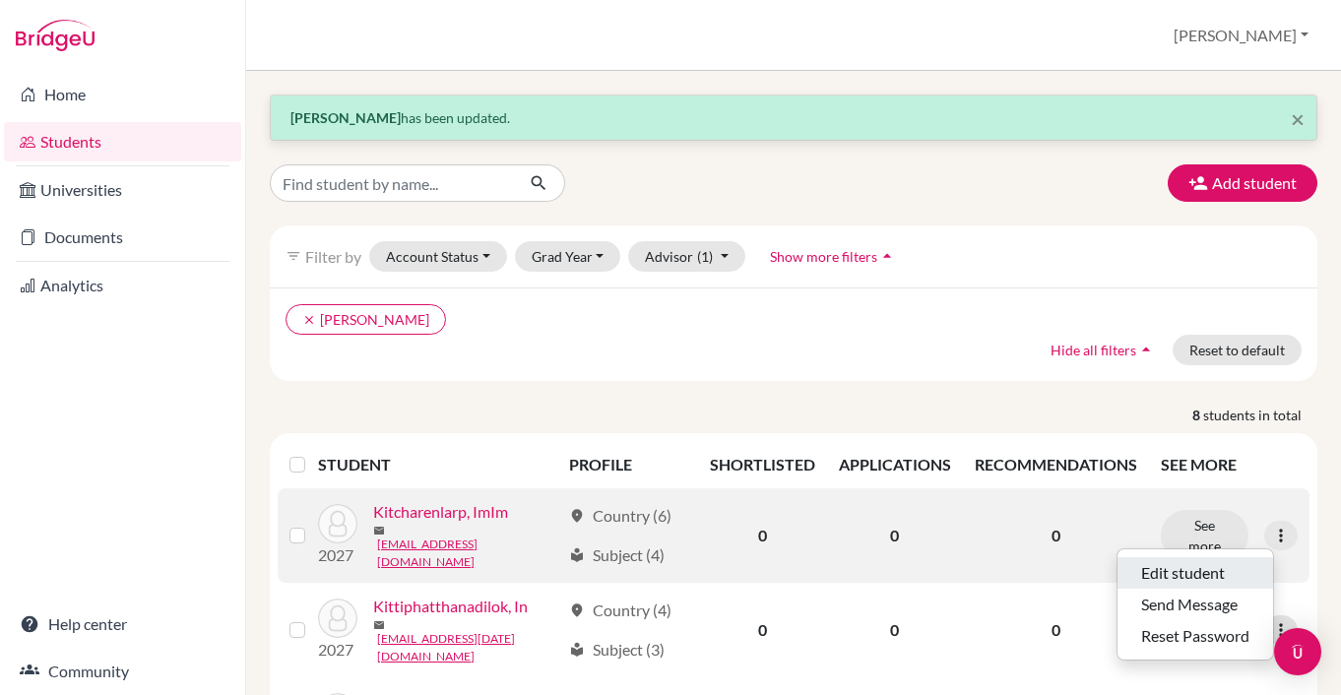
click at [1231, 559] on button "Edit student" at bounding box center [1196, 573] width 156 height 32
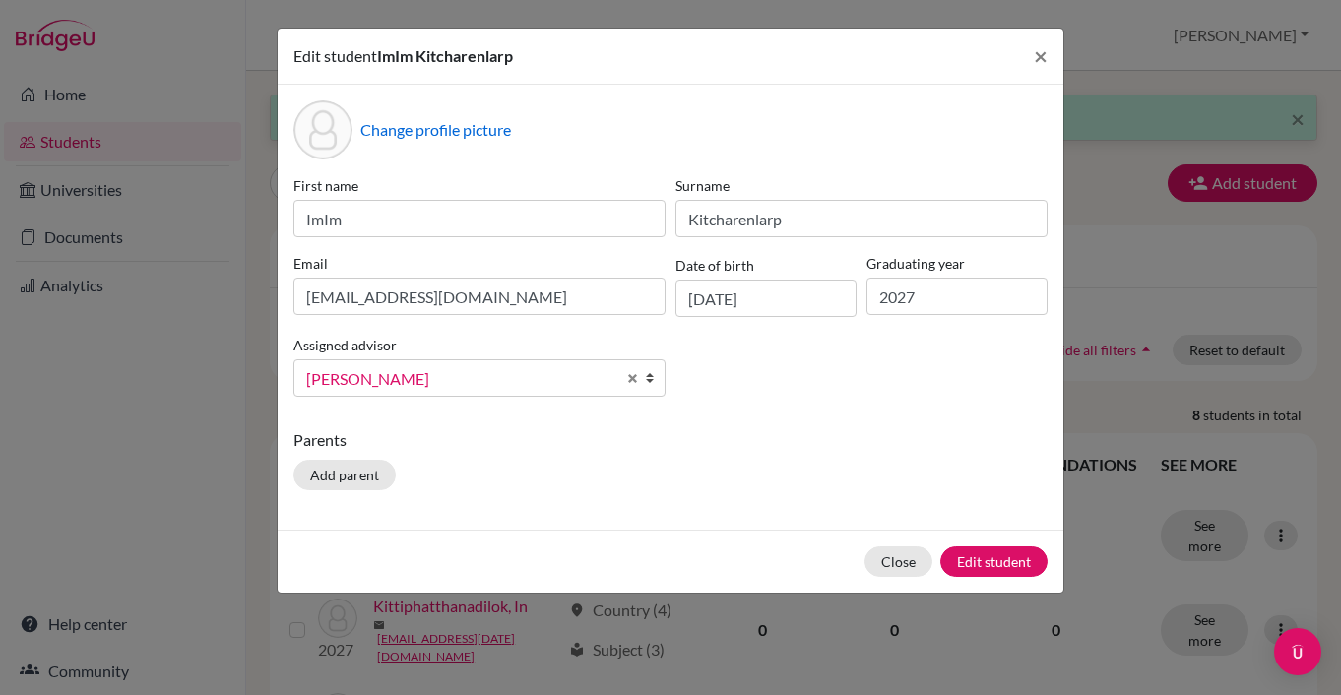
click at [657, 384] on b at bounding box center [655, 377] width 20 height 35
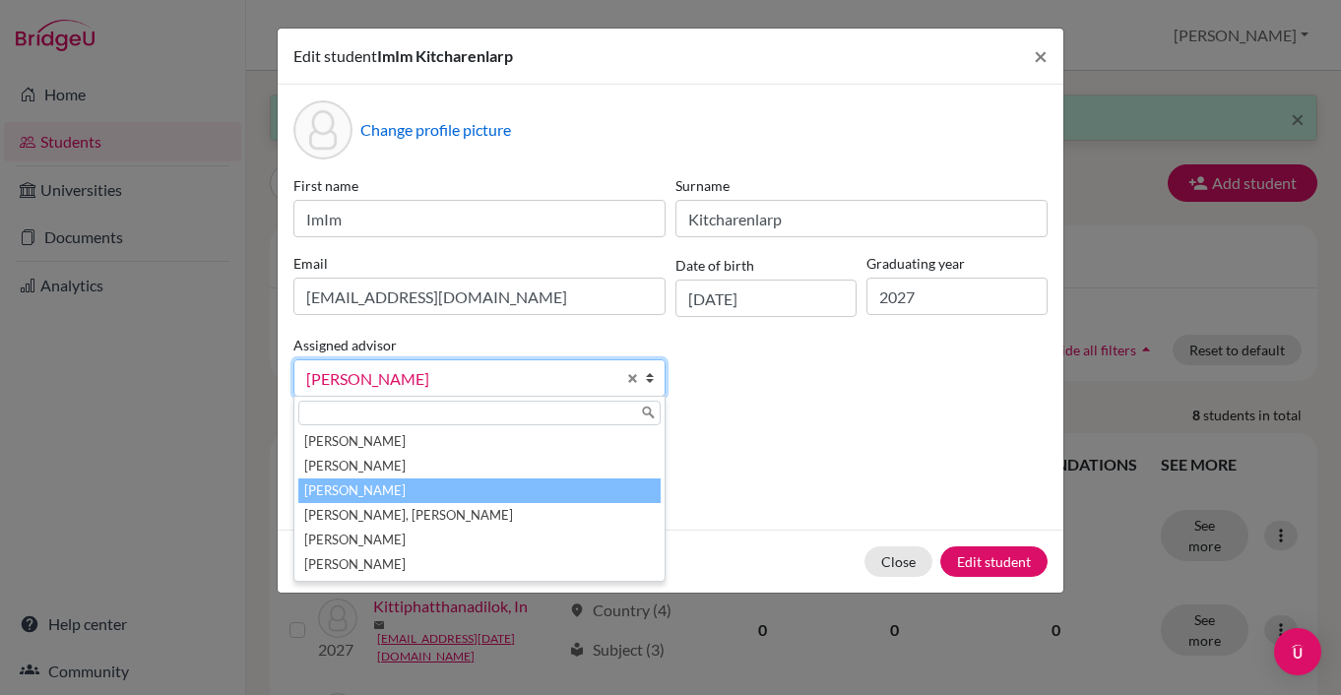
click at [576, 493] on li "[PERSON_NAME]" at bounding box center [479, 491] width 362 height 25
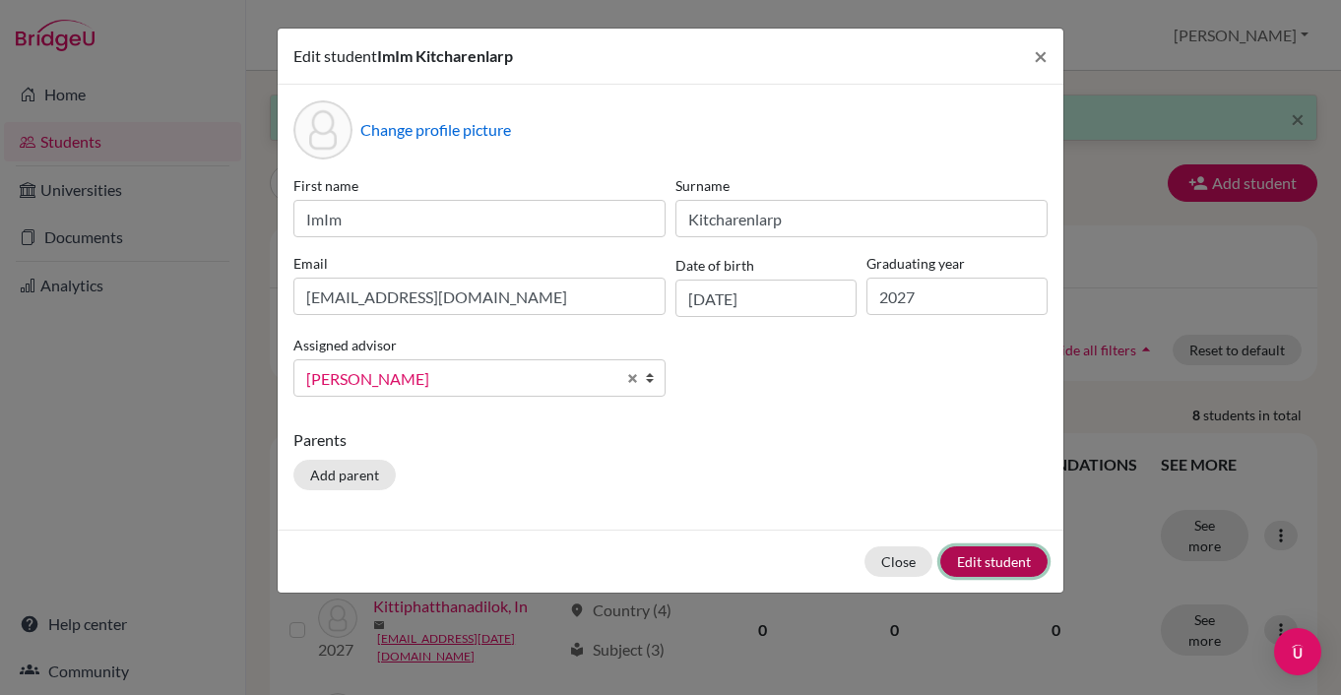
click at [973, 555] on button "Edit student" at bounding box center [993, 562] width 107 height 31
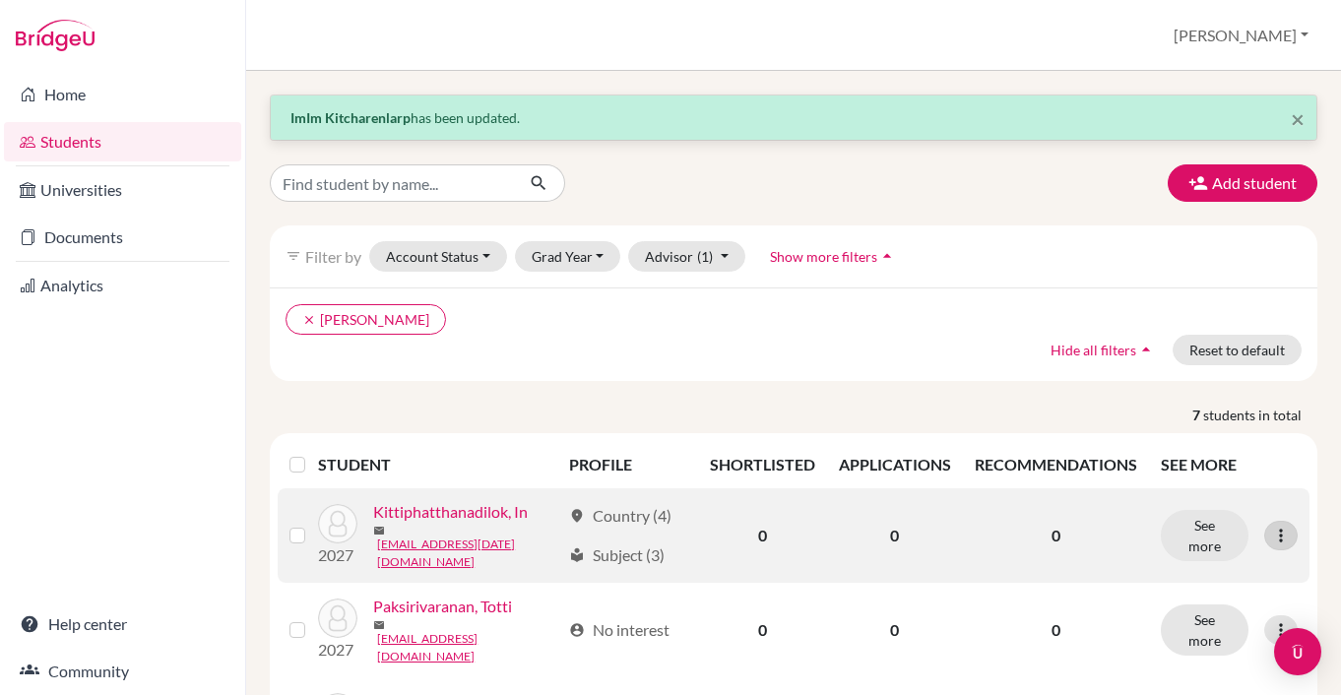
click at [1286, 534] on icon at bounding box center [1281, 536] width 20 height 20
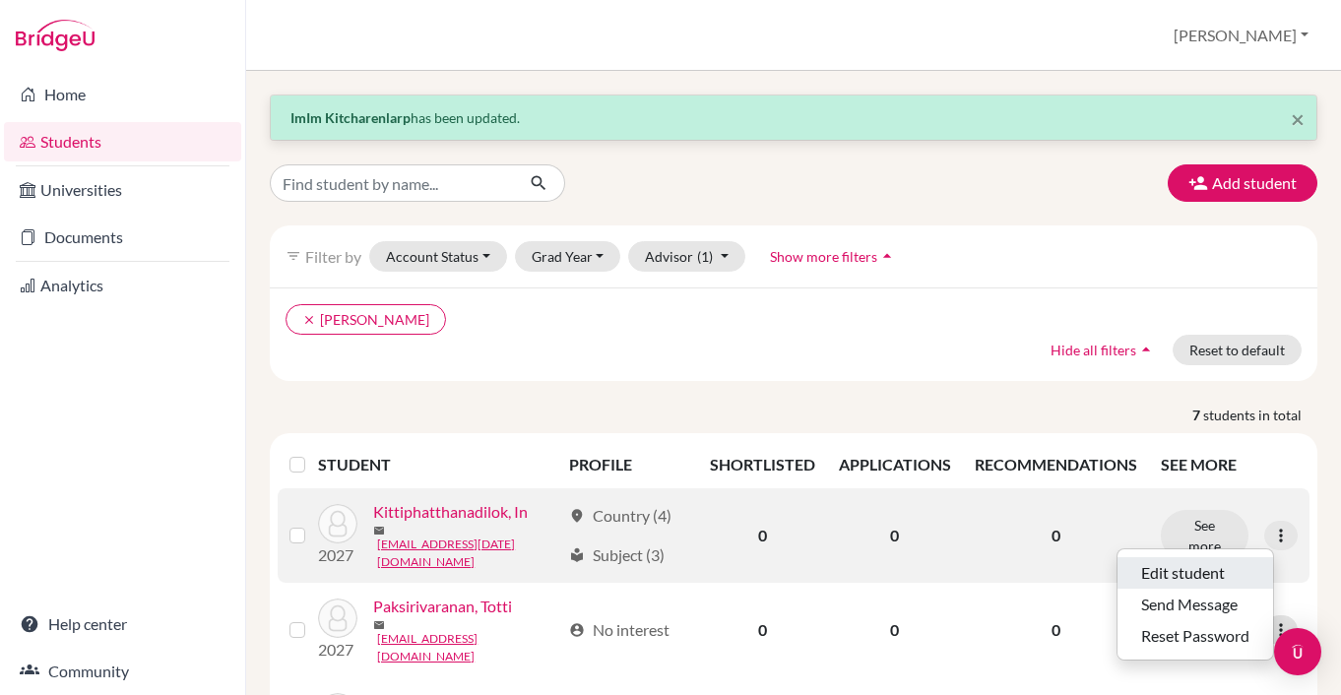
click at [1197, 570] on button "Edit student" at bounding box center [1196, 573] width 156 height 32
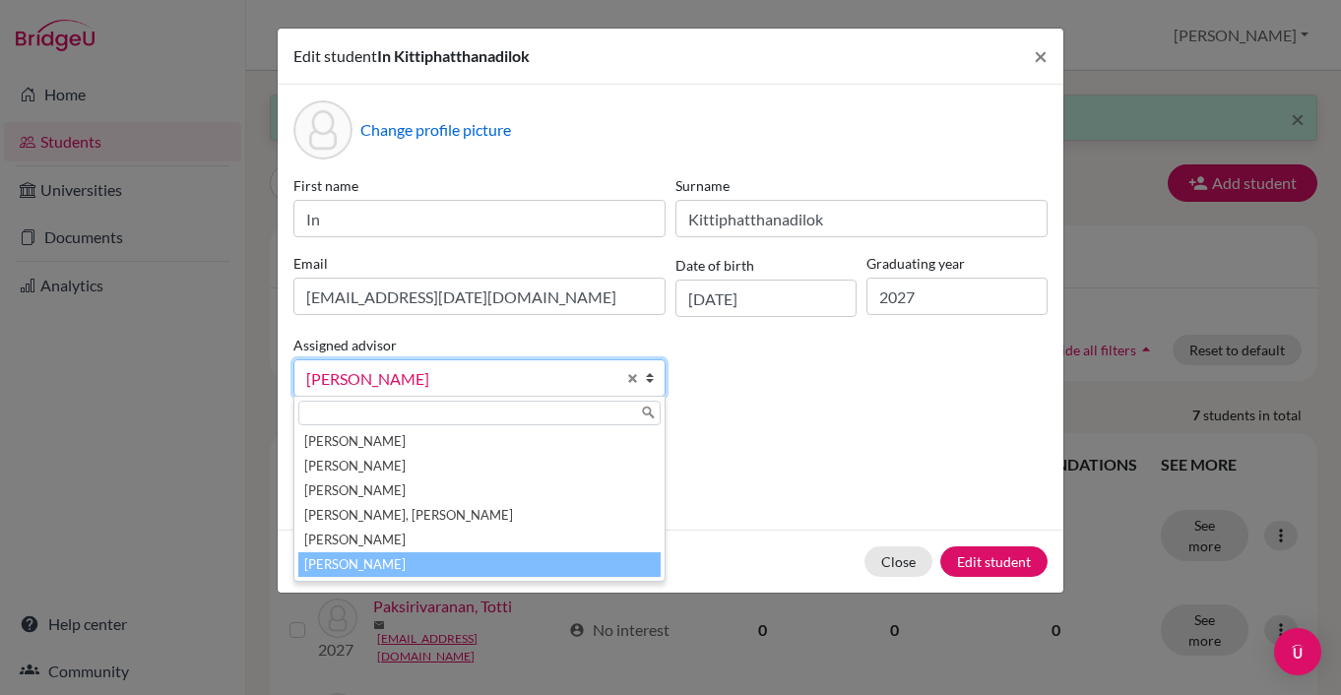
click at [655, 385] on b at bounding box center [655, 377] width 20 height 35
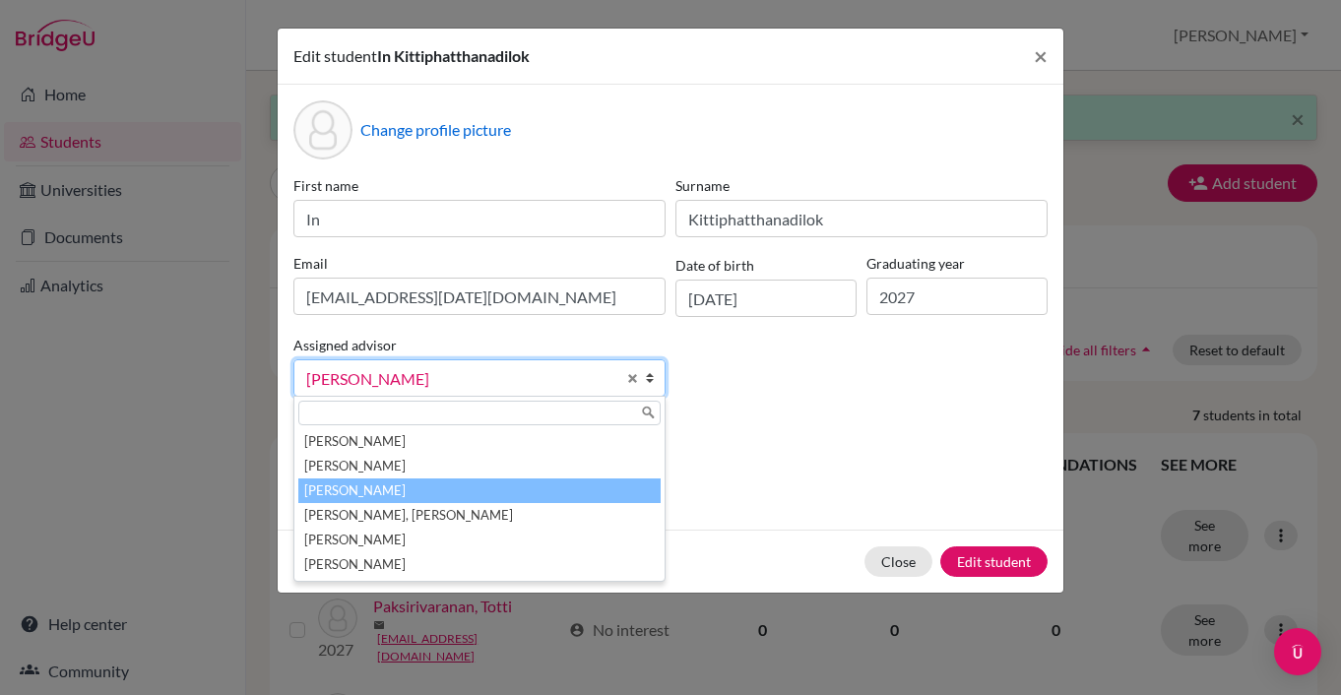
click at [604, 493] on li "[PERSON_NAME]" at bounding box center [479, 491] width 362 height 25
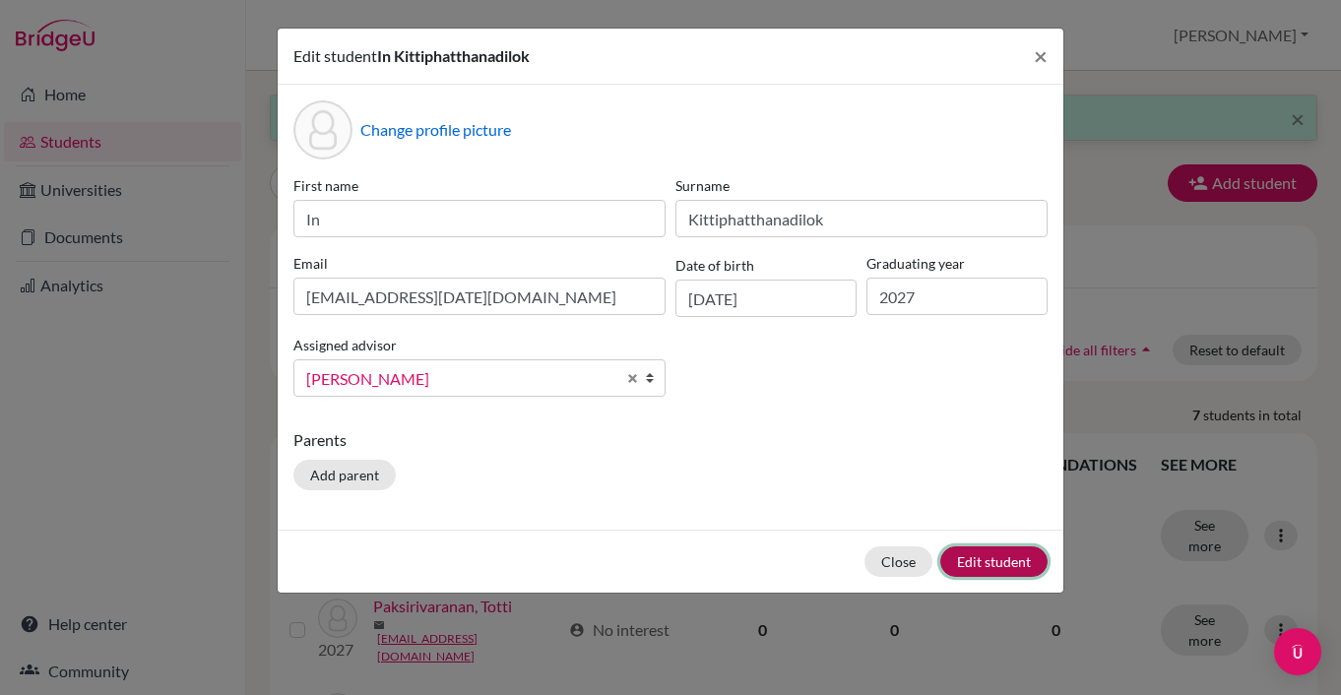
click at [995, 553] on button "Edit student" at bounding box center [993, 562] width 107 height 31
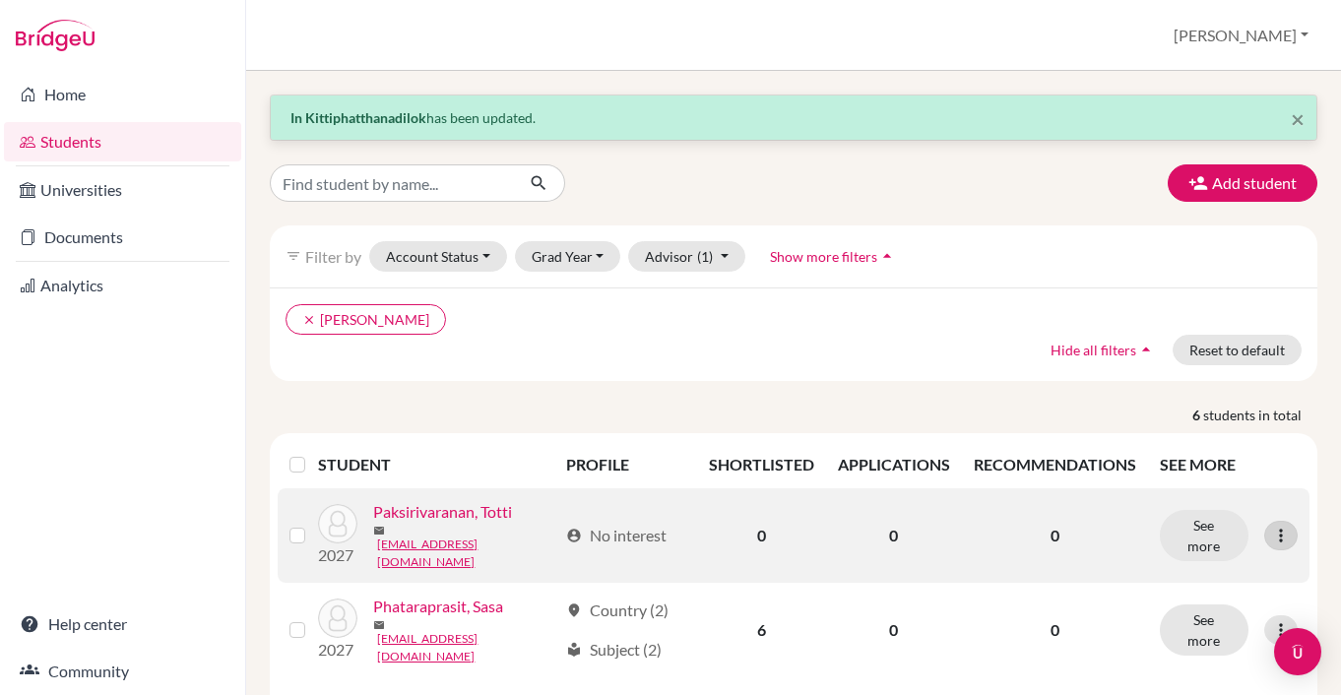
click at [1285, 530] on icon at bounding box center [1281, 536] width 20 height 20
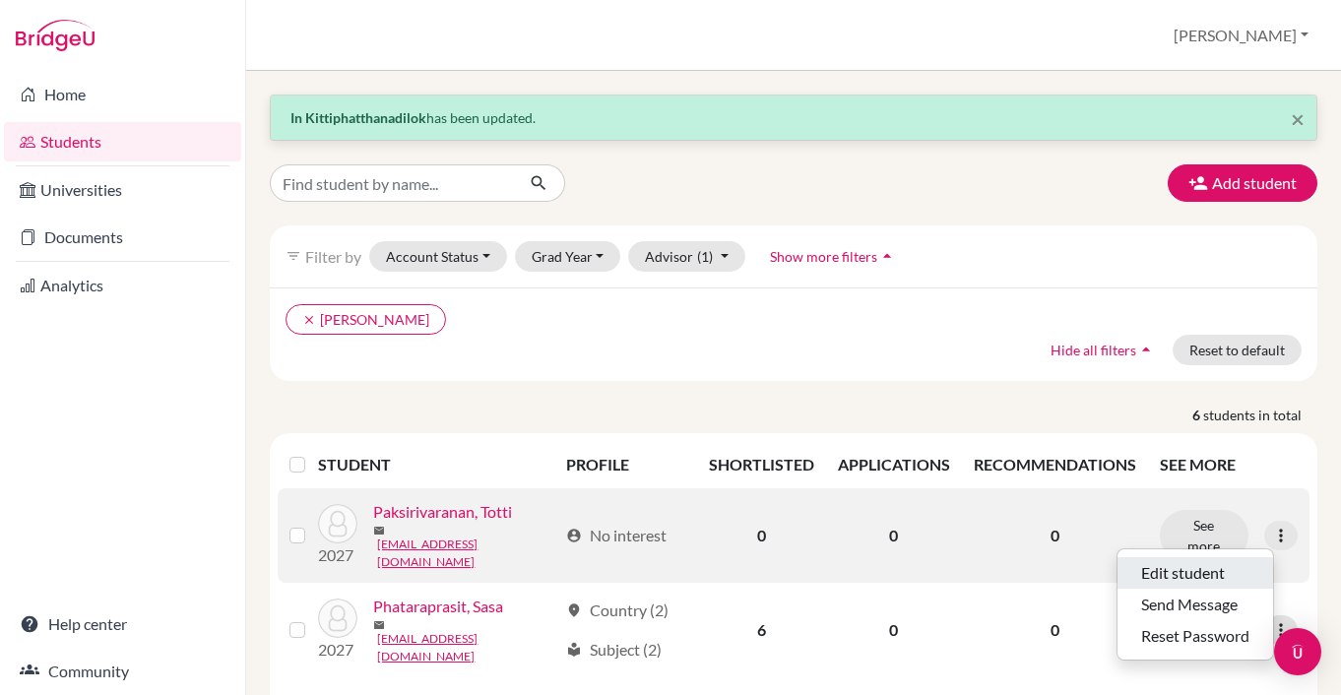
click at [1194, 568] on button "Edit student" at bounding box center [1196, 573] width 156 height 32
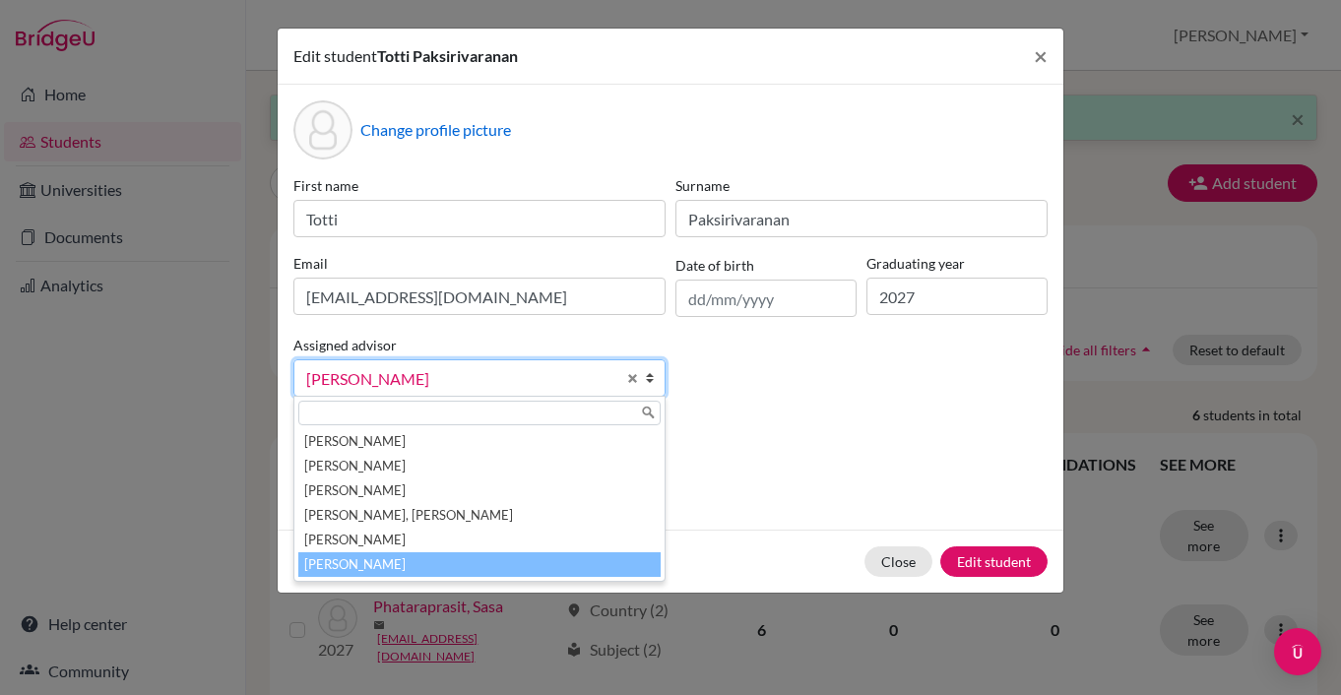
click at [651, 381] on b at bounding box center [655, 377] width 20 height 35
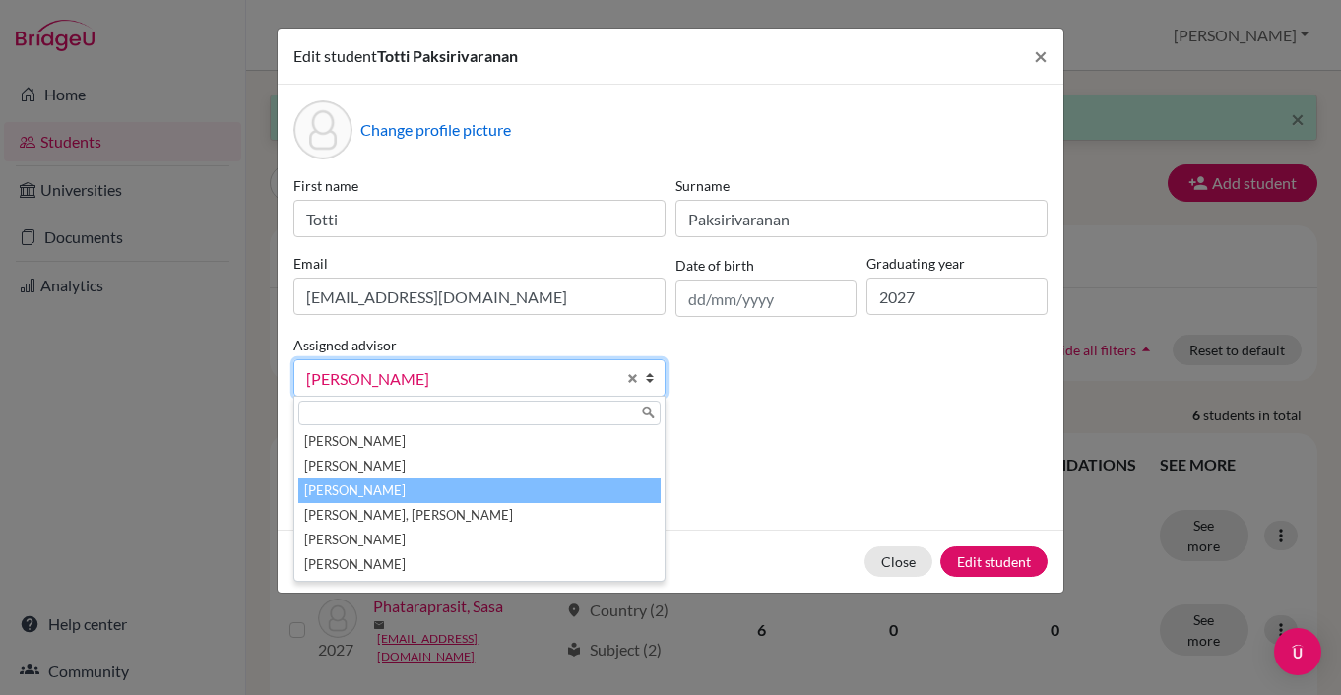
click at [573, 484] on li "[PERSON_NAME]" at bounding box center [479, 491] width 362 height 25
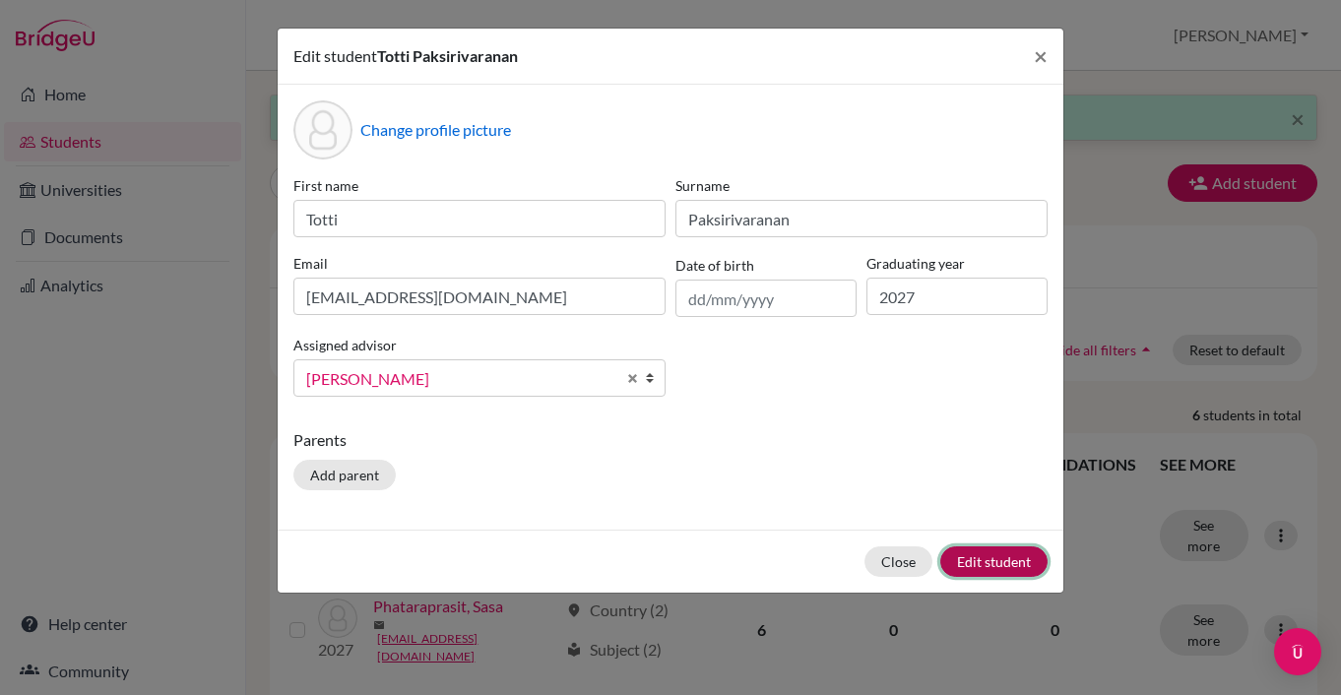
click at [963, 557] on button "Edit student" at bounding box center [993, 562] width 107 height 31
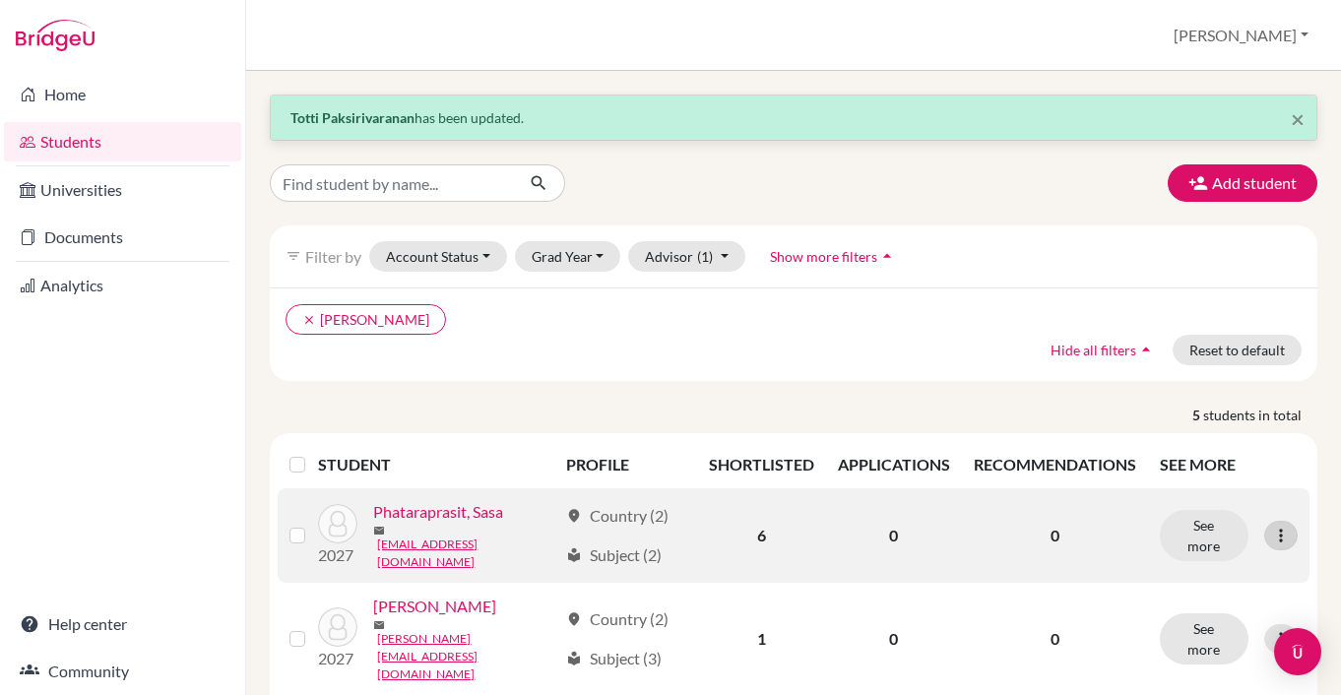
click at [1277, 536] on icon at bounding box center [1281, 536] width 20 height 20
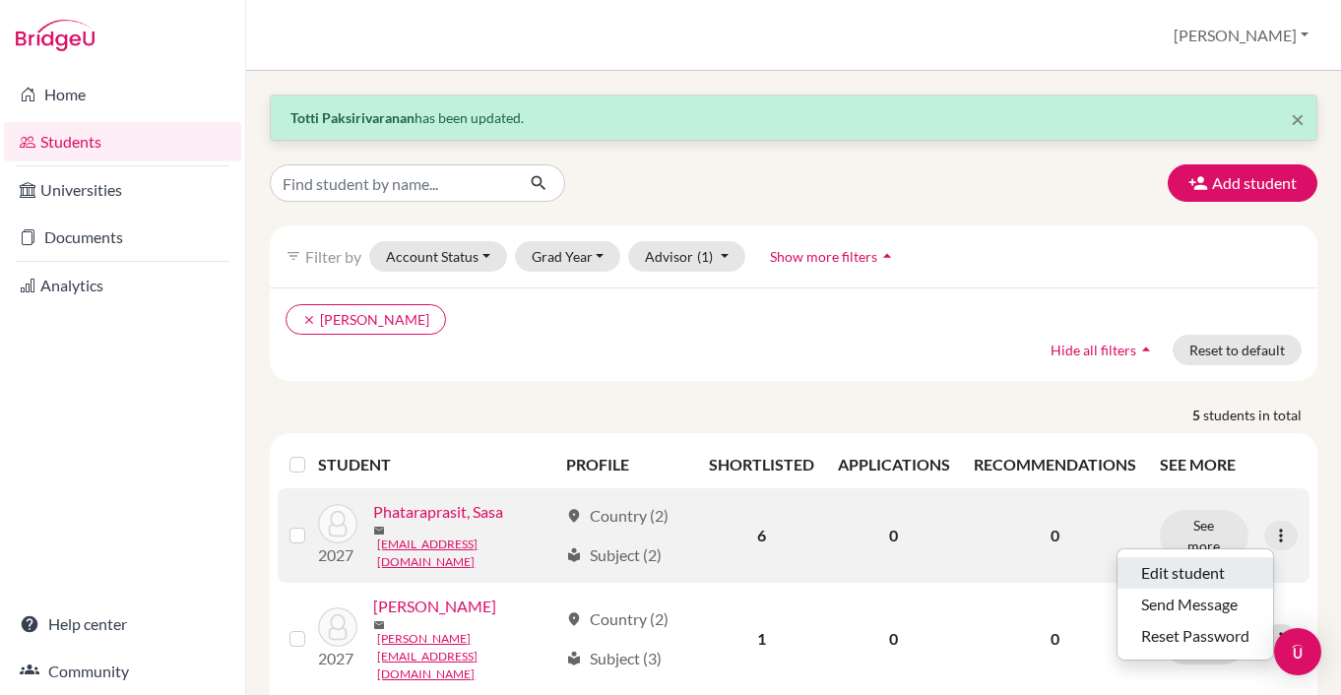
click at [1181, 570] on button "Edit student" at bounding box center [1196, 573] width 156 height 32
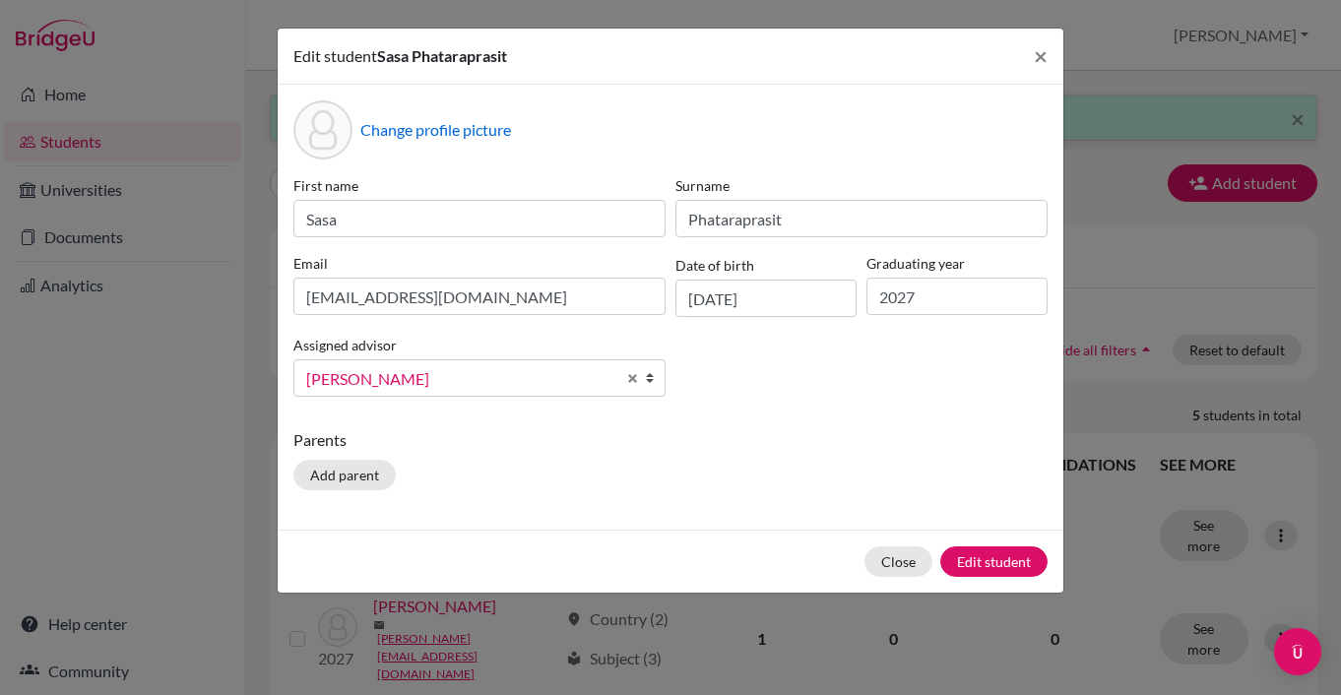
click at [652, 386] on b at bounding box center [655, 377] width 20 height 35
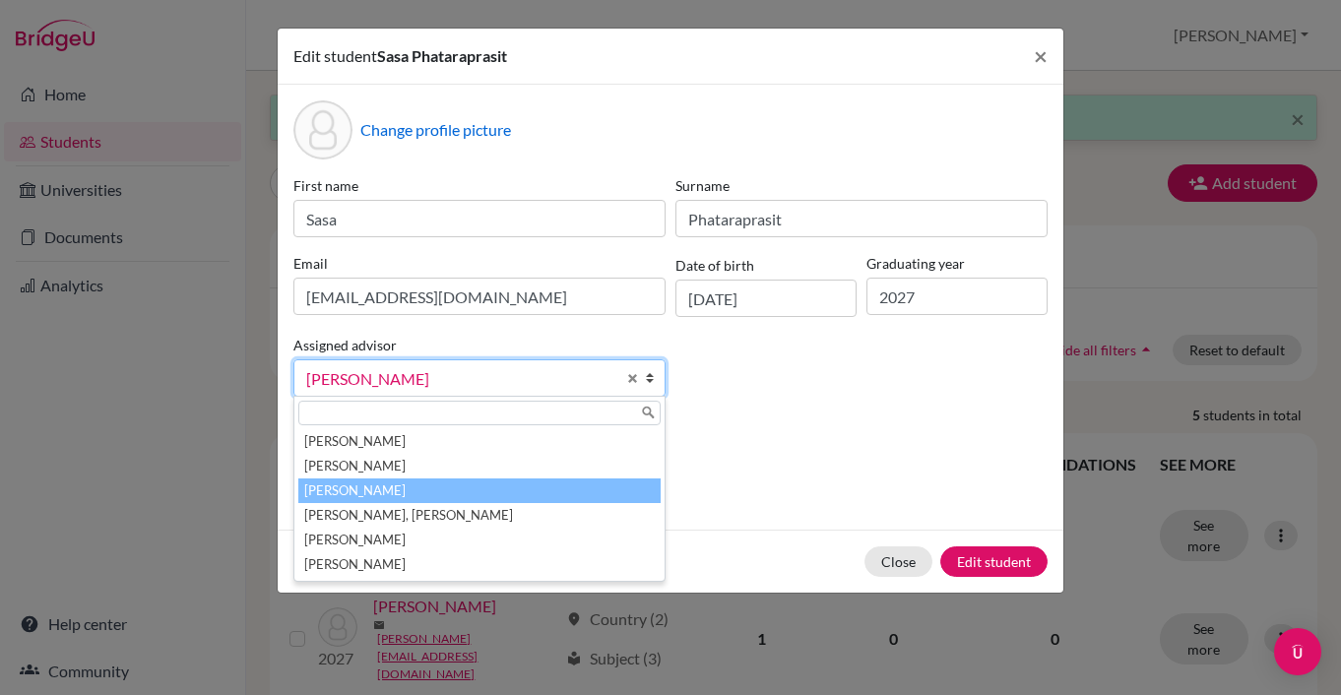
click at [594, 482] on li "[PERSON_NAME]" at bounding box center [479, 491] width 362 height 25
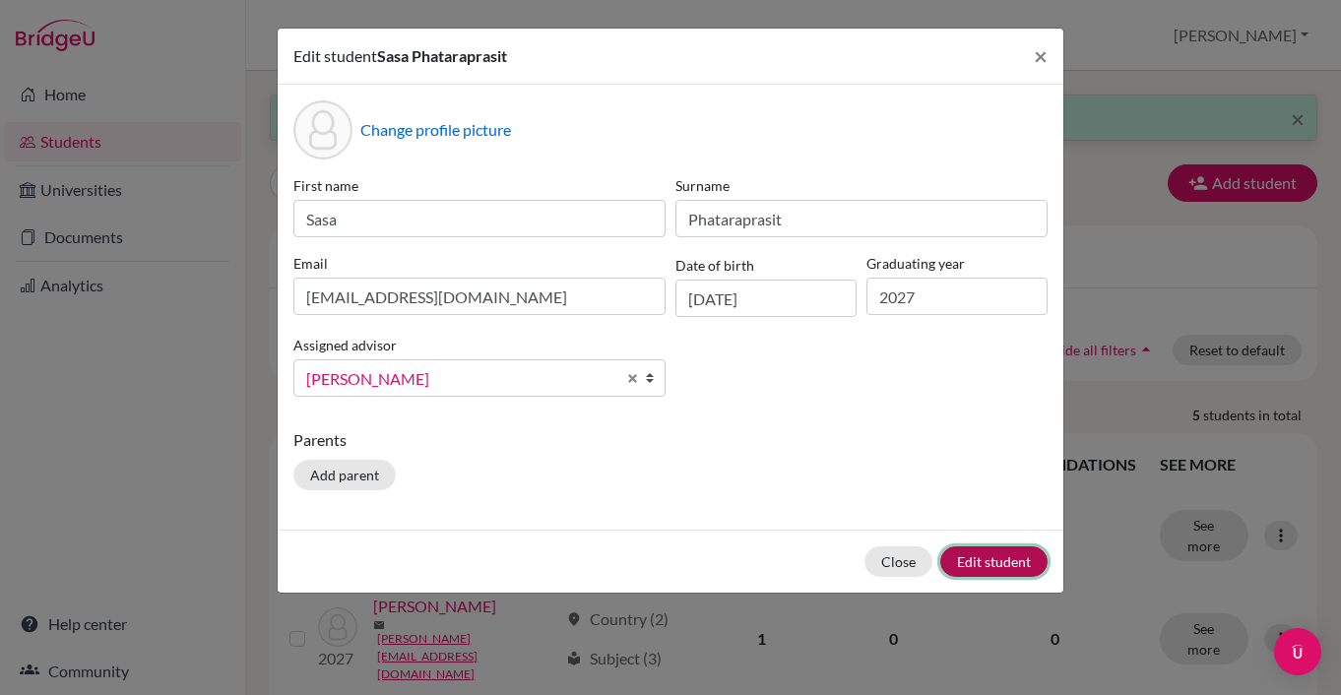
click at [988, 559] on button "Edit student" at bounding box center [993, 562] width 107 height 31
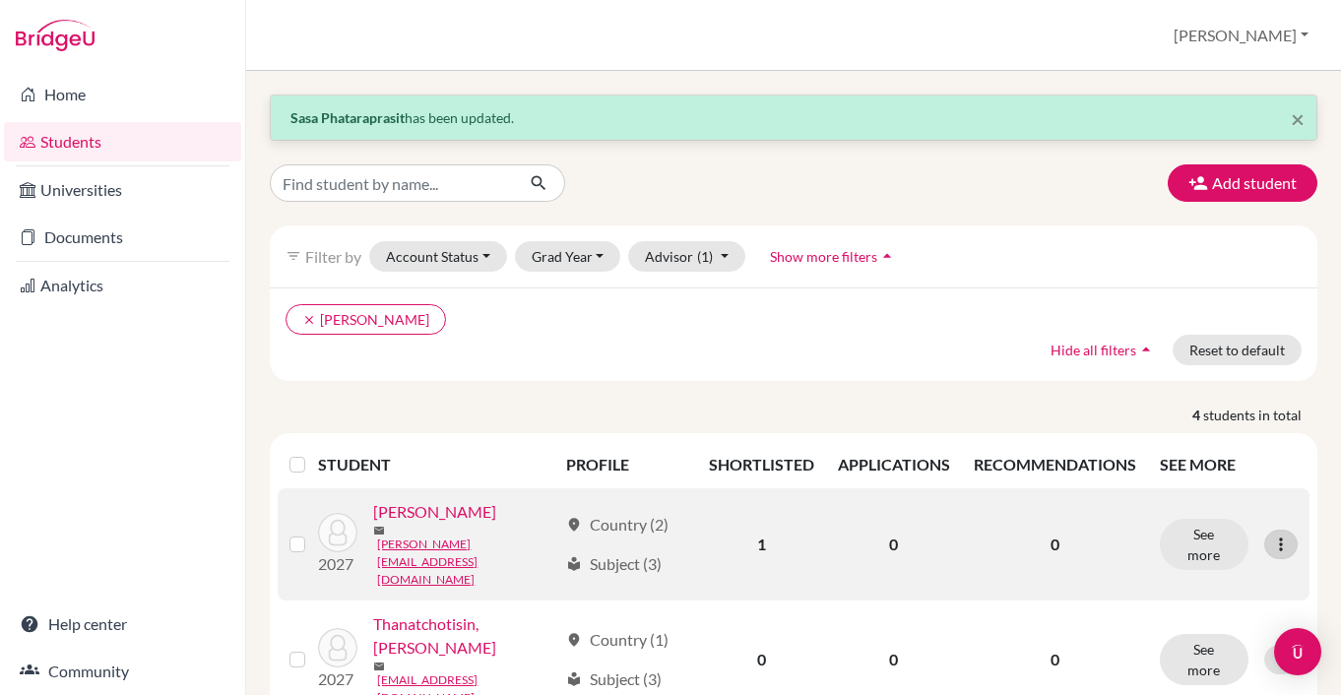
click at [1277, 536] on icon at bounding box center [1281, 545] width 20 height 20
click at [1196, 577] on button "Edit student" at bounding box center [1196, 573] width 156 height 32
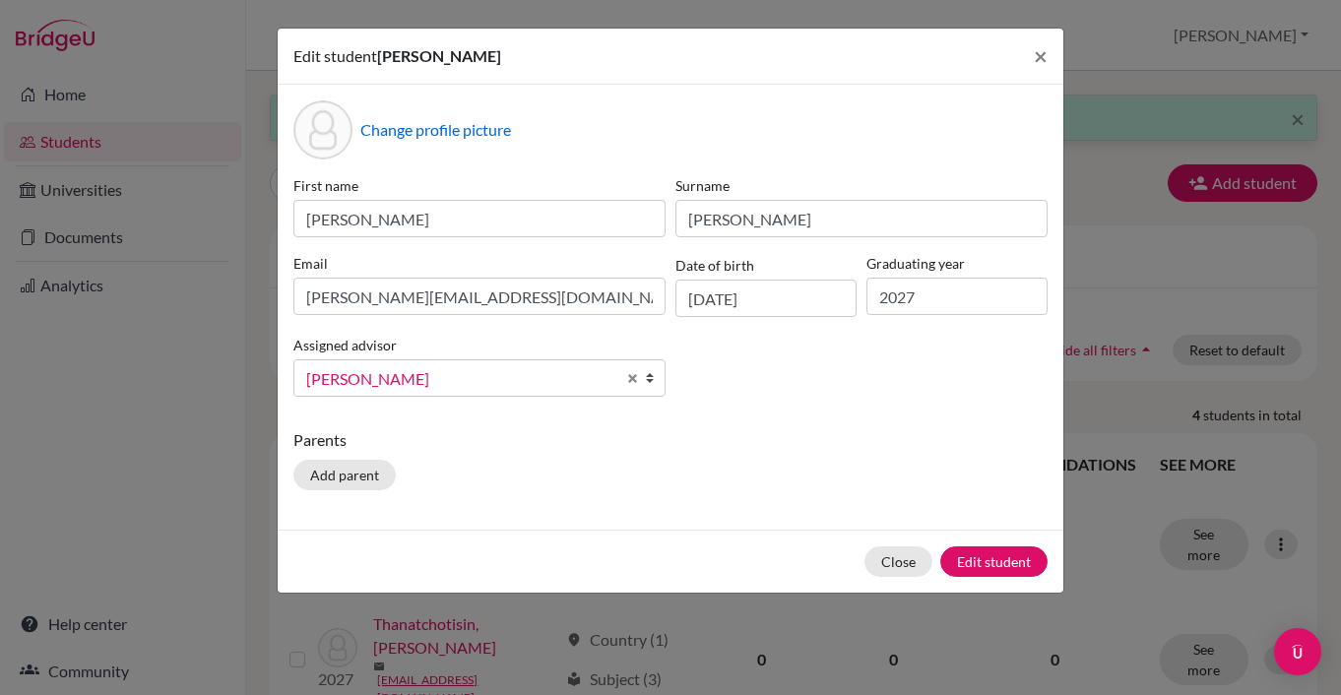
click at [653, 386] on b at bounding box center [655, 377] width 20 height 35
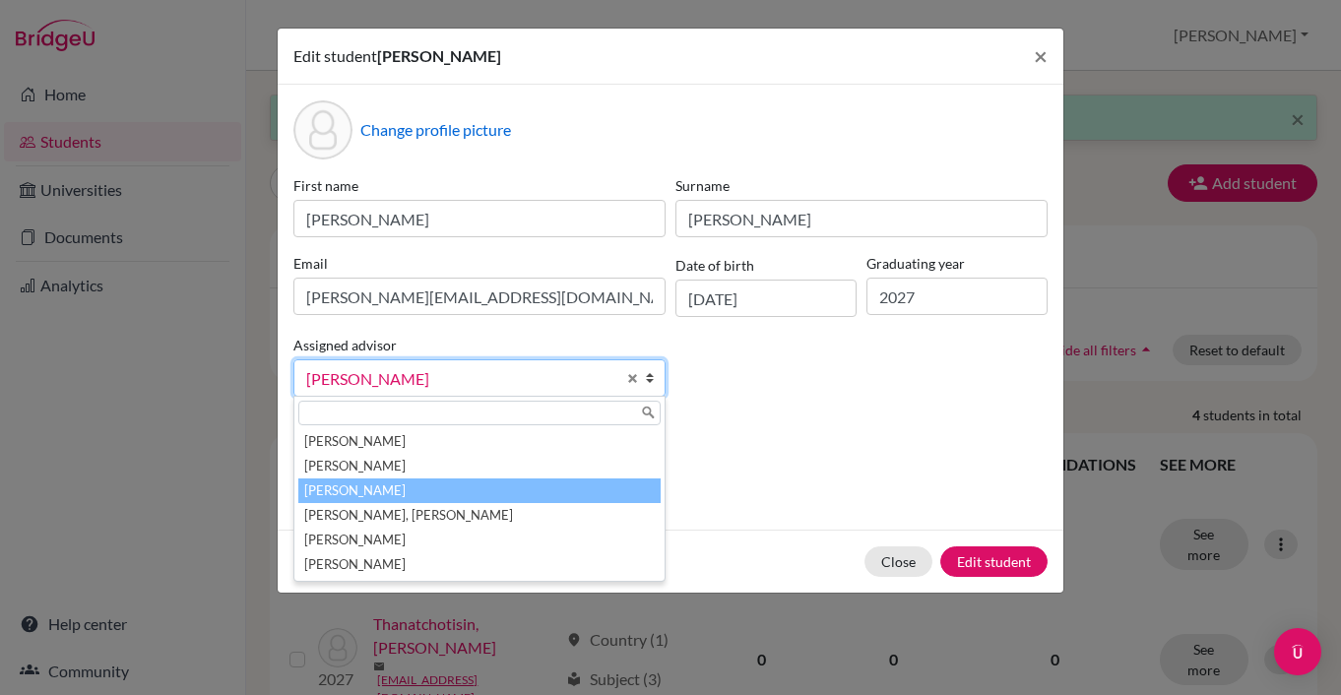
click at [578, 489] on li "[PERSON_NAME]" at bounding box center [479, 491] width 362 height 25
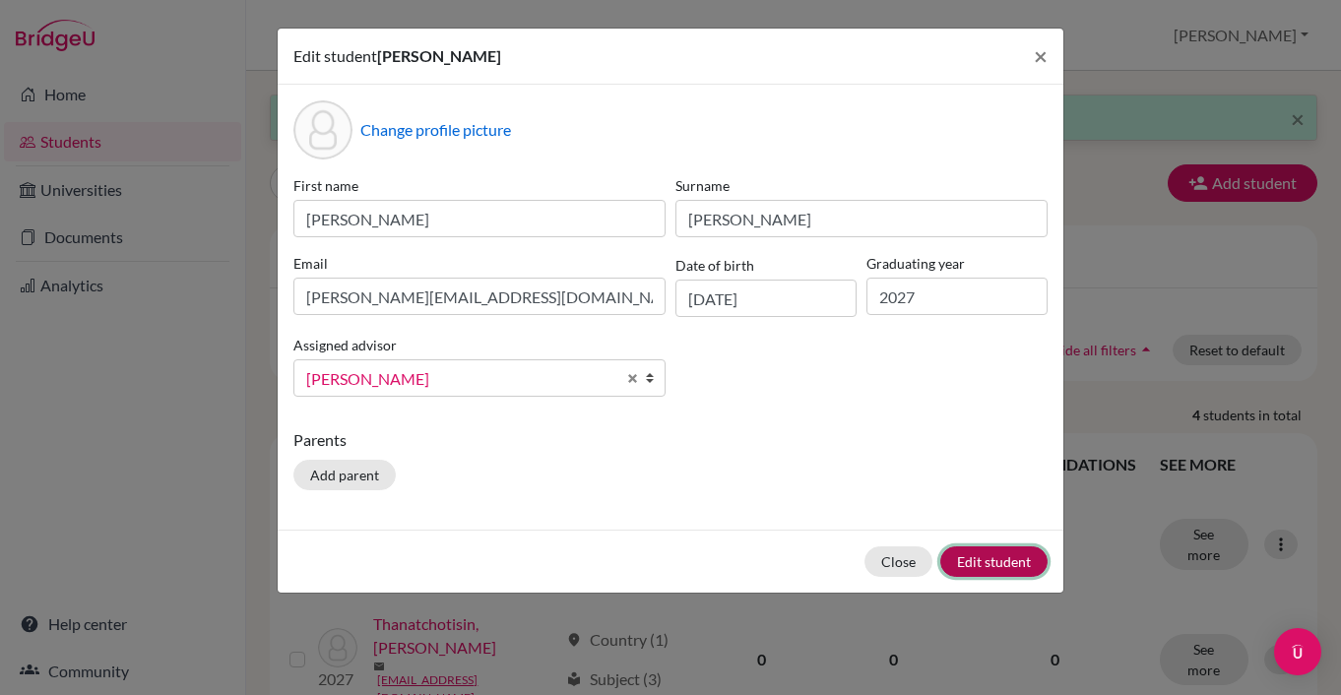
click at [984, 570] on button "Edit student" at bounding box center [993, 562] width 107 height 31
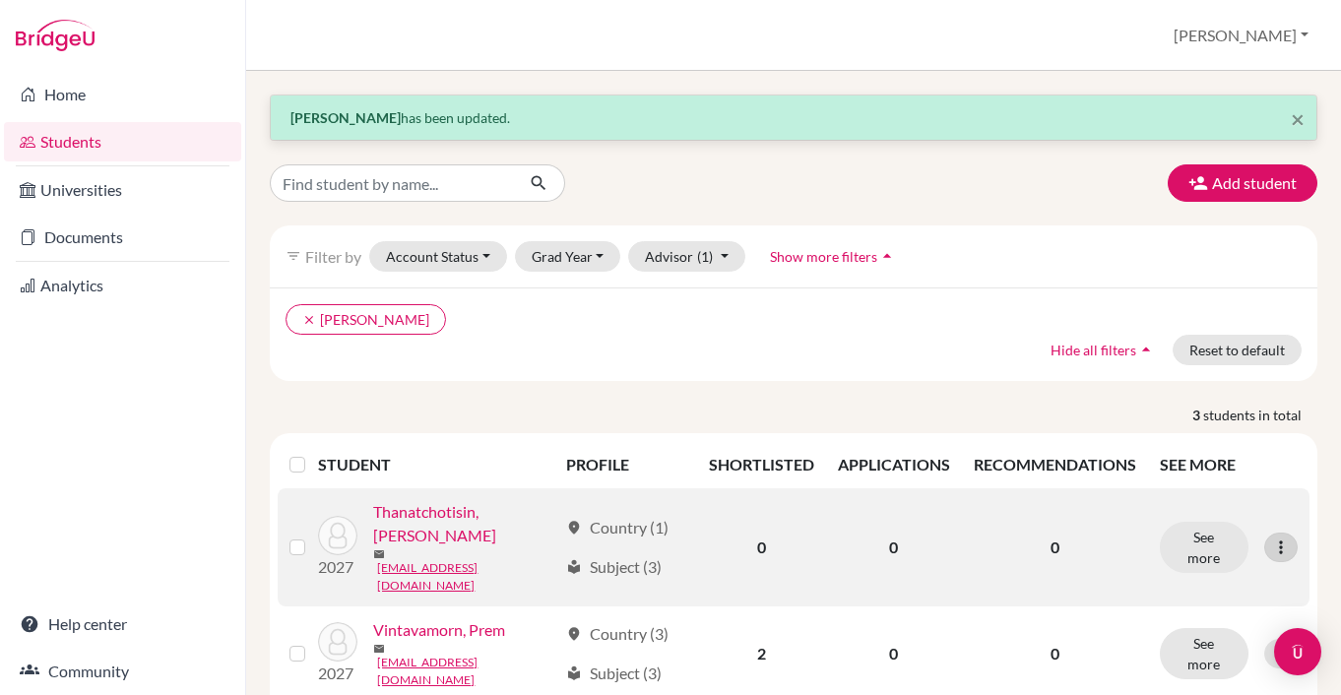
click at [1277, 538] on icon at bounding box center [1281, 548] width 20 height 20
click at [1173, 574] on button "Edit student" at bounding box center [1196, 573] width 156 height 32
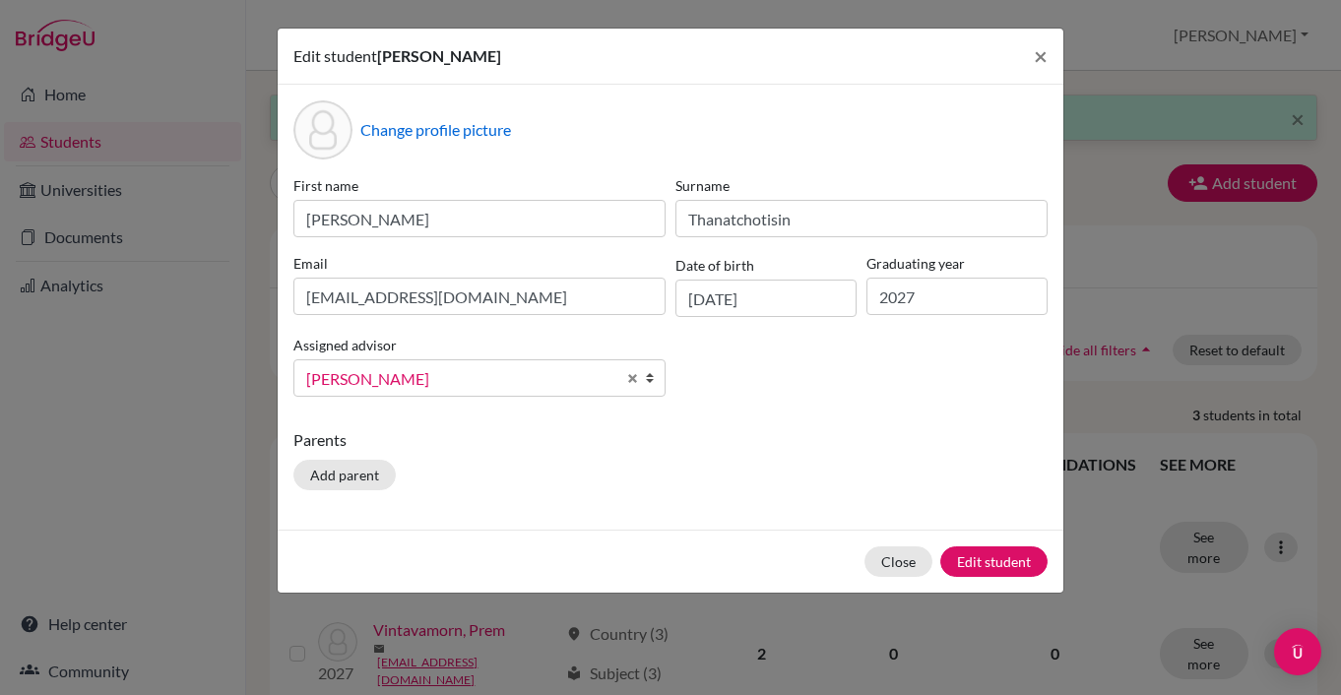
click at [653, 392] on b at bounding box center [655, 377] width 20 height 35
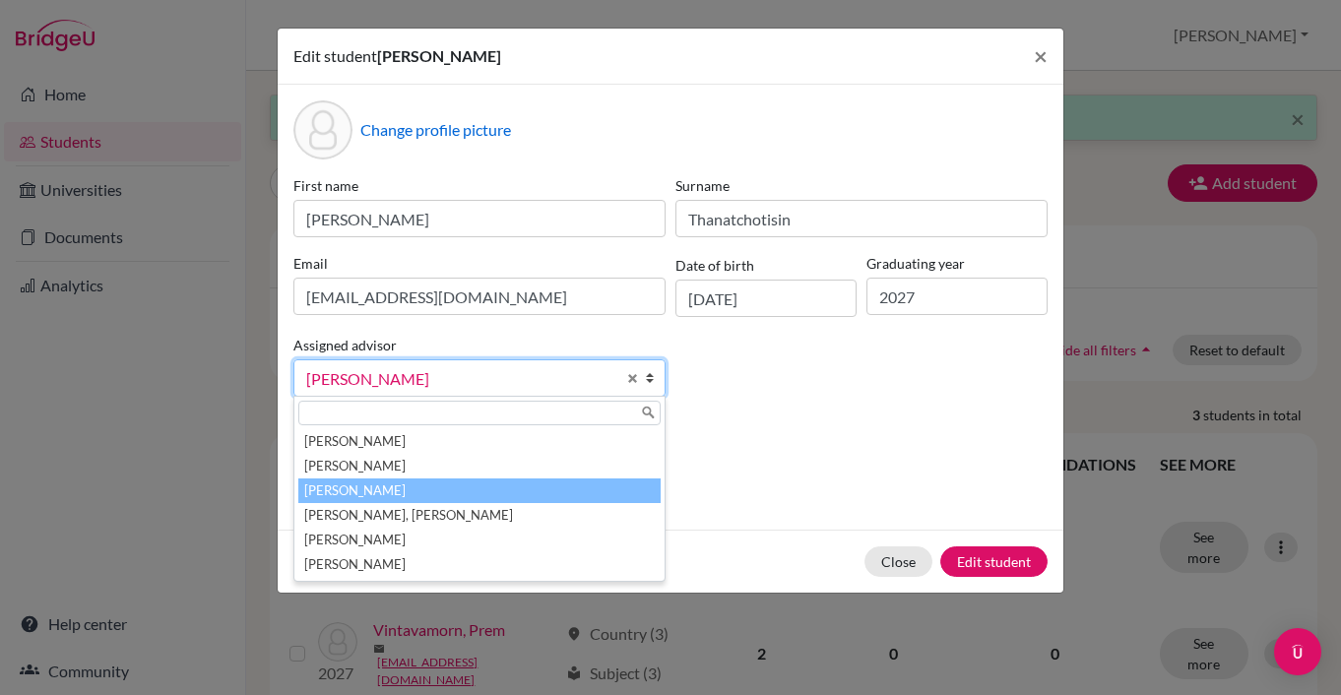
click at [571, 485] on li "[PERSON_NAME]" at bounding box center [479, 491] width 362 height 25
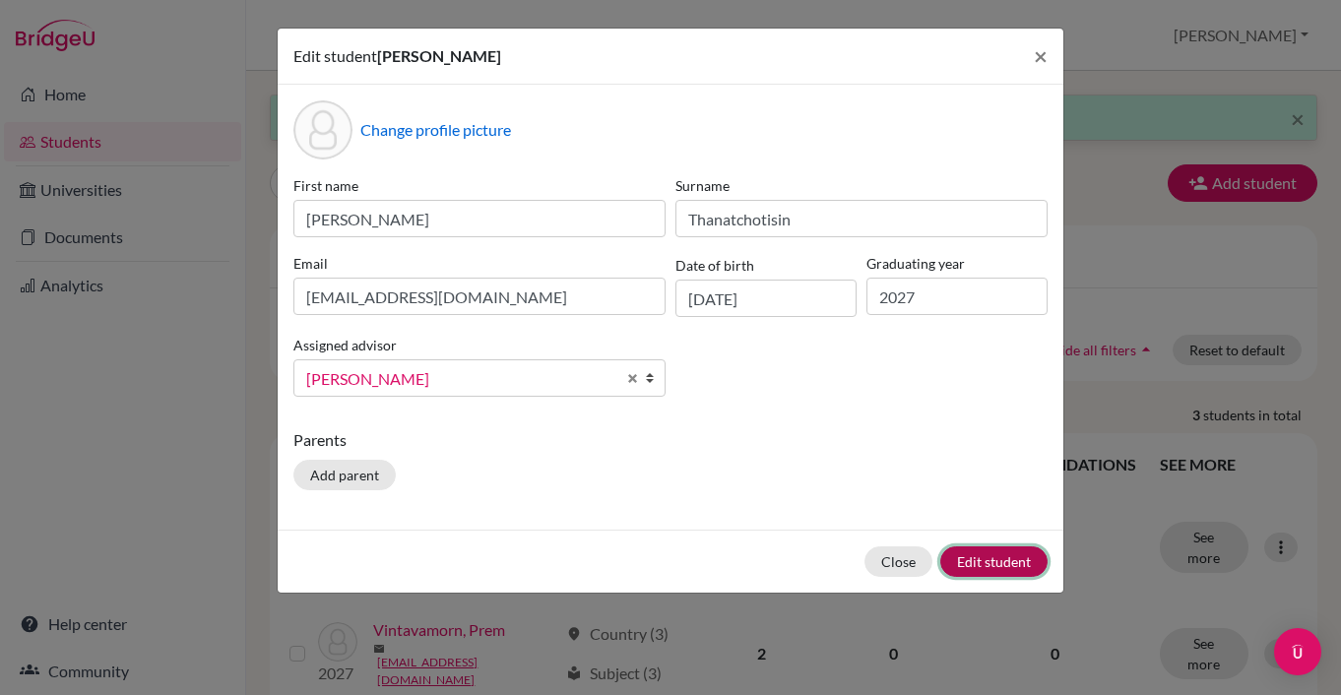
click at [977, 562] on button "Edit student" at bounding box center [993, 562] width 107 height 31
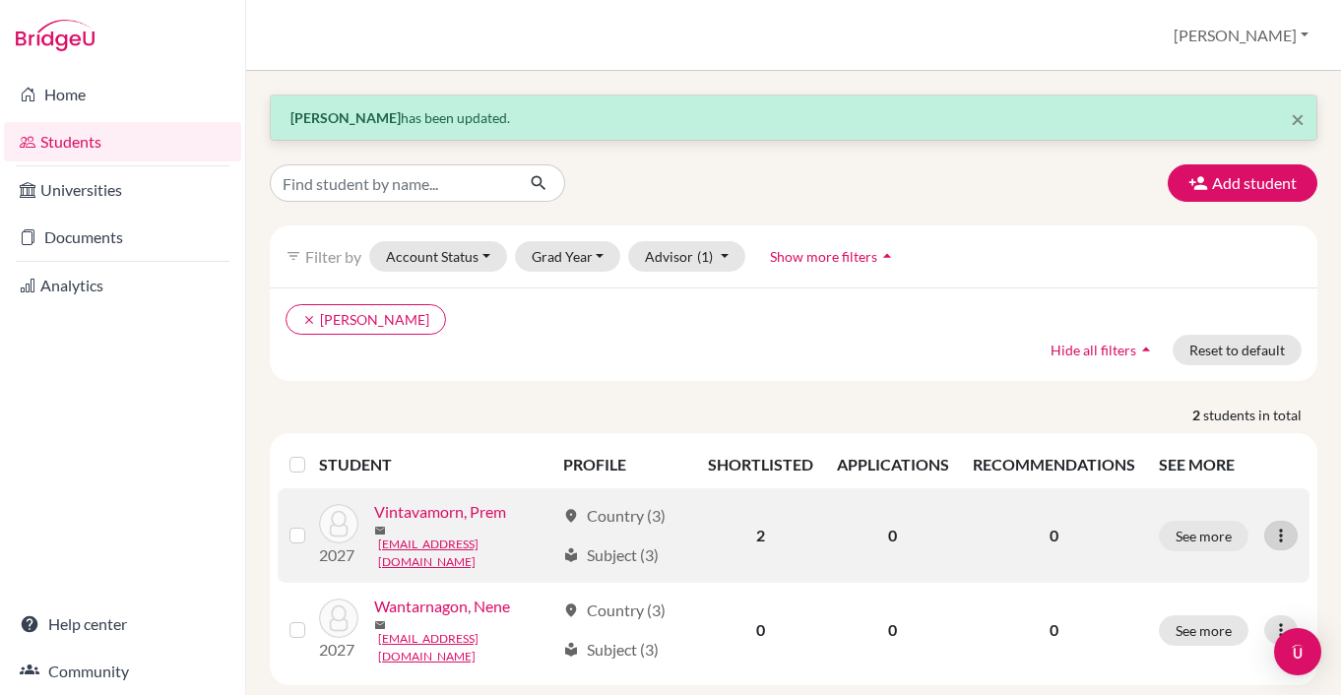
click at [1285, 537] on icon at bounding box center [1281, 536] width 20 height 20
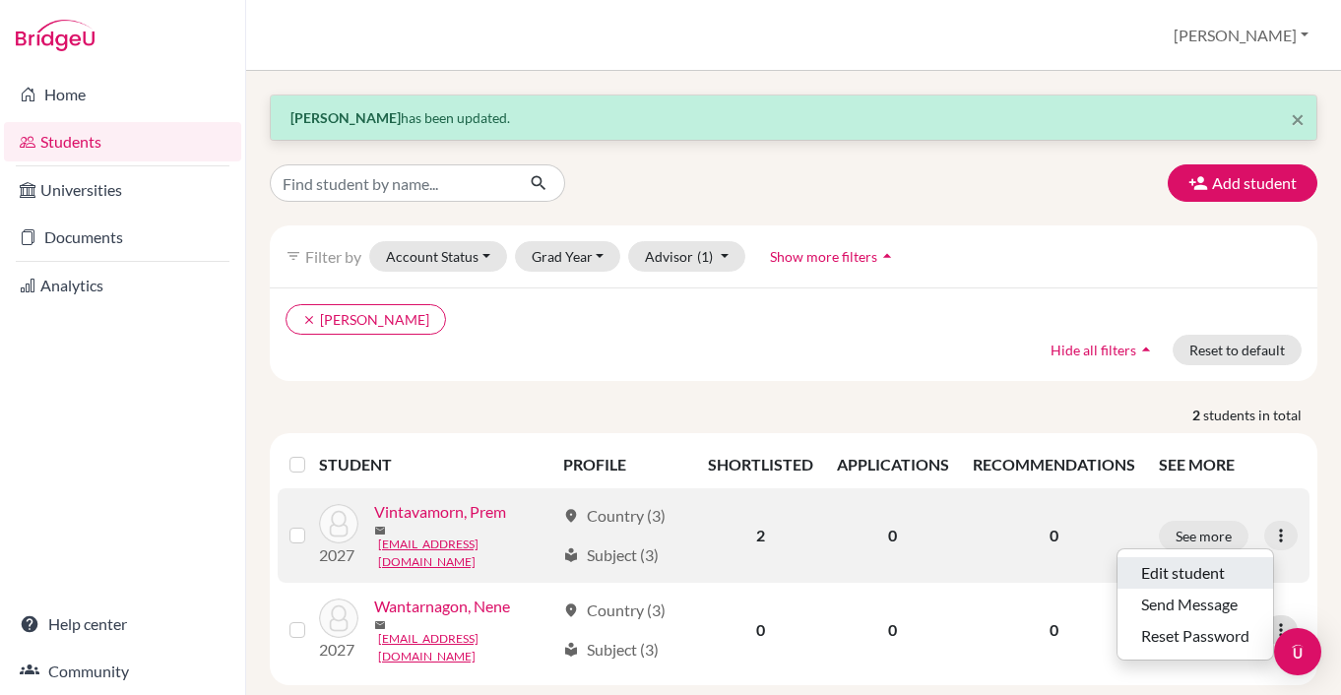
click at [1207, 572] on button "Edit student" at bounding box center [1196, 573] width 156 height 32
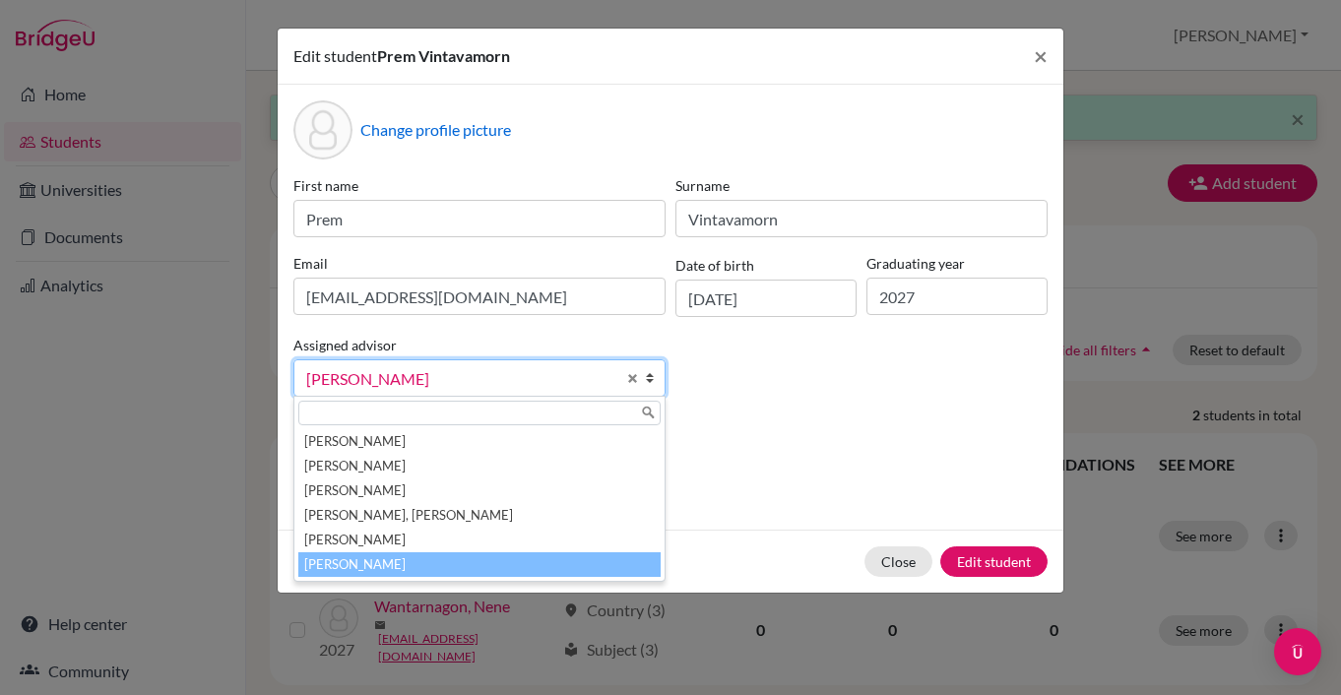
click at [656, 384] on b at bounding box center [655, 377] width 20 height 35
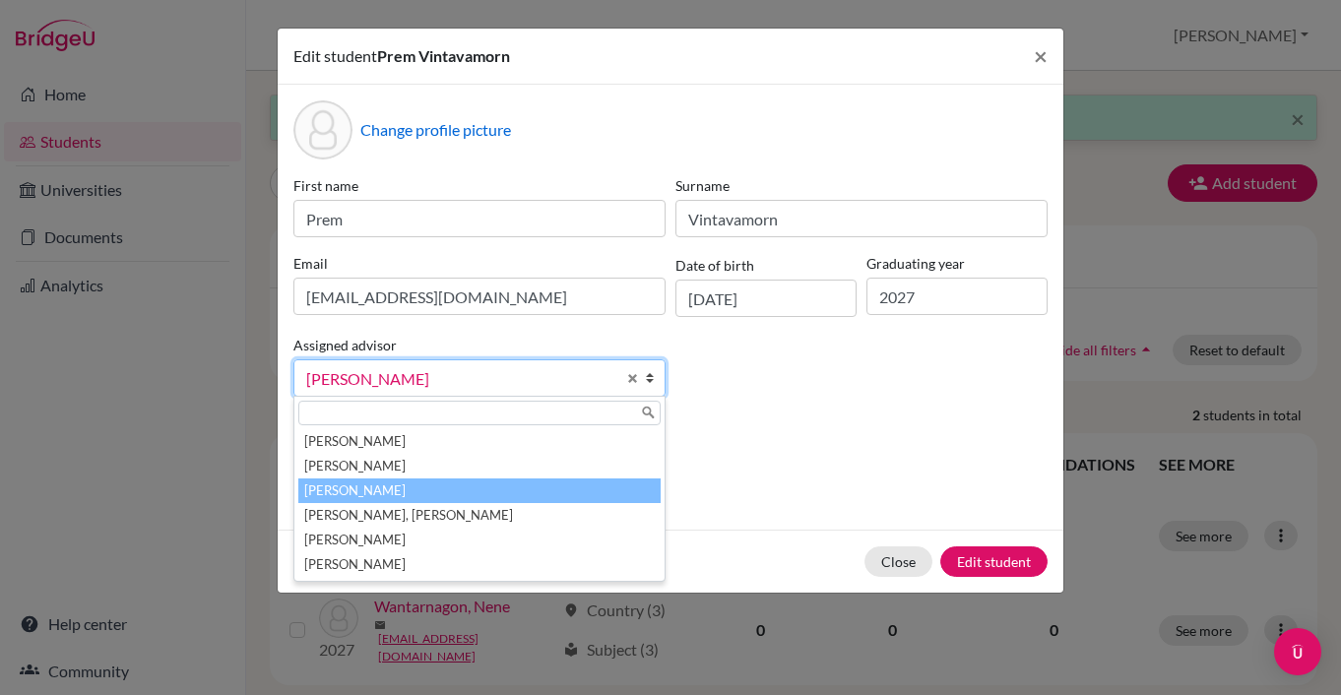
click at [591, 484] on li "[PERSON_NAME]" at bounding box center [479, 491] width 362 height 25
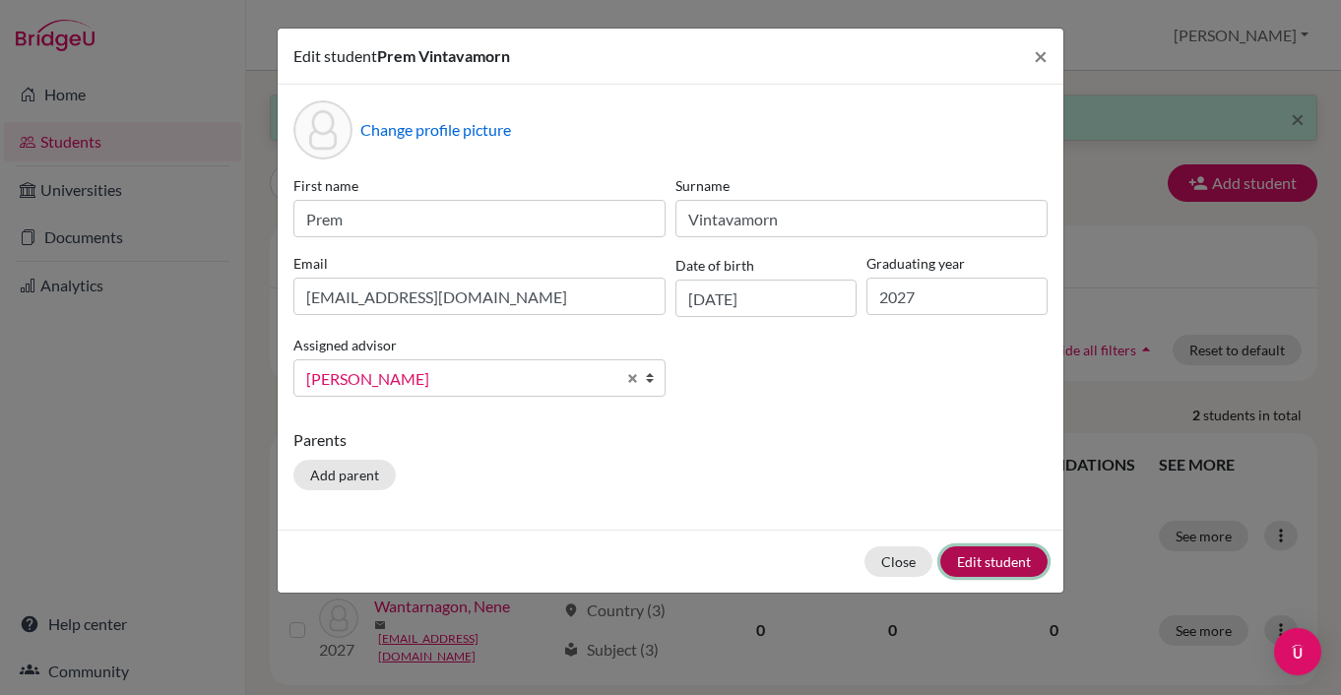
click at [1001, 557] on button "Edit student" at bounding box center [993, 562] width 107 height 31
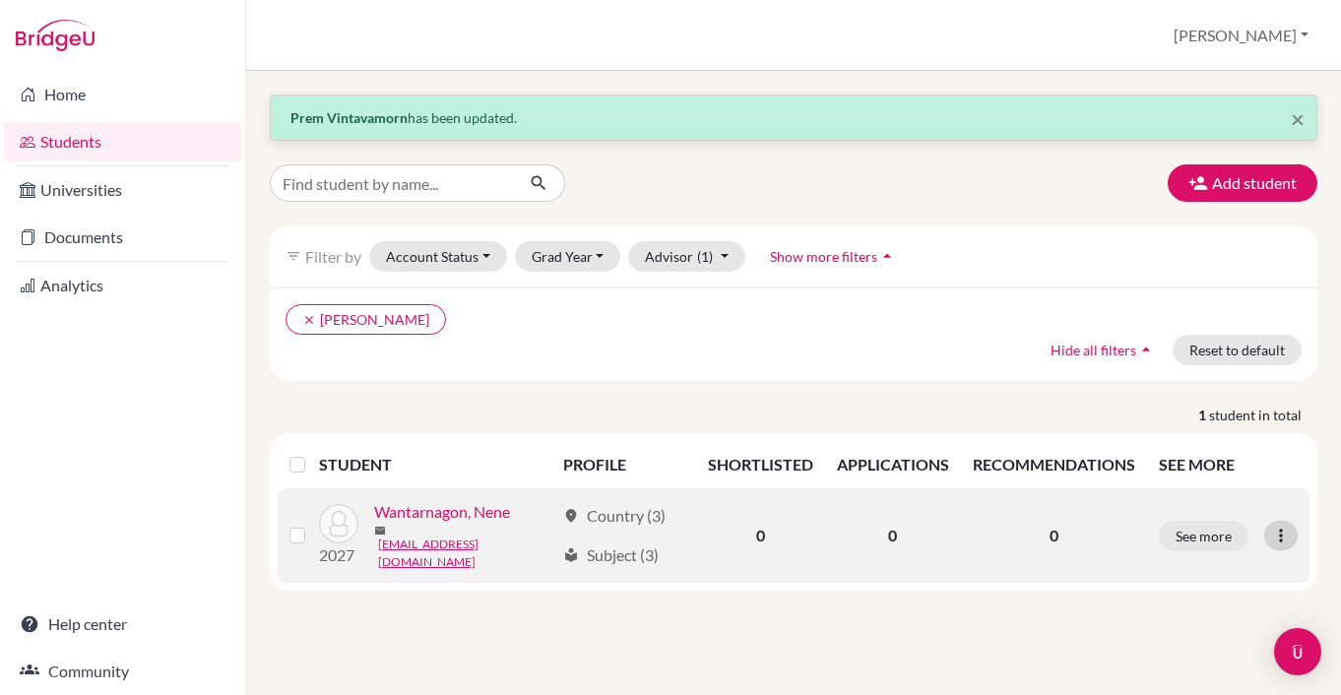
click at [1285, 530] on icon at bounding box center [1281, 536] width 20 height 20
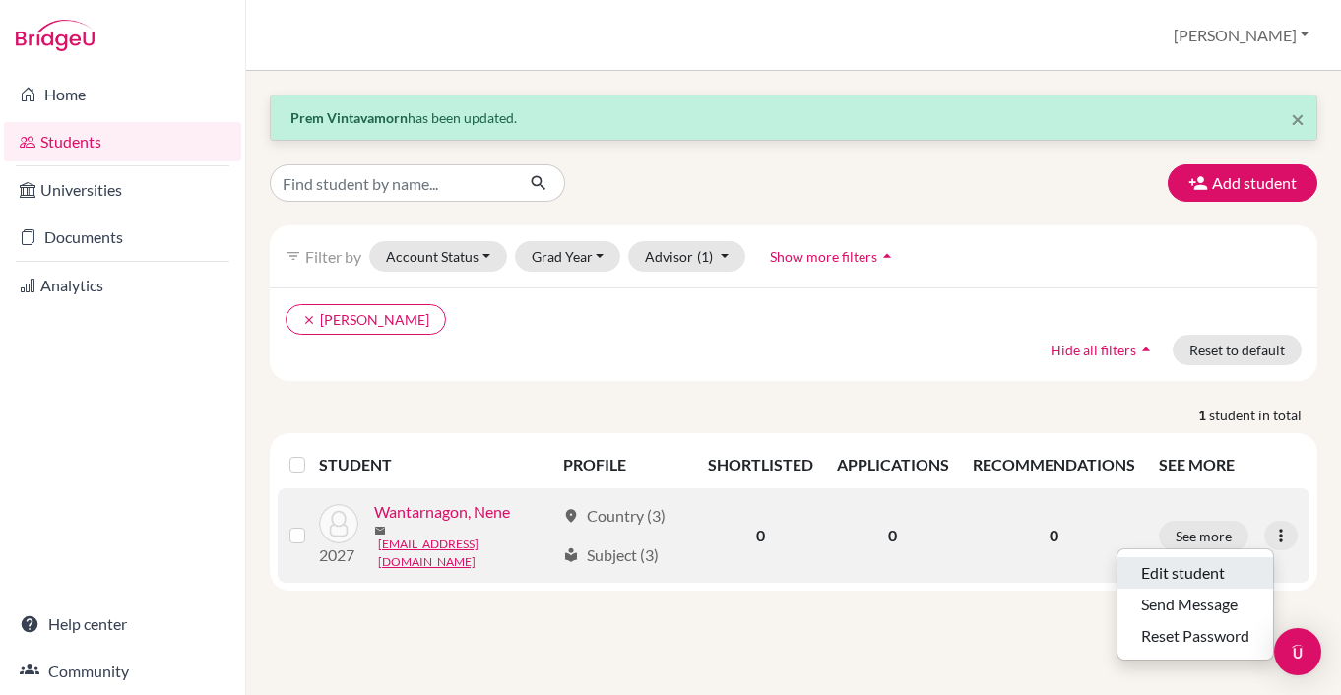
click at [1220, 565] on button "Edit student" at bounding box center [1196, 573] width 156 height 32
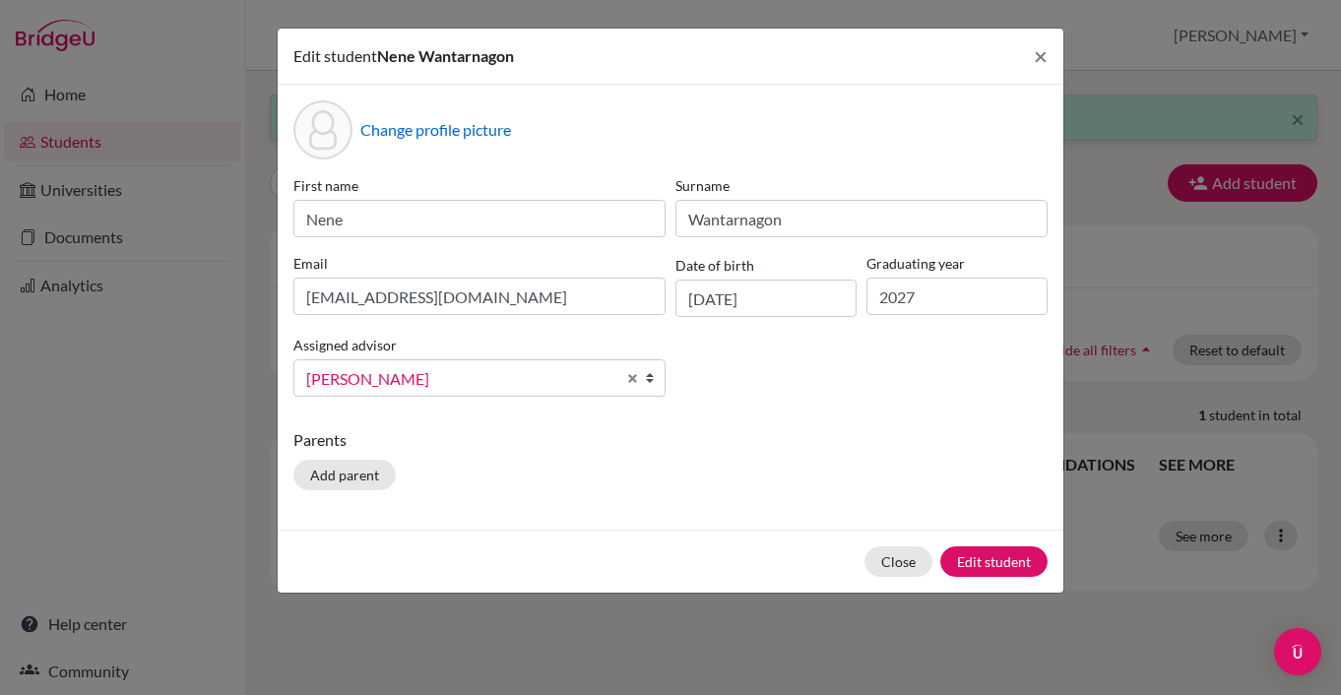
click at [655, 387] on b at bounding box center [655, 377] width 20 height 35
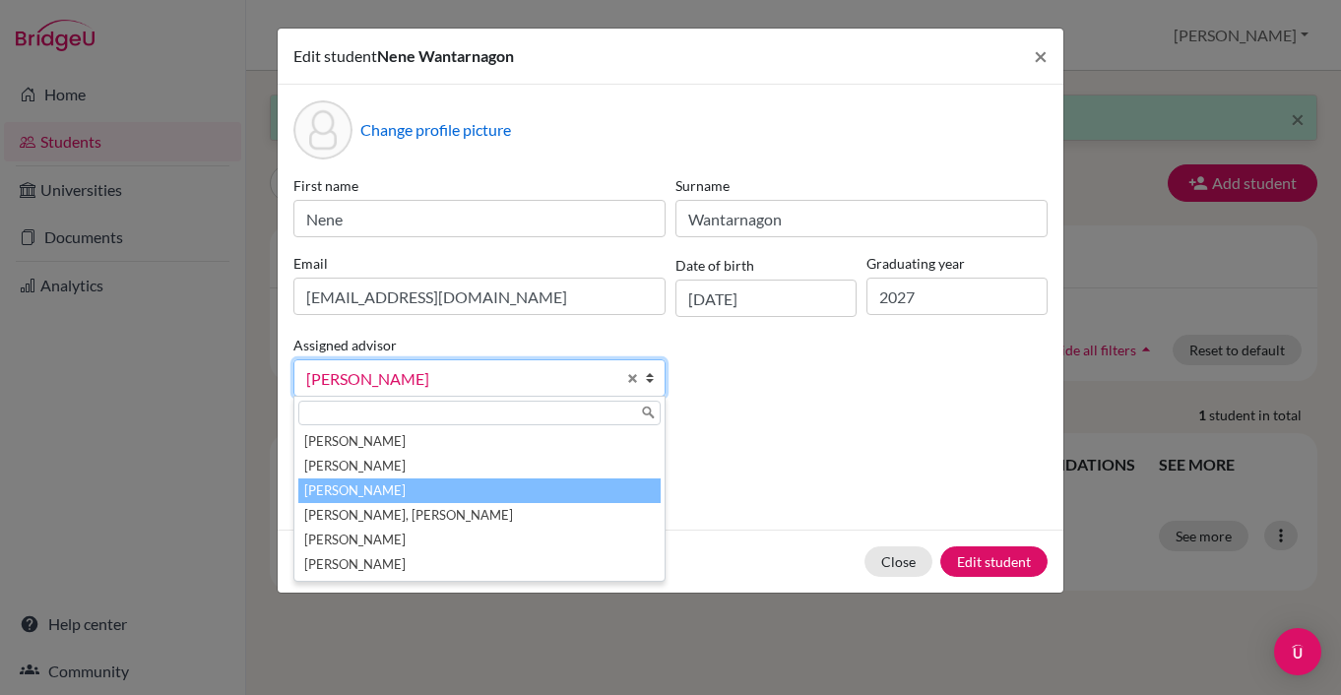
click at [580, 482] on li "[PERSON_NAME]" at bounding box center [479, 491] width 362 height 25
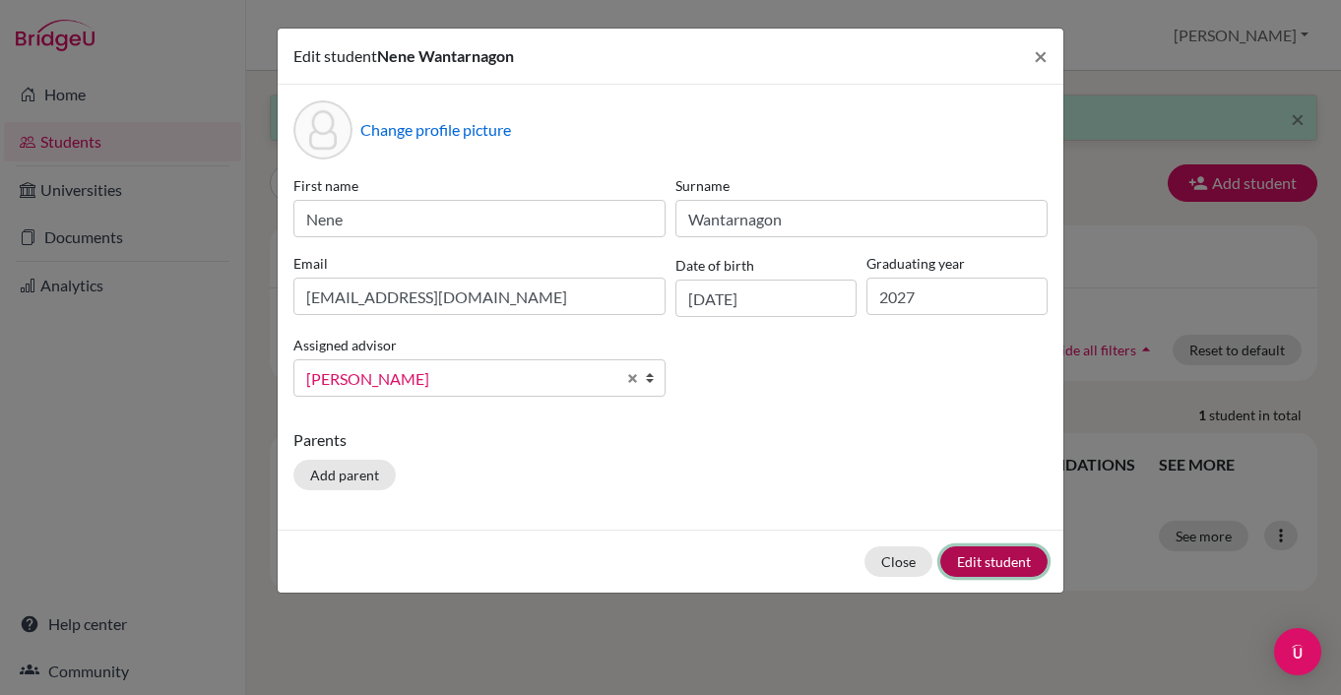
click at [994, 557] on button "Edit student" at bounding box center [993, 562] width 107 height 31
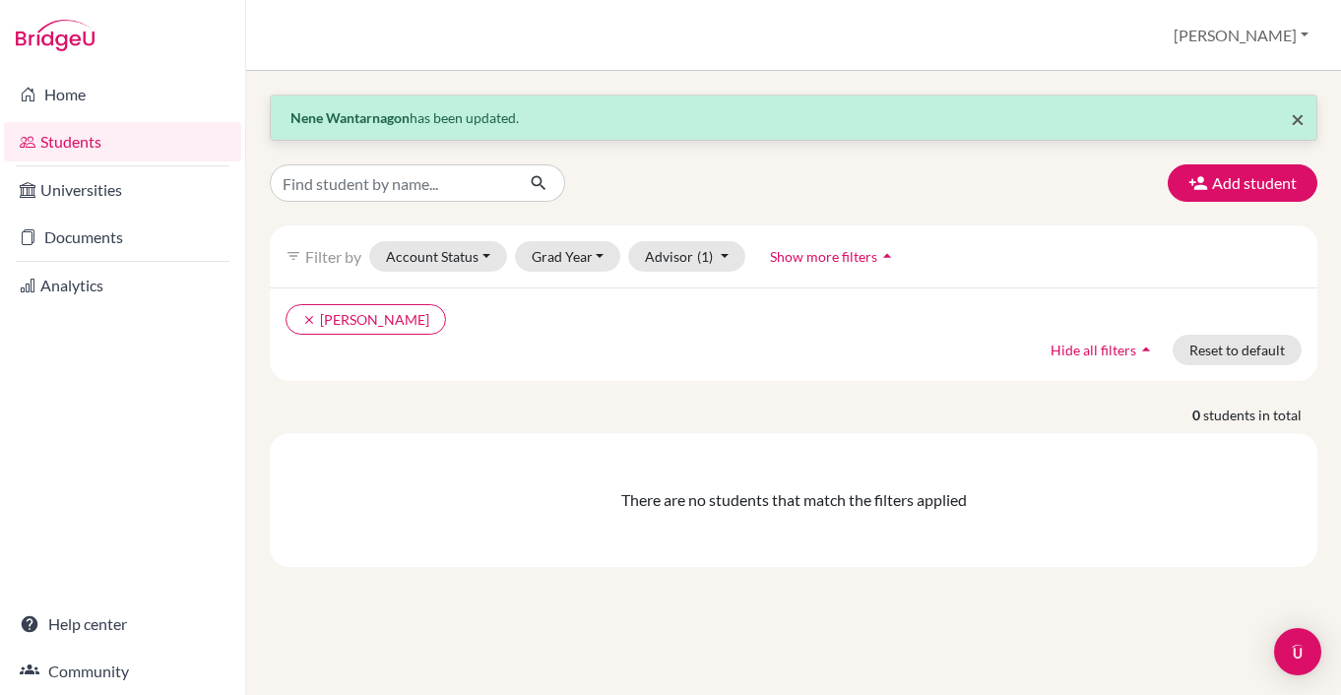
click at [1294, 116] on span "×" at bounding box center [1298, 118] width 14 height 29
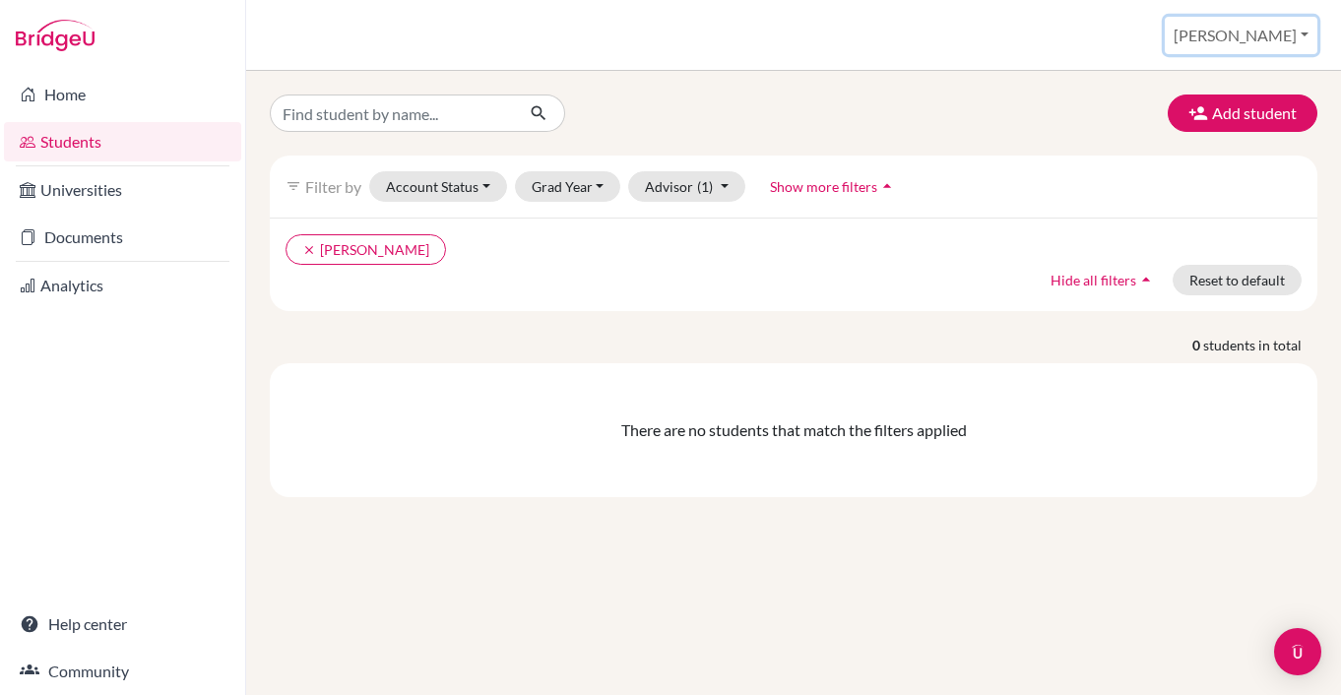
click at [1308, 32] on button "[PERSON_NAME]" at bounding box center [1241, 35] width 153 height 37
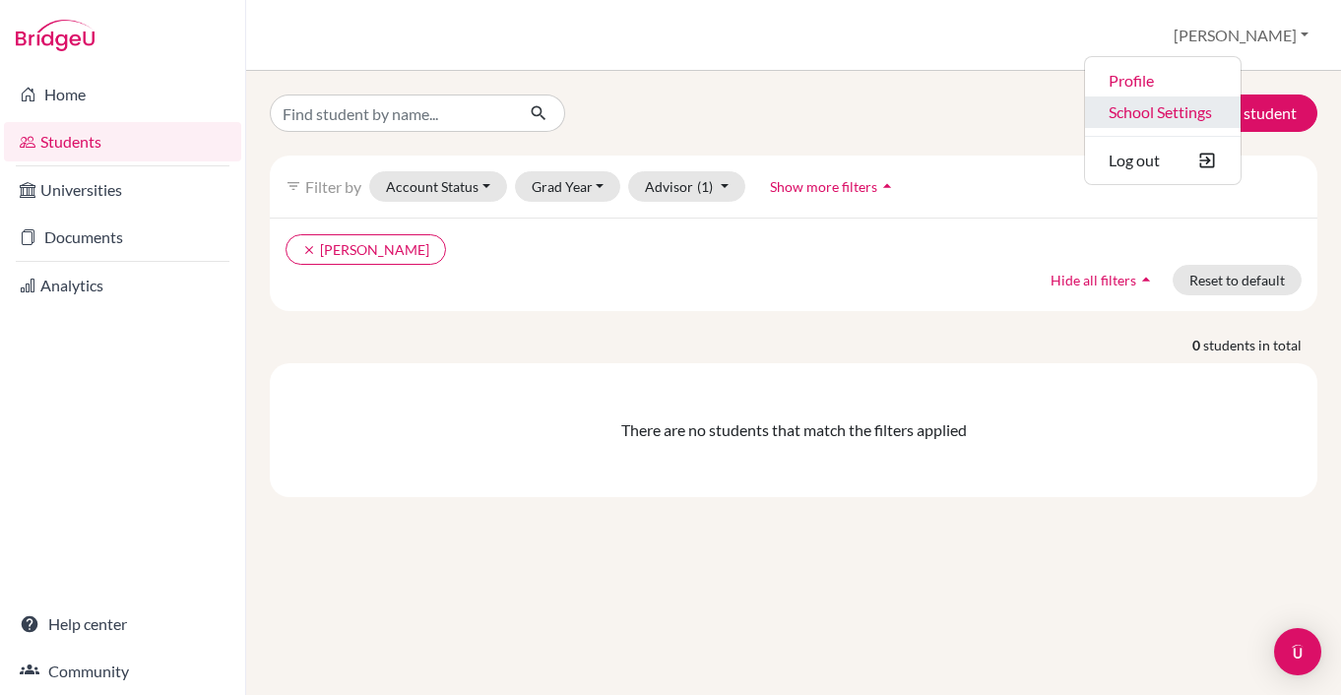
click at [1241, 109] on link "School Settings" at bounding box center [1163, 113] width 156 height 32
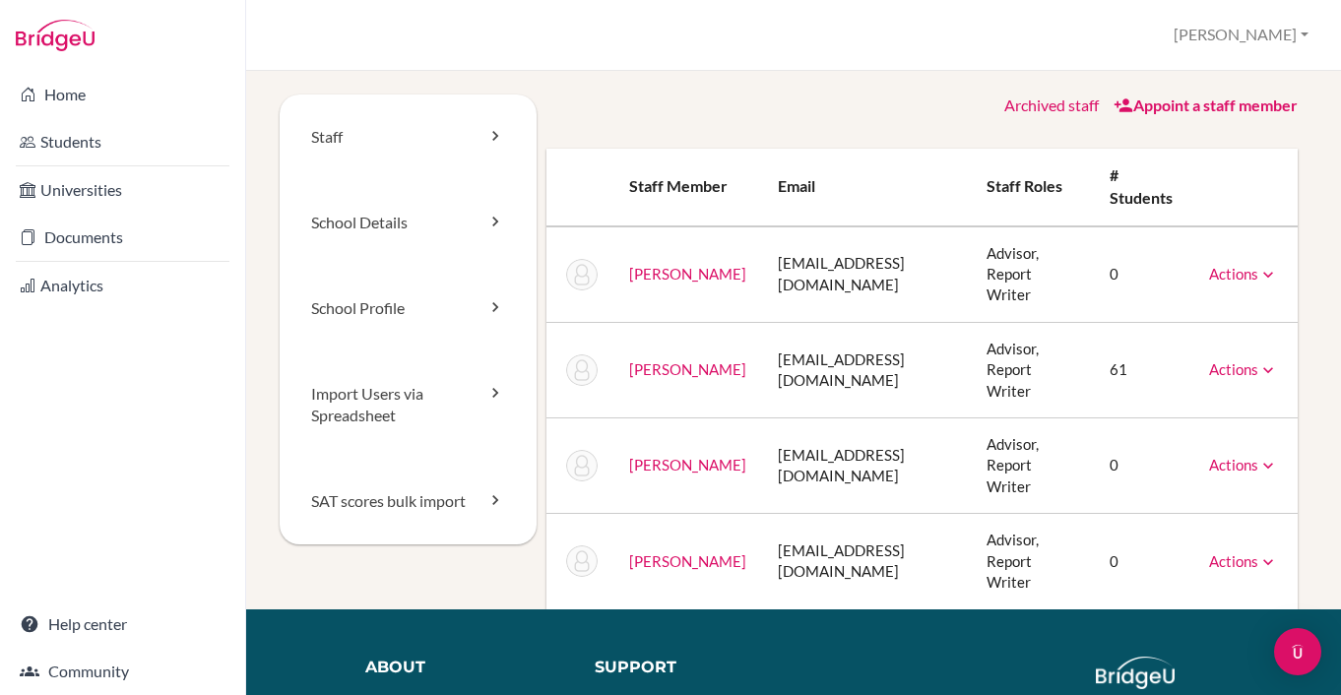
click at [1169, 97] on link "Appoint a staff member" at bounding box center [1206, 105] width 184 height 19
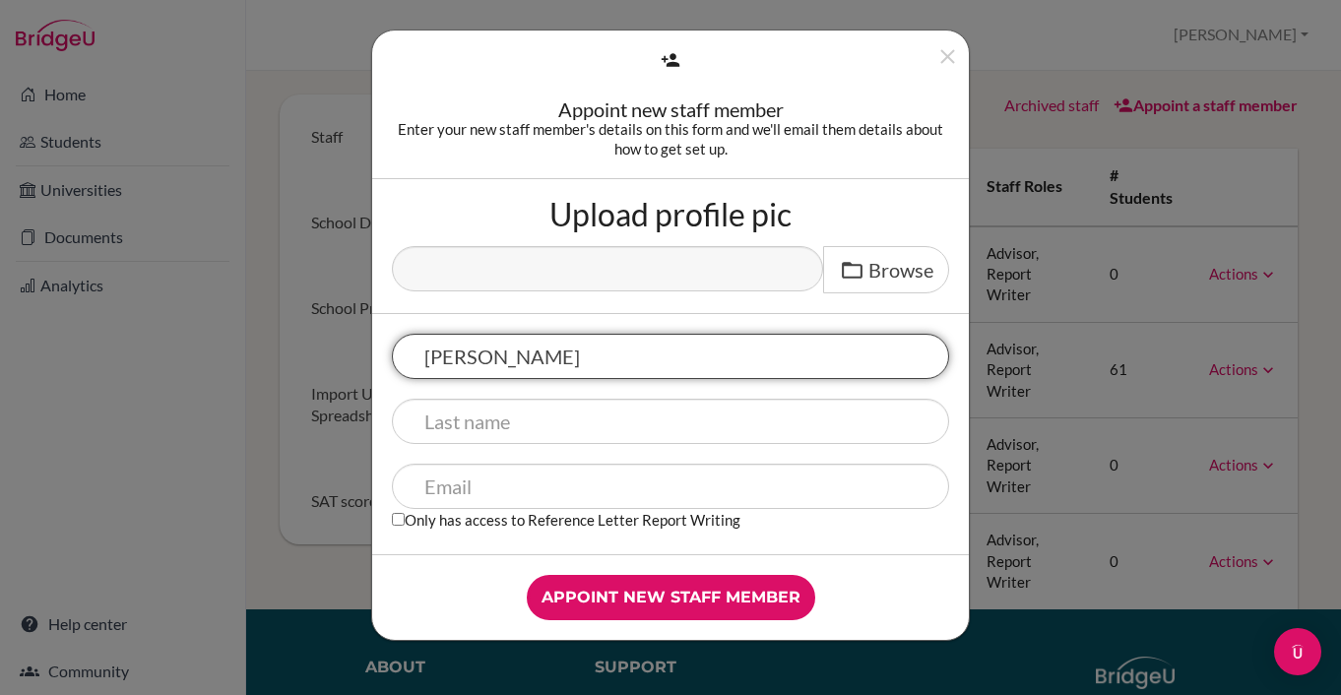
type input "[PERSON_NAME]"
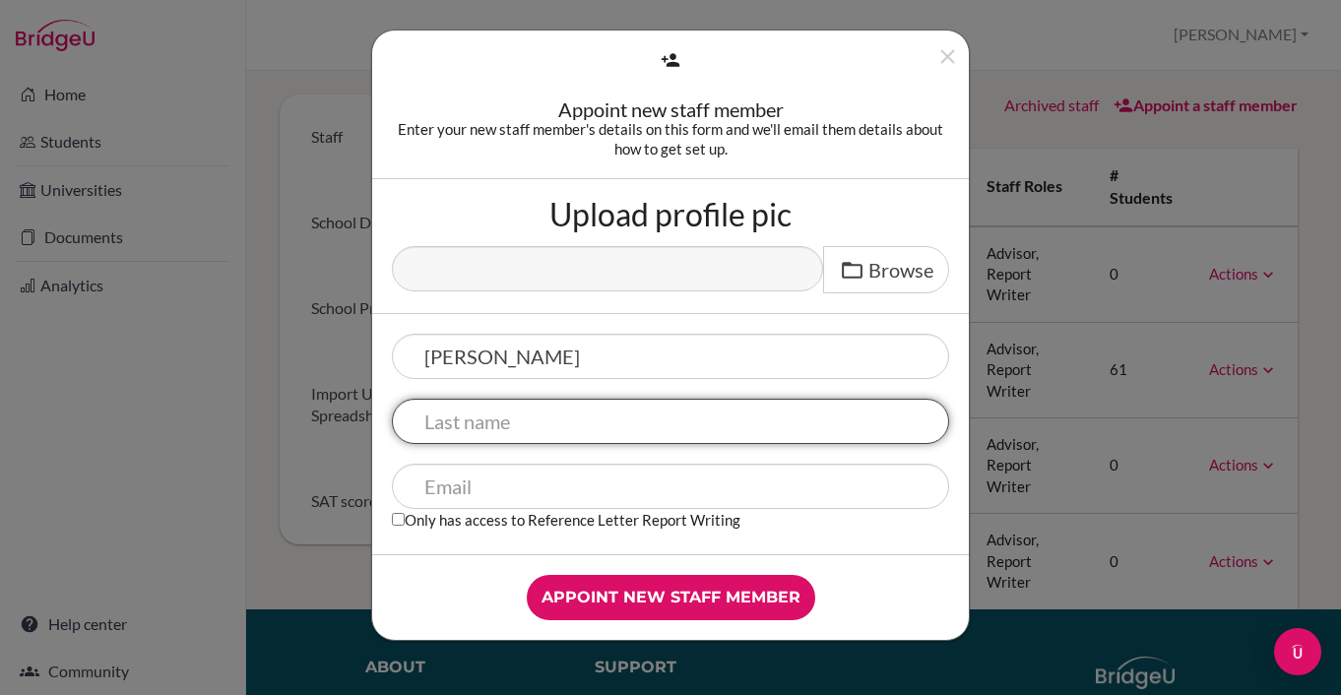
click at [552, 430] on input "text" at bounding box center [670, 421] width 557 height 45
type input "[PERSON_NAME]"
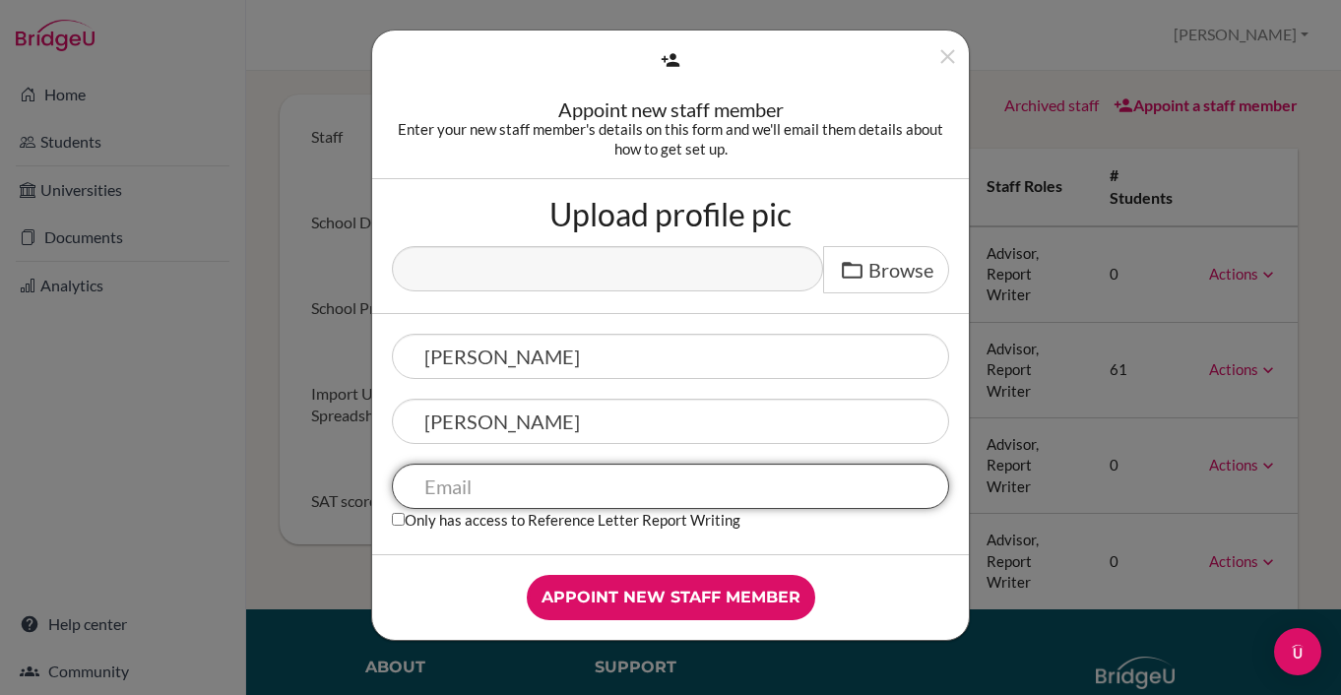
click at [499, 484] on input "text" at bounding box center [670, 486] width 557 height 45
paste input "[EMAIL_ADDRESS][DOMAIN_NAME]"
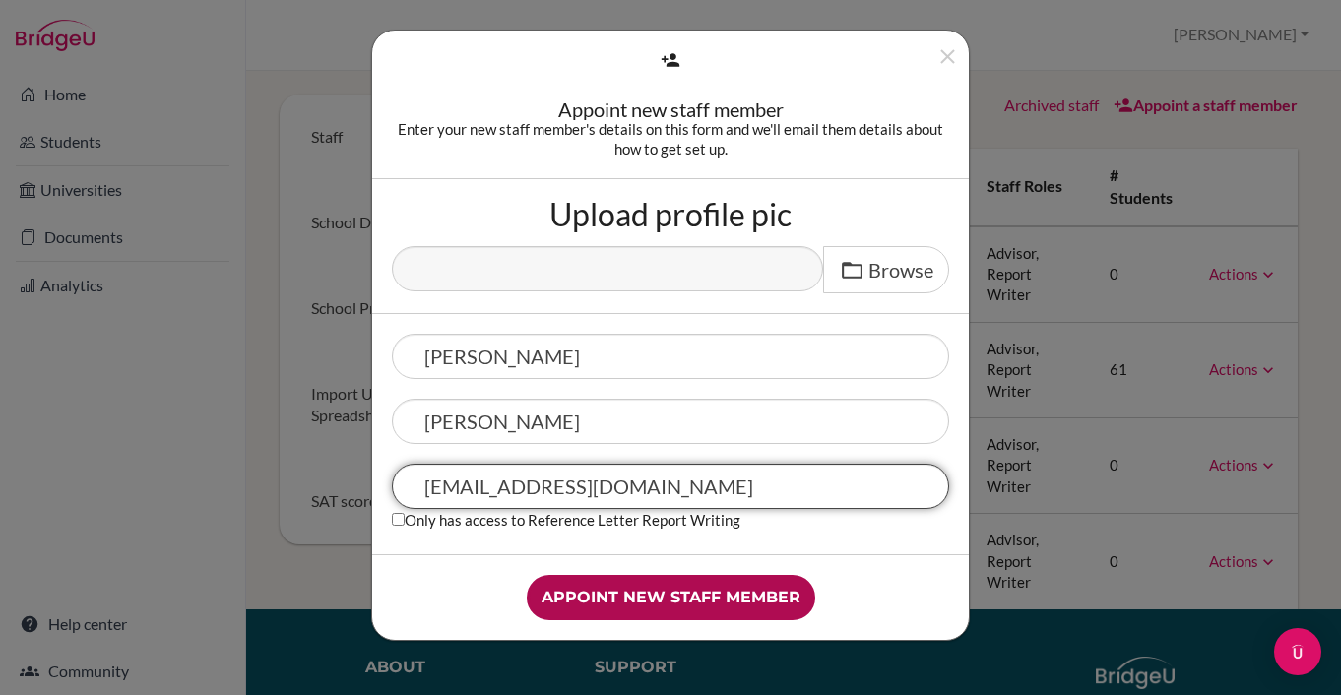
type input "[EMAIL_ADDRESS][DOMAIN_NAME]"
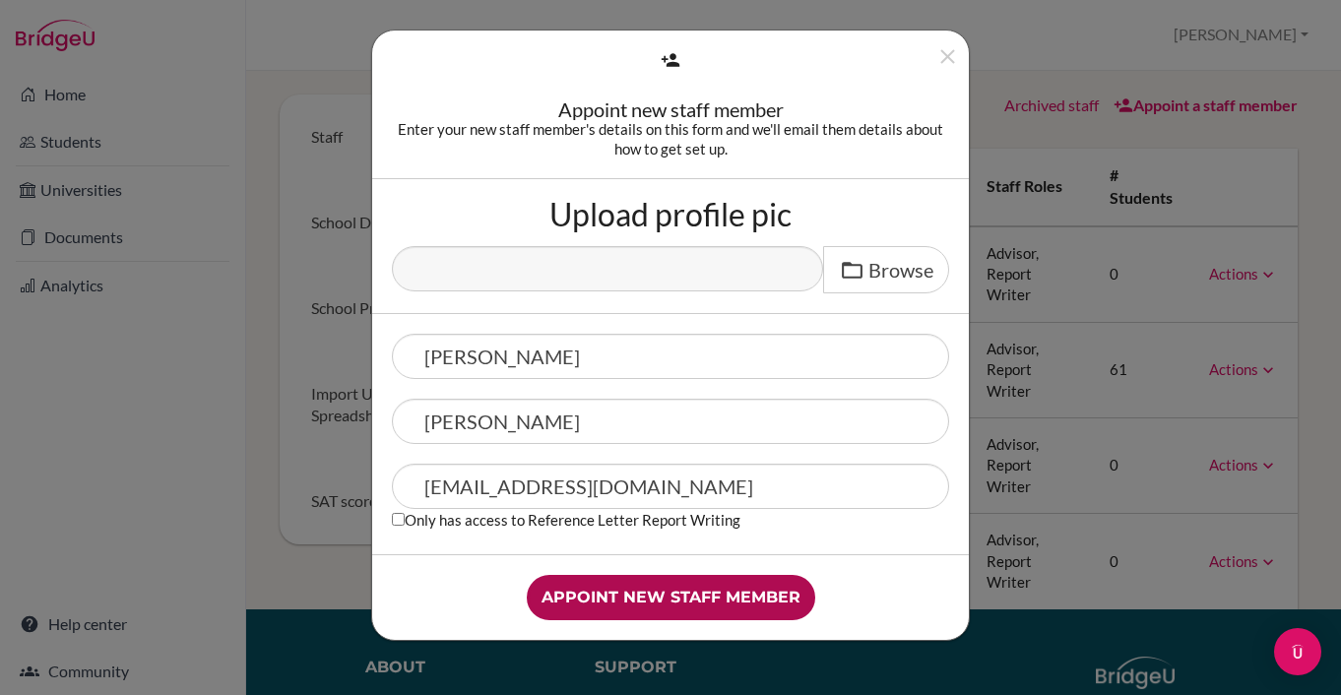
click at [766, 594] on input "Appoint new staff member" at bounding box center [671, 597] width 289 height 45
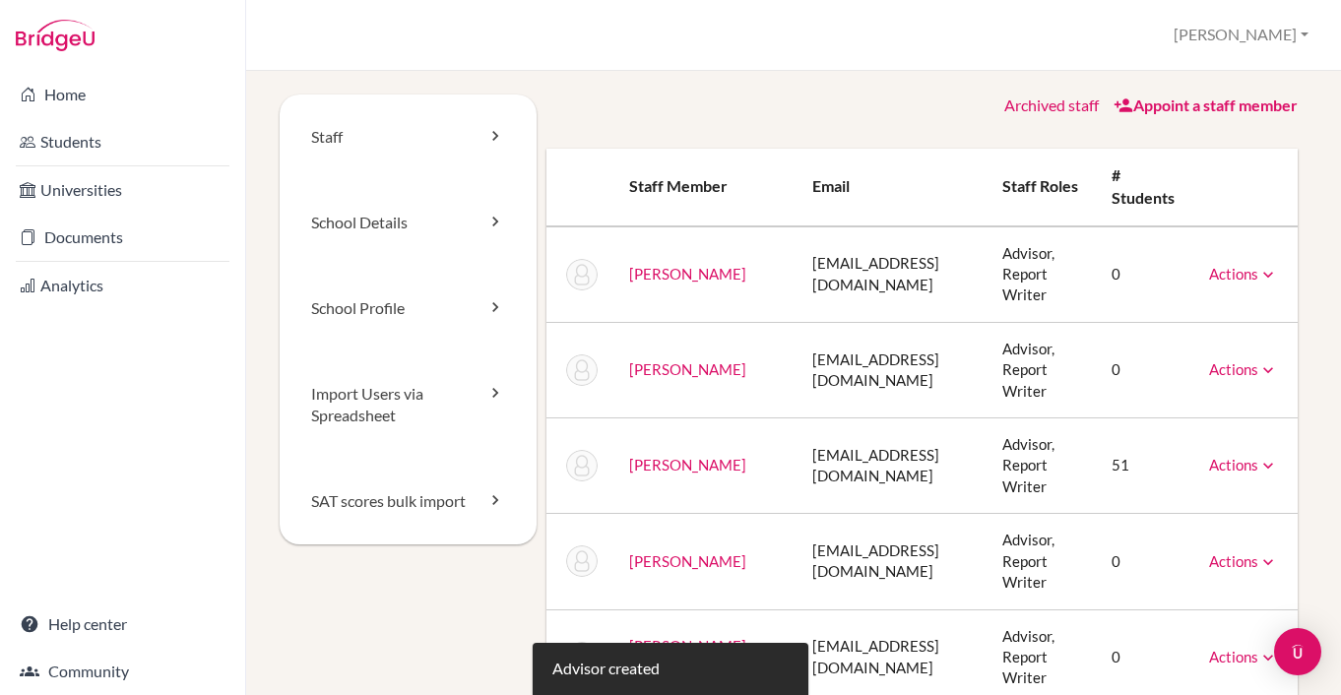
click at [564, 281] on td at bounding box center [580, 274] width 67 height 97
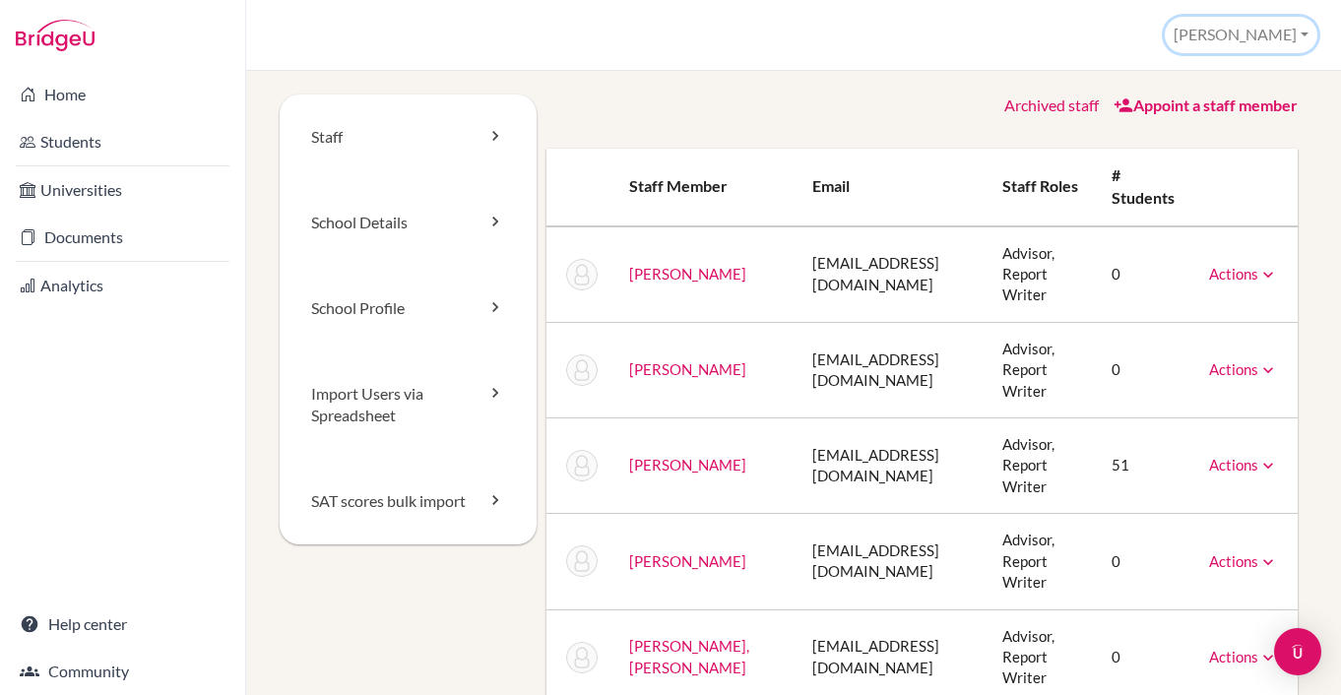
click at [1310, 39] on button "[PERSON_NAME]" at bounding box center [1241, 35] width 153 height 36
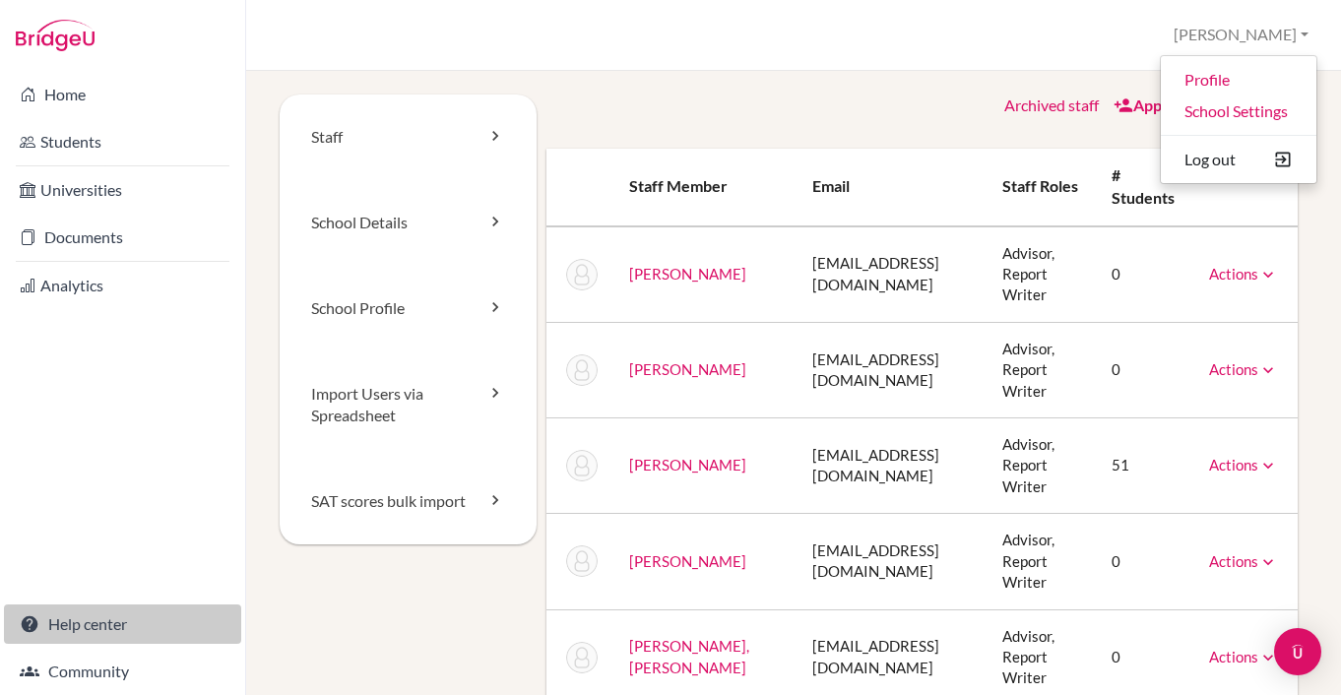
click at [77, 618] on link "Help center" at bounding box center [122, 624] width 237 height 39
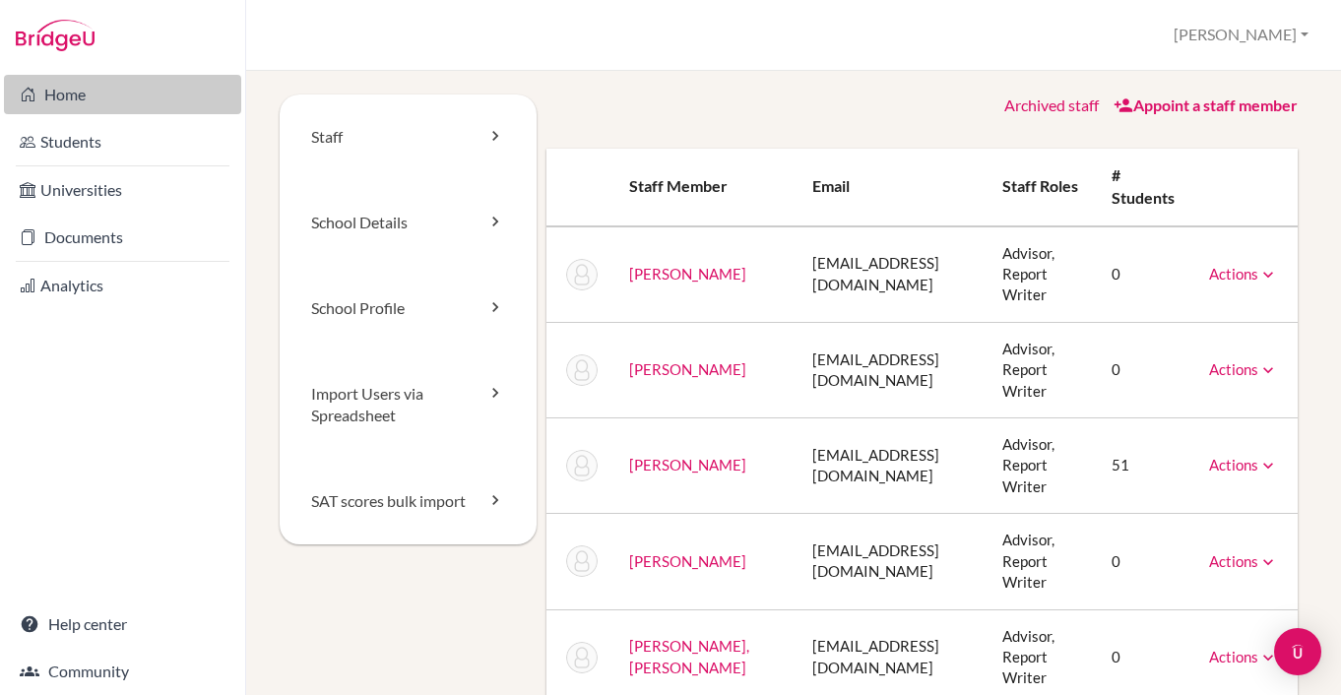
click at [68, 84] on link "Home" at bounding box center [122, 94] width 237 height 39
